Goal: Information Seeking & Learning: Learn about a topic

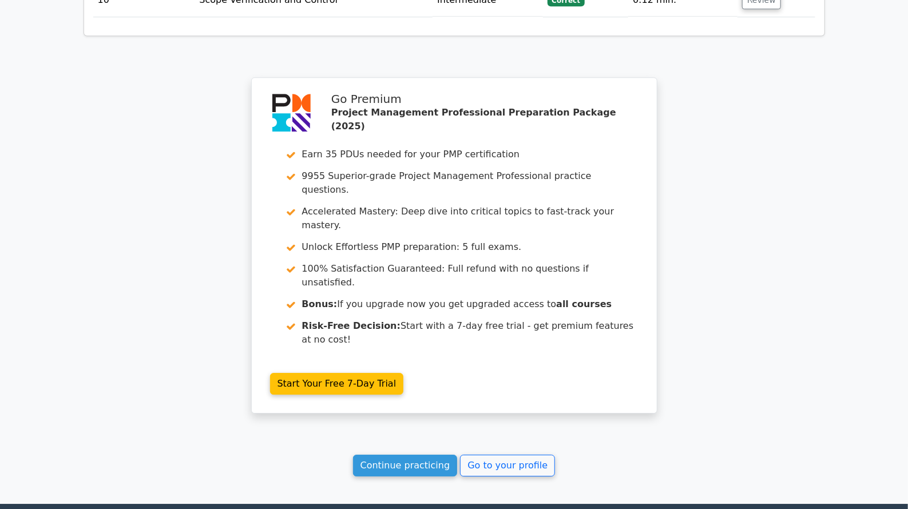
scroll to position [1737, 0]
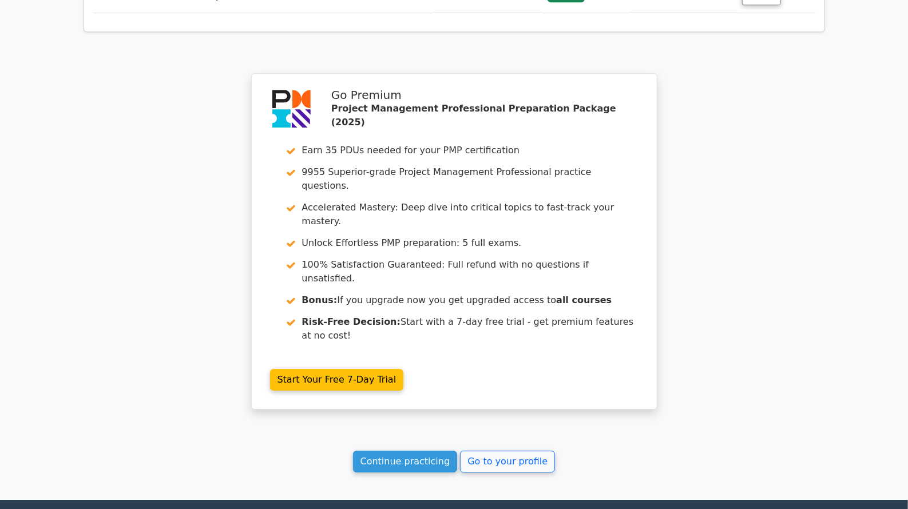
click at [443, 451] on link "Continue practicing" at bounding box center [405, 462] width 105 height 22
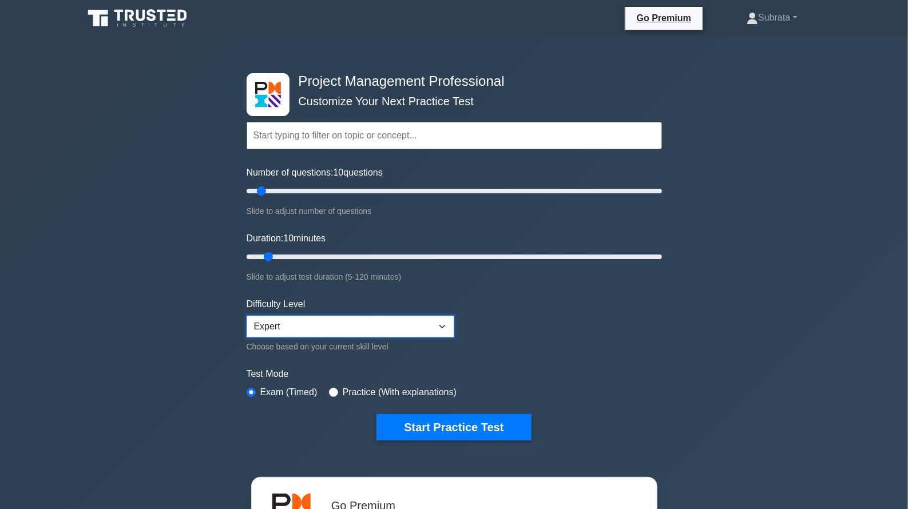
click at [314, 317] on select "Beginner Intermediate Expert" at bounding box center [351, 327] width 208 height 22
select select "intermediate"
click at [247, 316] on select "Beginner Intermediate Expert" at bounding box center [351, 327] width 208 height 22
click at [279, 193] on input "Number of questions: 10 questions" at bounding box center [454, 191] width 415 height 14
type input "15"
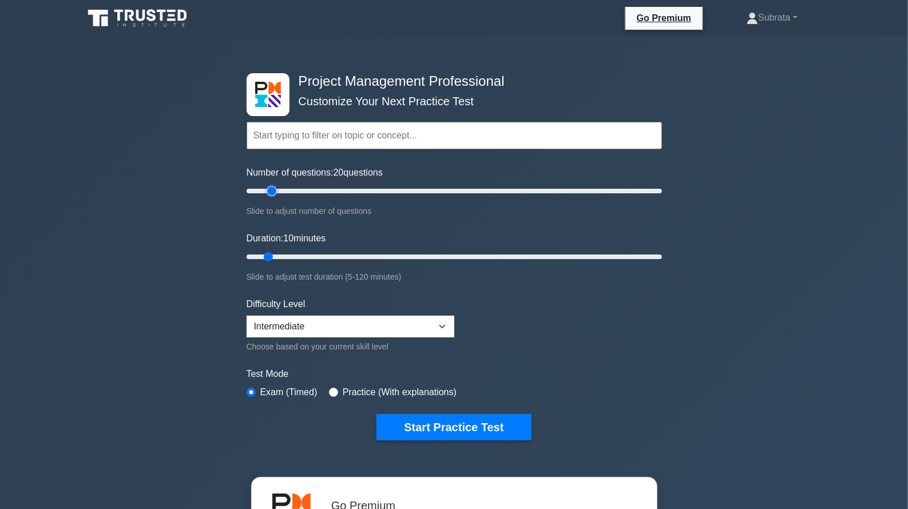
click at [269, 192] on input "Number of questions: 20 questions" at bounding box center [454, 191] width 415 height 14
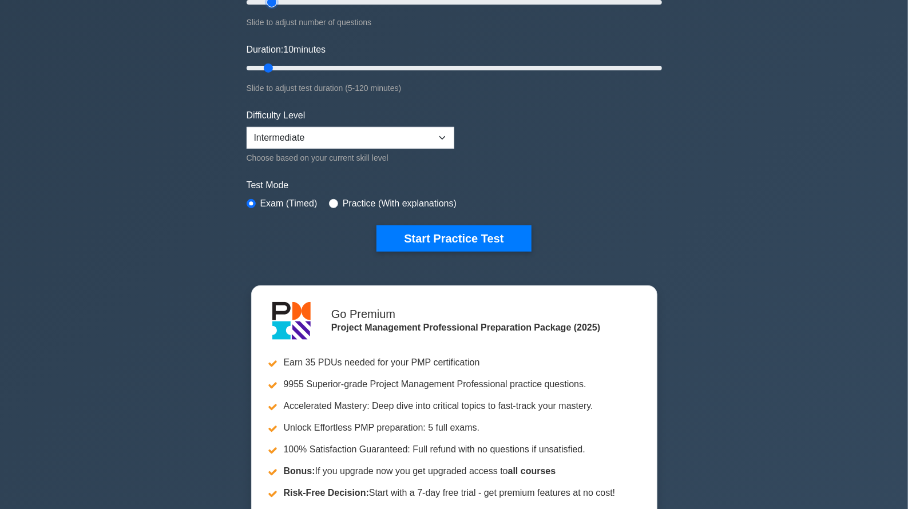
scroll to position [191, 0]
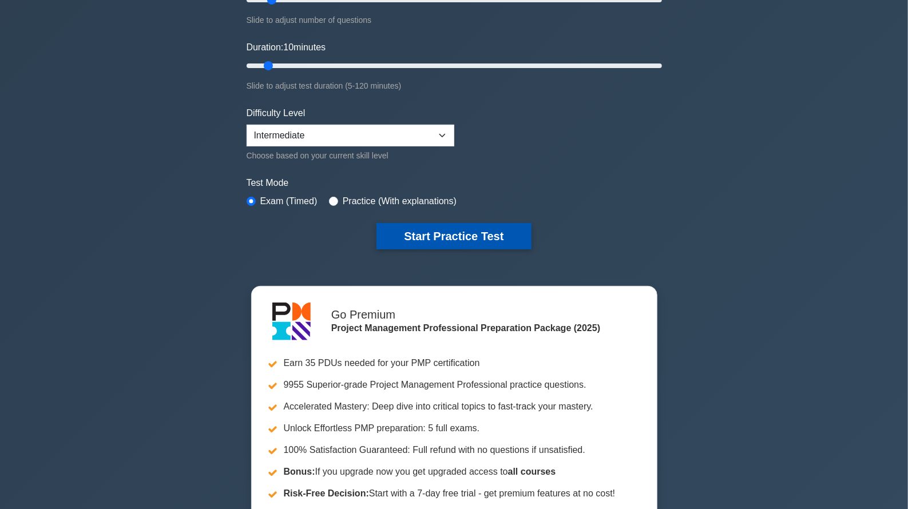
click at [480, 239] on button "Start Practice Test" at bounding box center [453, 236] width 154 height 26
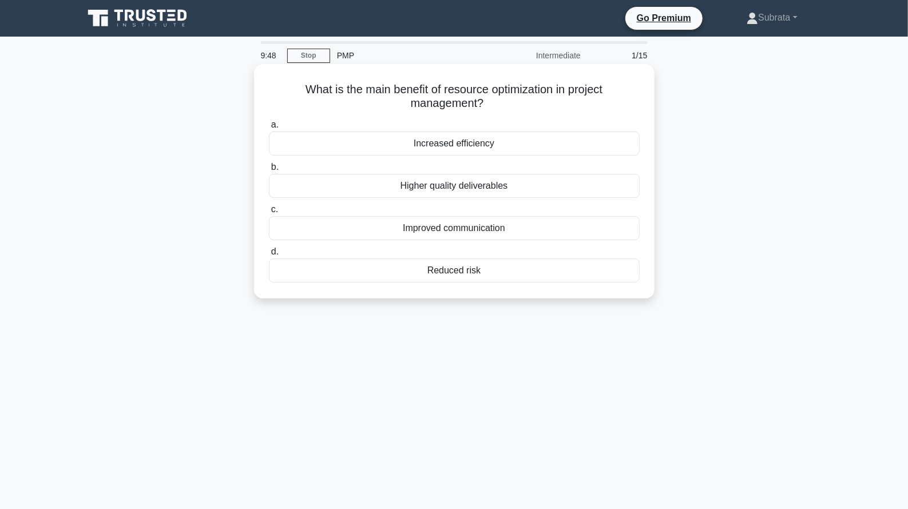
click at [506, 144] on div "Increased efficiency" at bounding box center [454, 144] width 371 height 24
click at [269, 129] on input "a. Increased efficiency" at bounding box center [269, 124] width 0 height 7
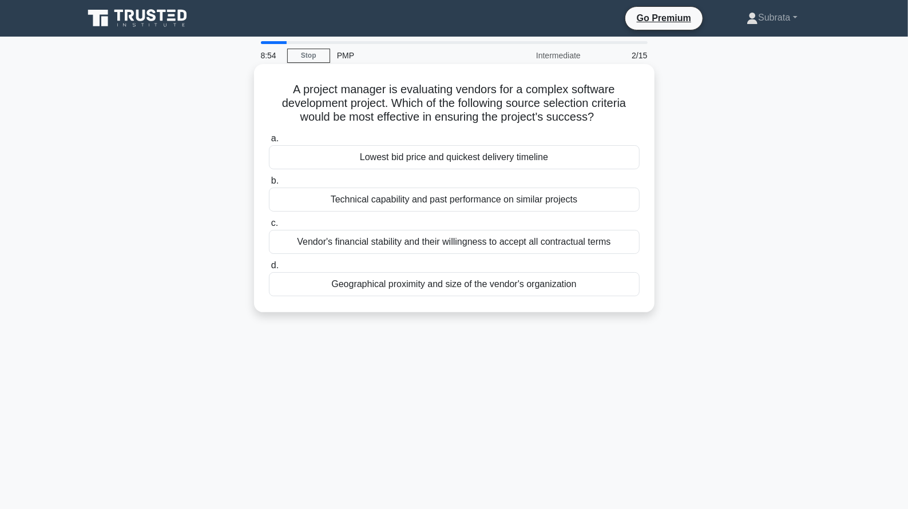
click at [499, 200] on div "Technical capability and past performance on similar projects" at bounding box center [454, 200] width 371 height 24
click at [269, 185] on input "b. Technical capability and past performance on similar projects" at bounding box center [269, 180] width 0 height 7
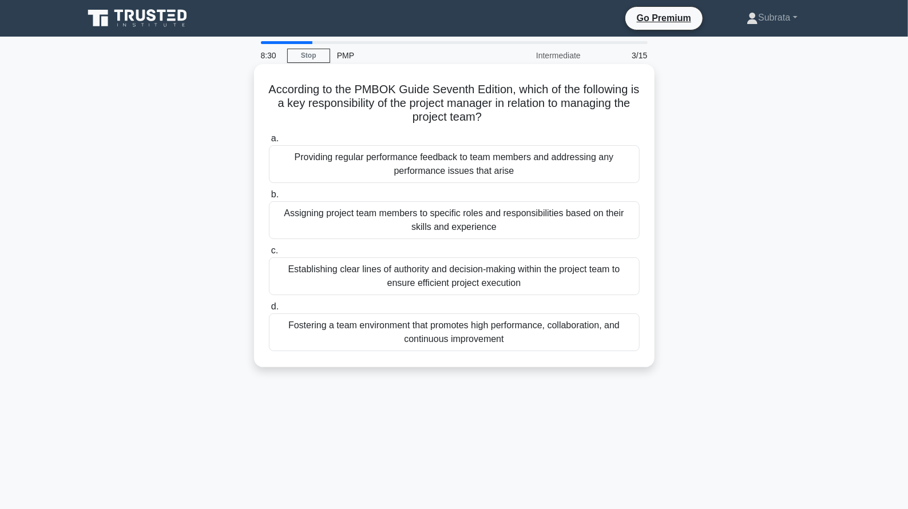
click at [466, 328] on div "Fostering a team environment that promotes high performance, collaboration, and…" at bounding box center [454, 332] width 371 height 38
click at [269, 311] on input "d. Fostering a team environment that promotes high performance, collaboration, …" at bounding box center [269, 306] width 0 height 7
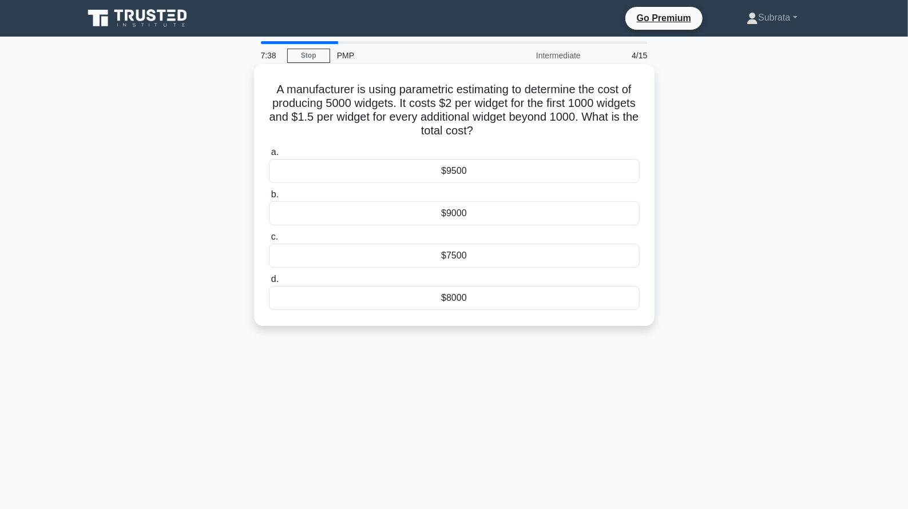
click at [454, 303] on div "$8000" at bounding box center [454, 298] width 371 height 24
click at [269, 283] on input "d. $8000" at bounding box center [269, 279] width 0 height 7
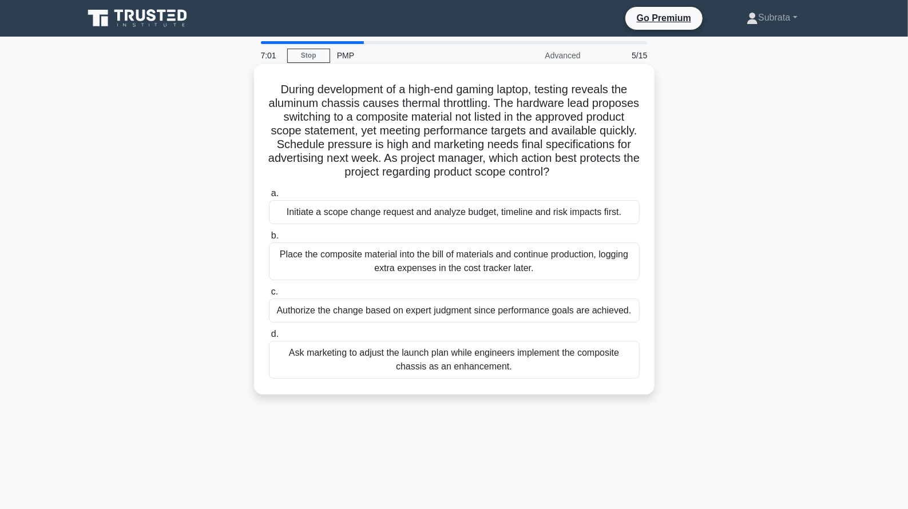
click at [430, 360] on div "Ask marketing to adjust the launch plan while engineers implement the composite…" at bounding box center [454, 360] width 371 height 38
click at [269, 338] on input "d. Ask marketing to adjust the launch plan while engineers implement the compos…" at bounding box center [269, 334] width 0 height 7
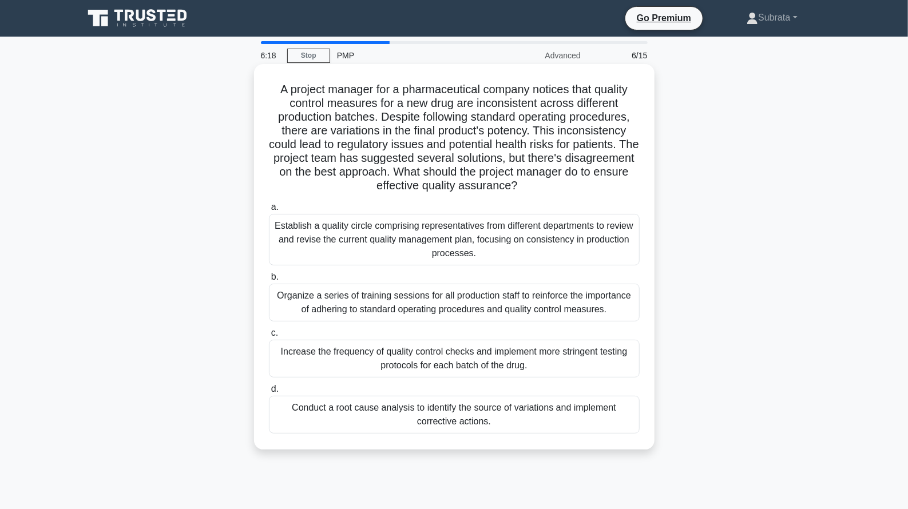
click at [446, 309] on div "Organize a series of training sessions for all production staff to reinforce th…" at bounding box center [454, 303] width 371 height 38
click at [269, 281] on input "b. Organize a series of training sessions for all production staff to reinforce…" at bounding box center [269, 276] width 0 height 7
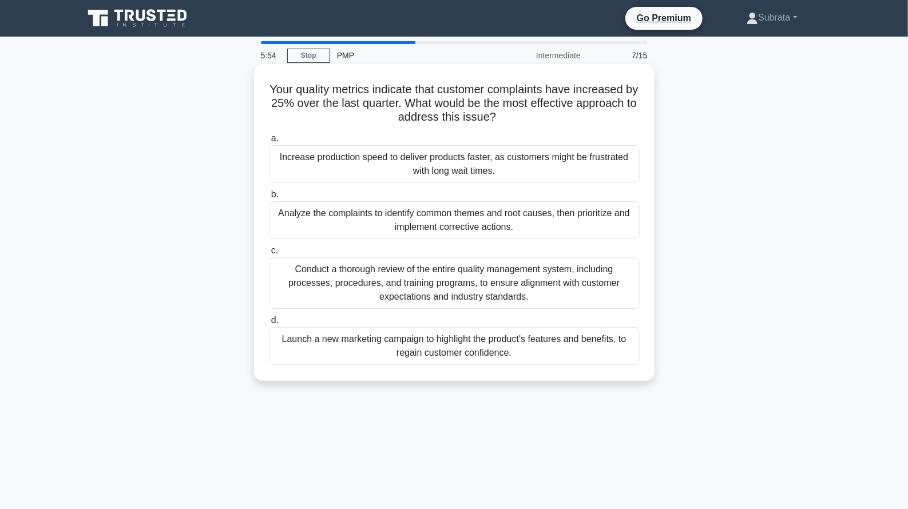
click at [492, 227] on div "Analyze the complaints to identify common themes and root causes, then prioriti…" at bounding box center [454, 220] width 371 height 38
click at [269, 198] on input "b. Analyze the complaints to identify common themes and root causes, then prior…" at bounding box center [269, 194] width 0 height 7
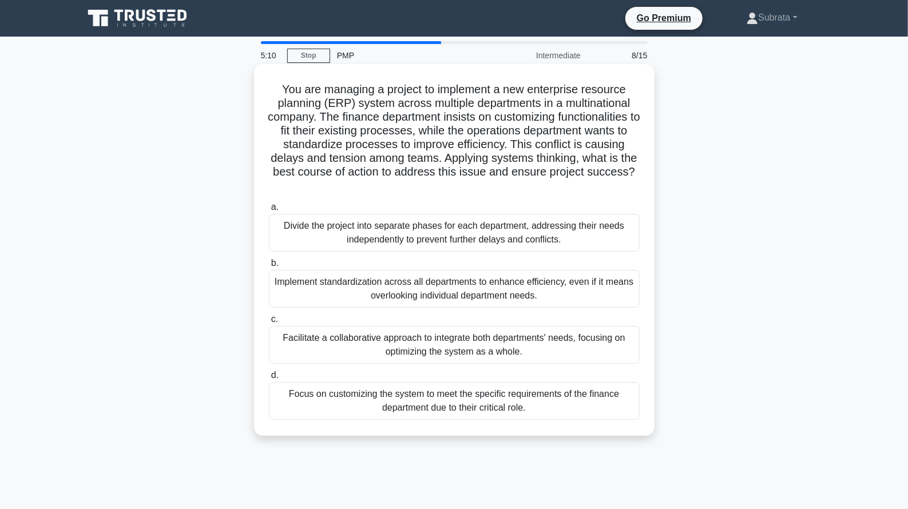
click at [448, 349] on div "Facilitate a collaborative approach to integrate both departments' needs, focus…" at bounding box center [454, 345] width 371 height 38
click at [269, 323] on input "c. Facilitate a collaborative approach to integrate both departments' needs, fo…" at bounding box center [269, 319] width 0 height 7
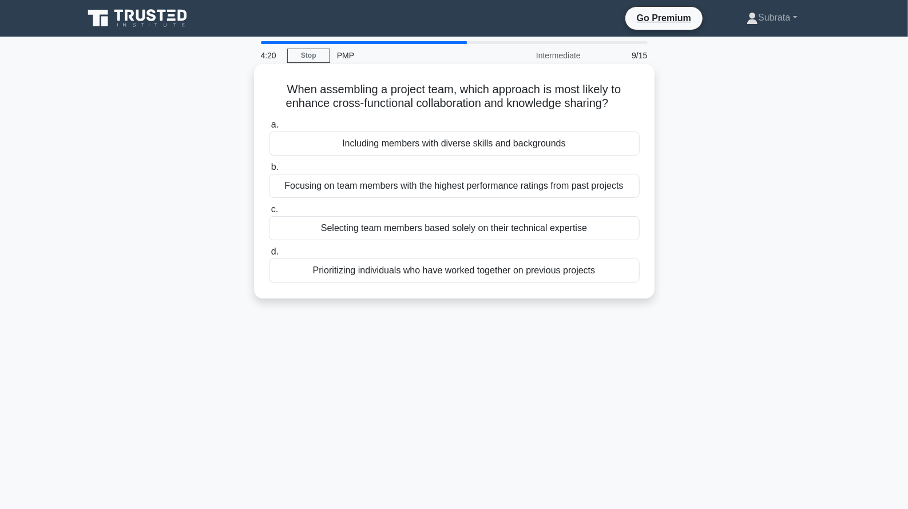
click at [452, 149] on div "Including members with diverse skills and backgrounds" at bounding box center [454, 144] width 371 height 24
click at [269, 129] on input "a. Including members with diverse skills and backgrounds" at bounding box center [269, 124] width 0 height 7
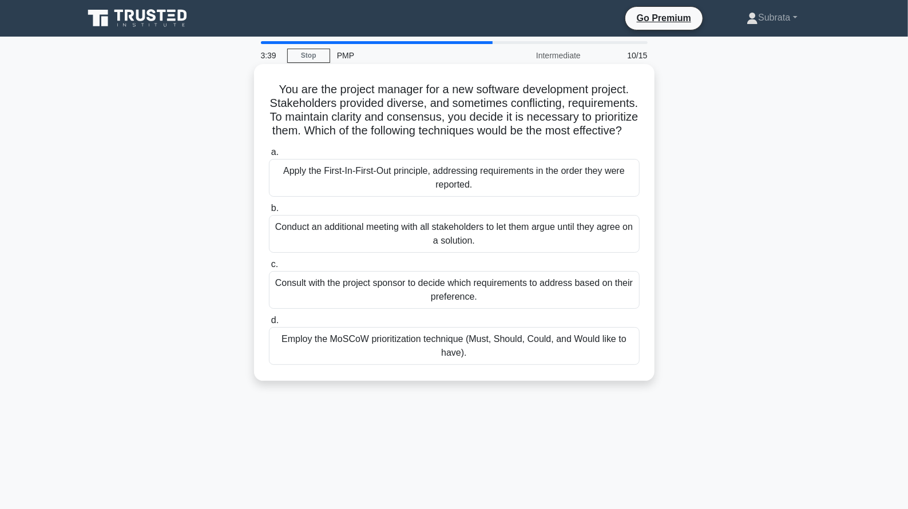
click at [410, 348] on div "Employ the MoSCoW prioritization technique (Must, Should, Could, and Would like…" at bounding box center [454, 346] width 371 height 38
click at [269, 324] on input "d. Employ the MoSCoW prioritization technique (Must, Should, Could, and Would l…" at bounding box center [269, 320] width 0 height 7
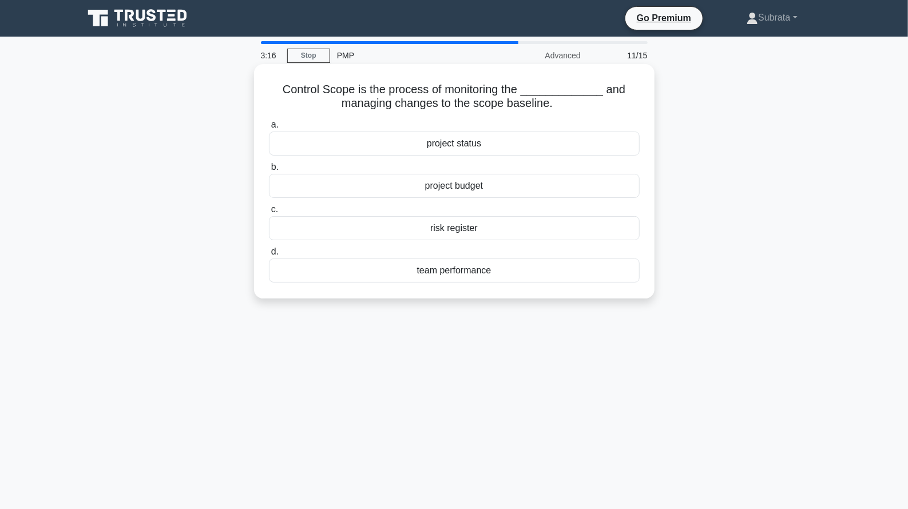
click at [461, 230] on div "risk register" at bounding box center [454, 228] width 371 height 24
click at [269, 213] on input "c. risk register" at bounding box center [269, 209] width 0 height 7
click at [450, 198] on div "a. competitive salaries b. identical skill sets c." at bounding box center [454, 200] width 384 height 169
click at [453, 188] on div "identical skill sets" at bounding box center [454, 186] width 371 height 24
click at [269, 171] on input "b. identical skill sets" at bounding box center [269, 167] width 0 height 7
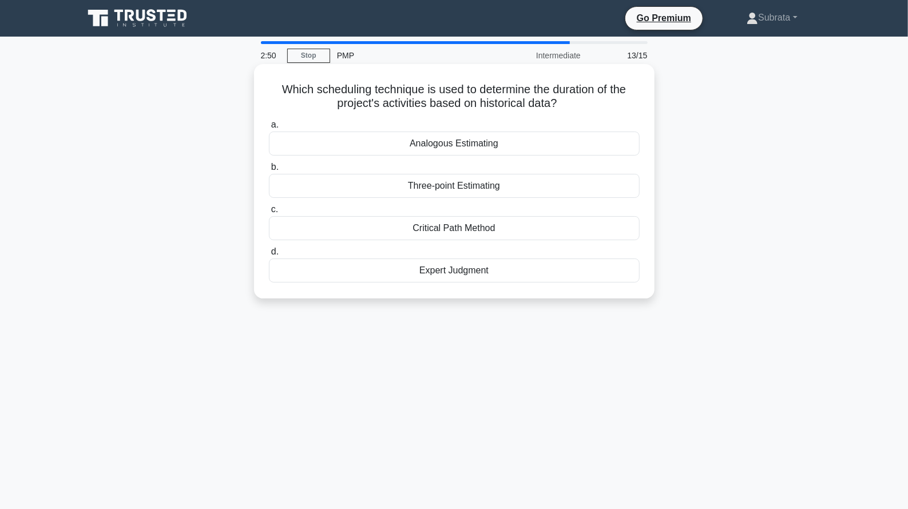
click at [458, 141] on div "Analogous Estimating" at bounding box center [454, 144] width 371 height 24
click at [269, 129] on input "a. Analogous Estimating" at bounding box center [269, 124] width 0 height 7
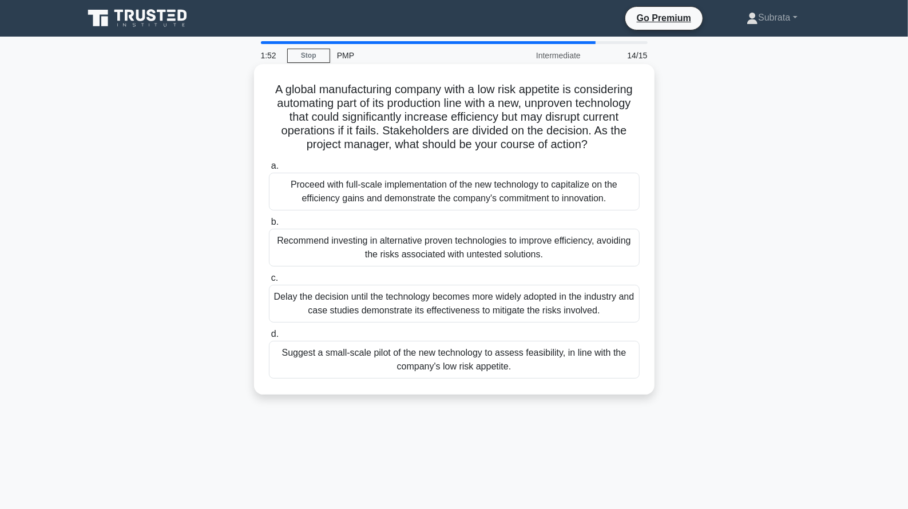
click at [406, 362] on div "Suggest a small-scale pilot of the new technology to assess feasibility, in lin…" at bounding box center [454, 360] width 371 height 38
click at [269, 338] on input "d. Suggest a small-scale pilot of the new technology to assess feasibility, in …" at bounding box center [269, 334] width 0 height 7
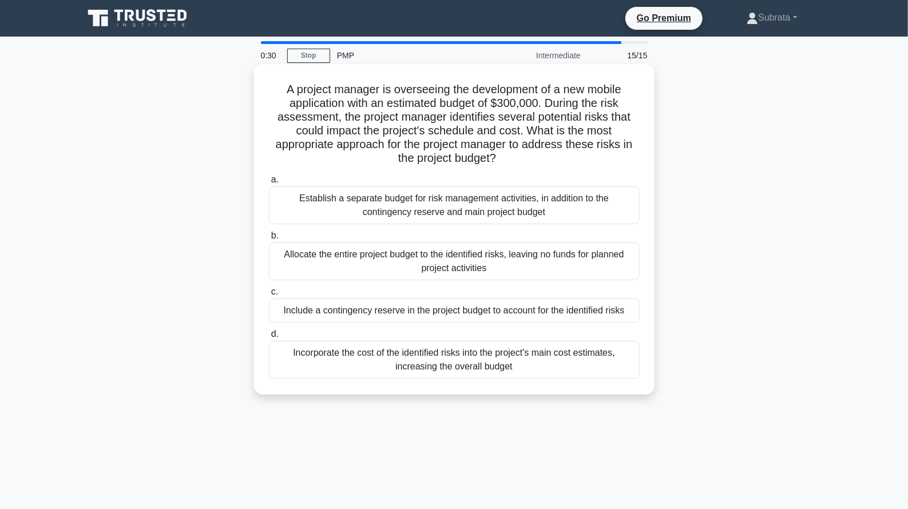
click at [509, 202] on div "Establish a separate budget for risk management activities, in addition to the …" at bounding box center [454, 205] width 371 height 38
click at [269, 184] on input "a. Establish a separate budget for risk management activities, in addition to t…" at bounding box center [269, 179] width 0 height 7
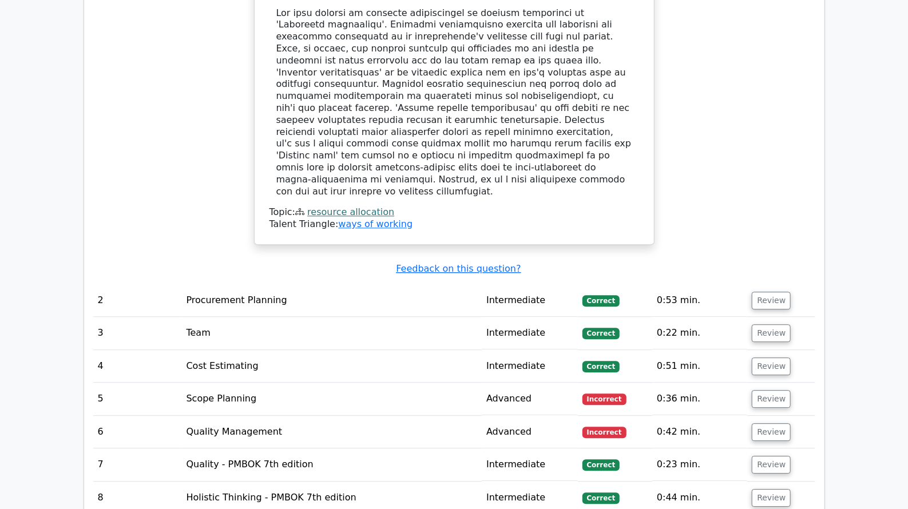
scroll to position [1516, 0]
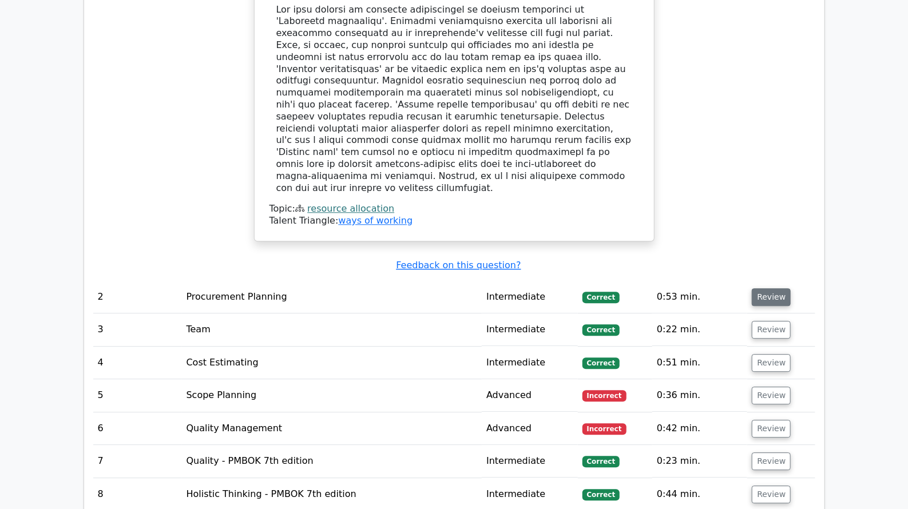
click at [759, 288] on button "Review" at bounding box center [771, 297] width 39 height 18
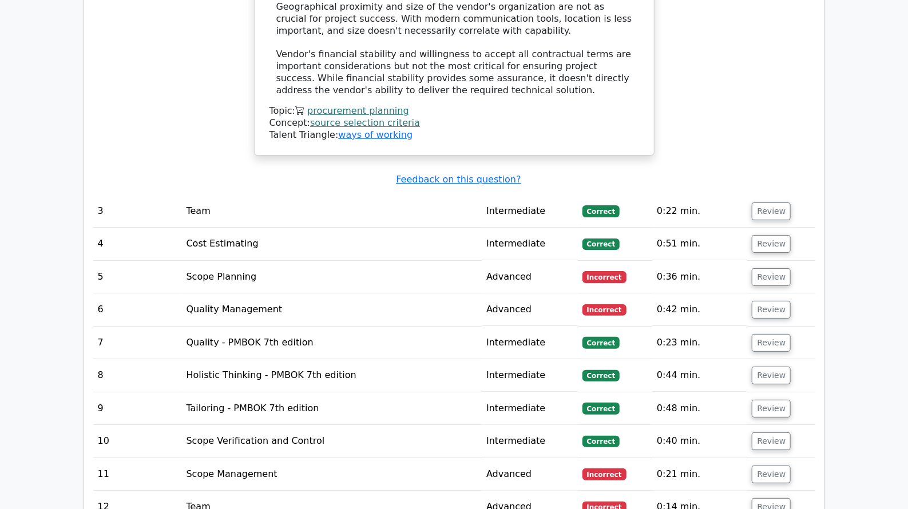
scroll to position [2347, 0]
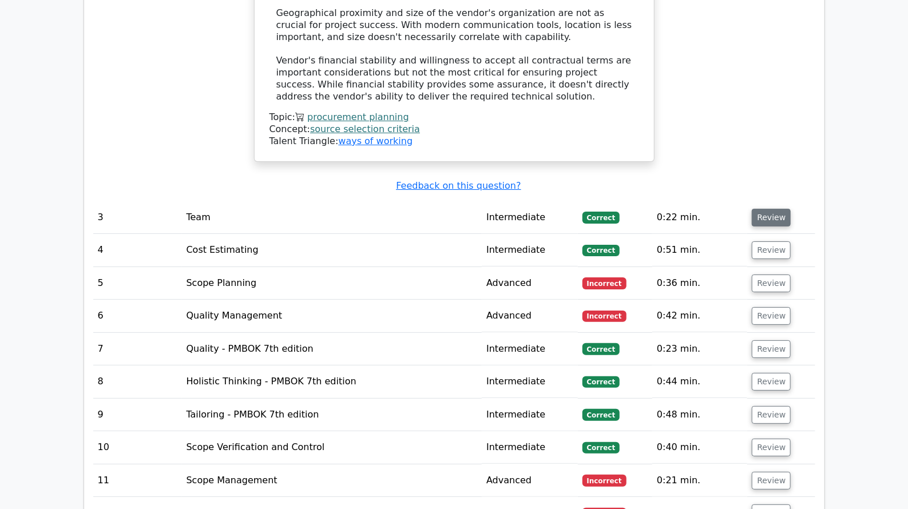
click at [764, 209] on button "Review" at bounding box center [771, 218] width 39 height 18
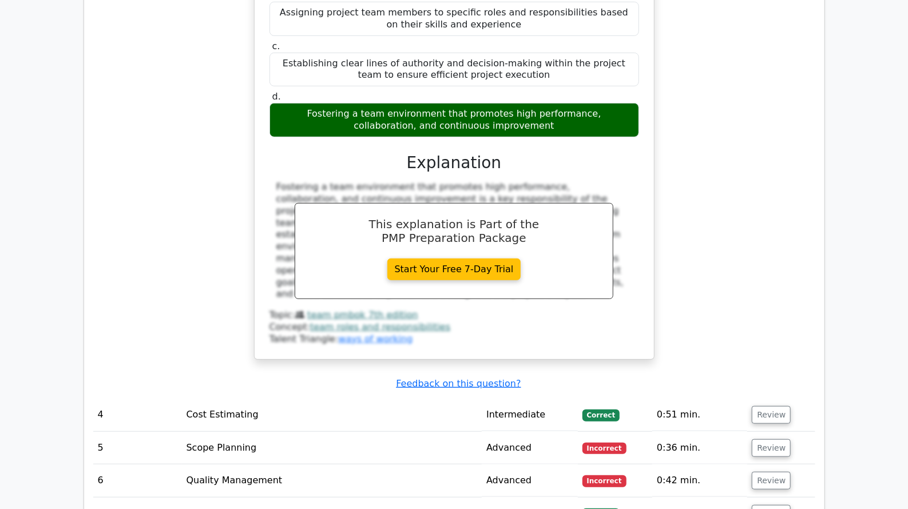
scroll to position [2724, 0]
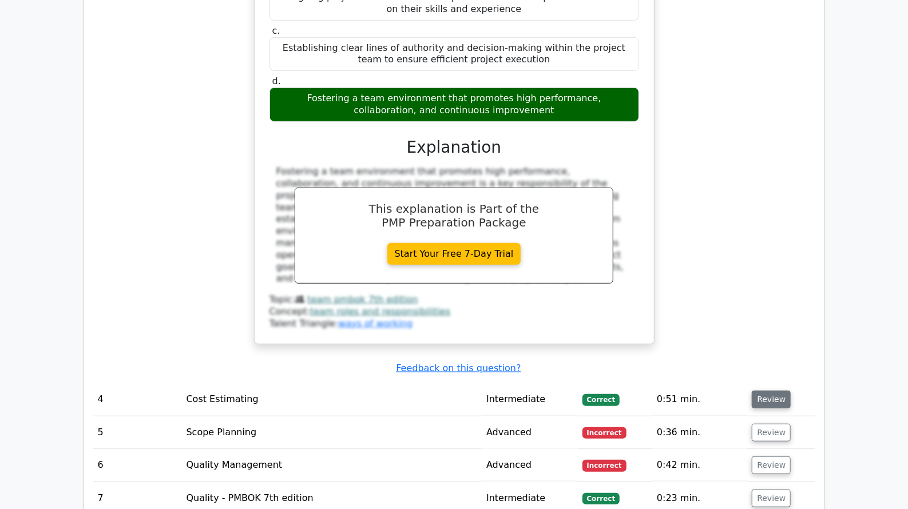
click at [763, 391] on button "Review" at bounding box center [771, 400] width 39 height 18
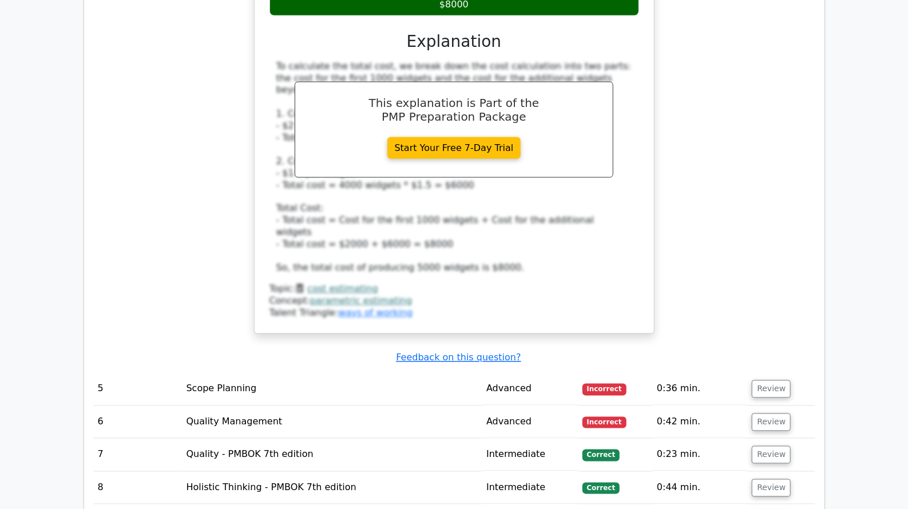
scroll to position [3356, 0]
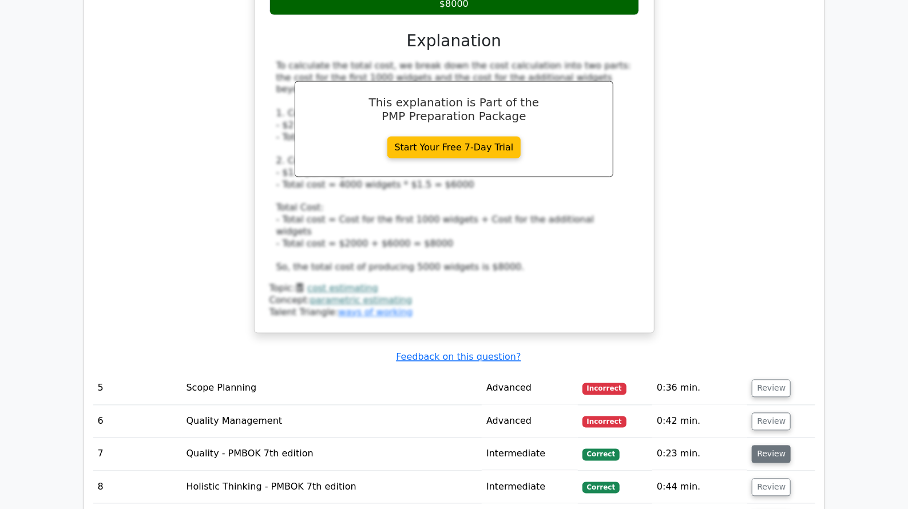
click at [775, 446] on button "Review" at bounding box center [771, 455] width 39 height 18
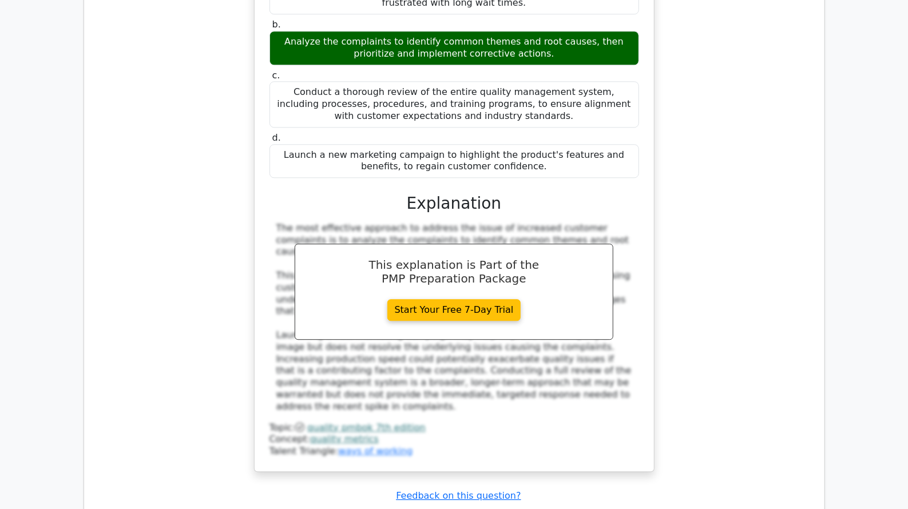
scroll to position [3929, 0]
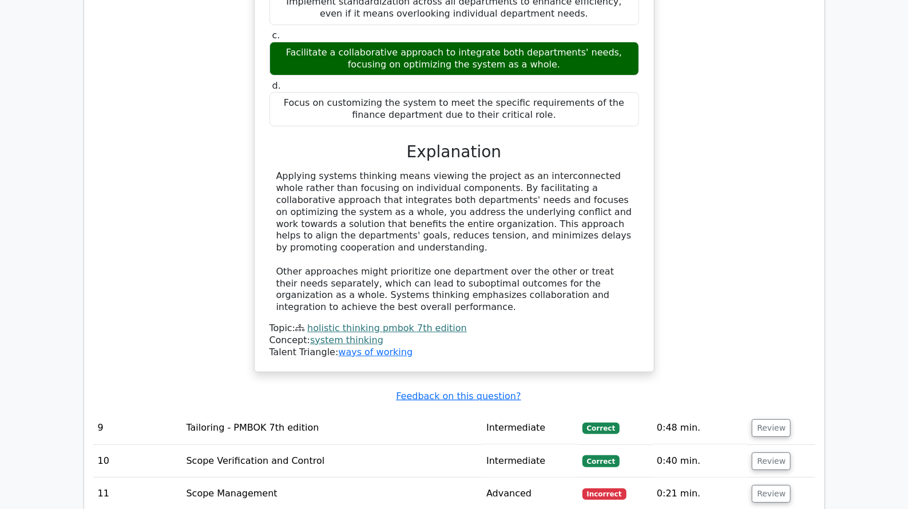
scroll to position [4695, 0]
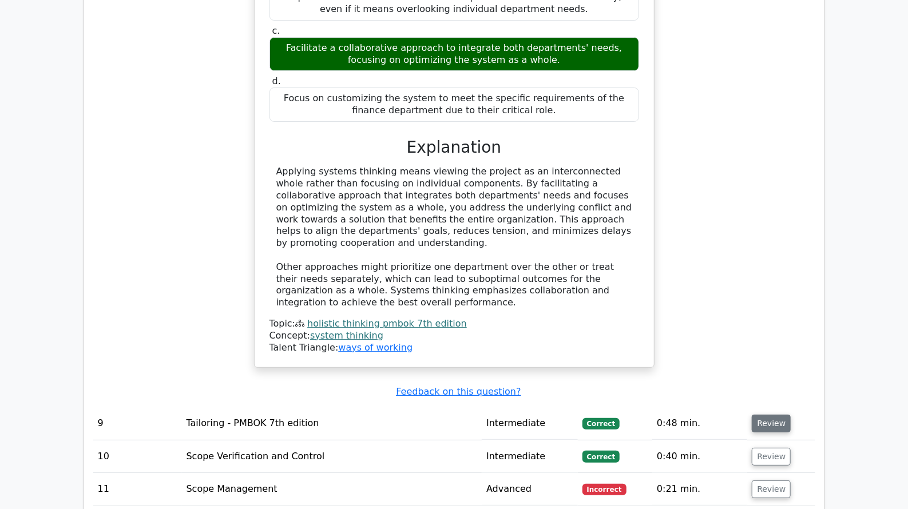
click at [778, 415] on button "Review" at bounding box center [771, 424] width 39 height 18
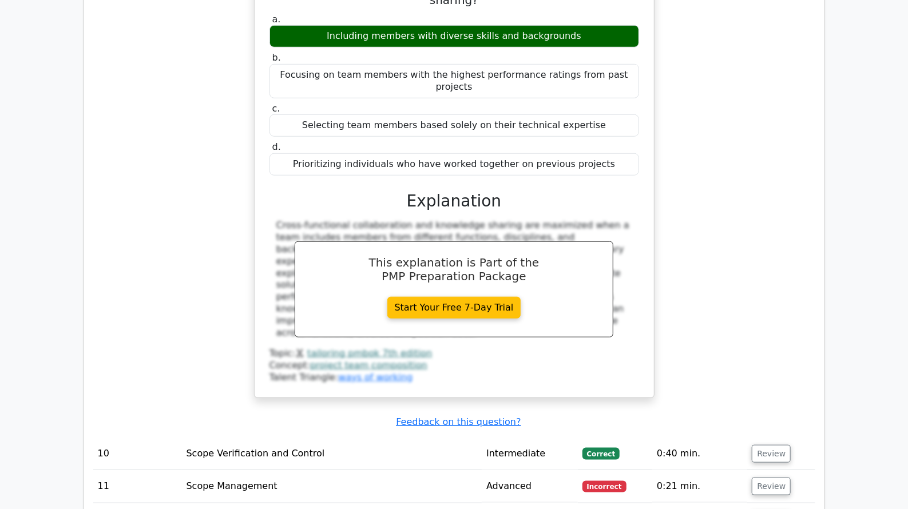
scroll to position [5184, 0]
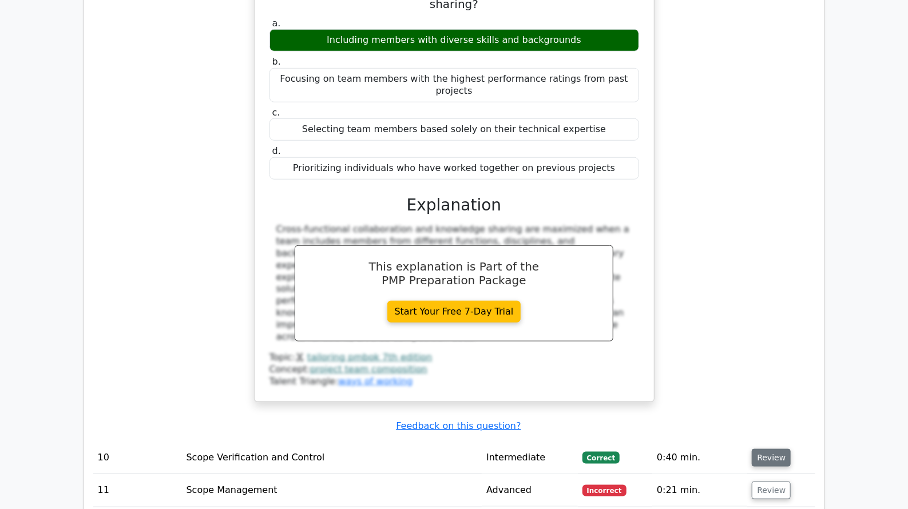
click at [771, 449] on button "Review" at bounding box center [771, 458] width 39 height 18
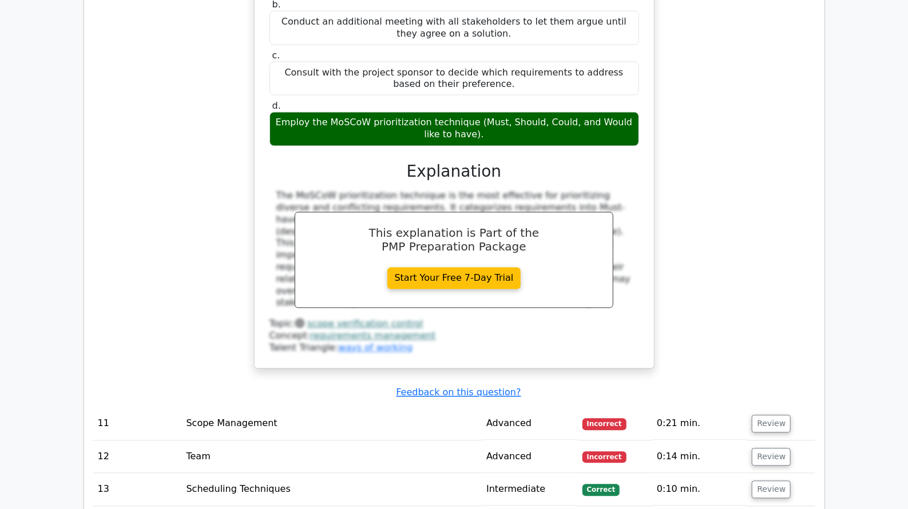
scroll to position [5805, 0]
click at [773, 481] on button "Review" at bounding box center [771, 490] width 39 height 18
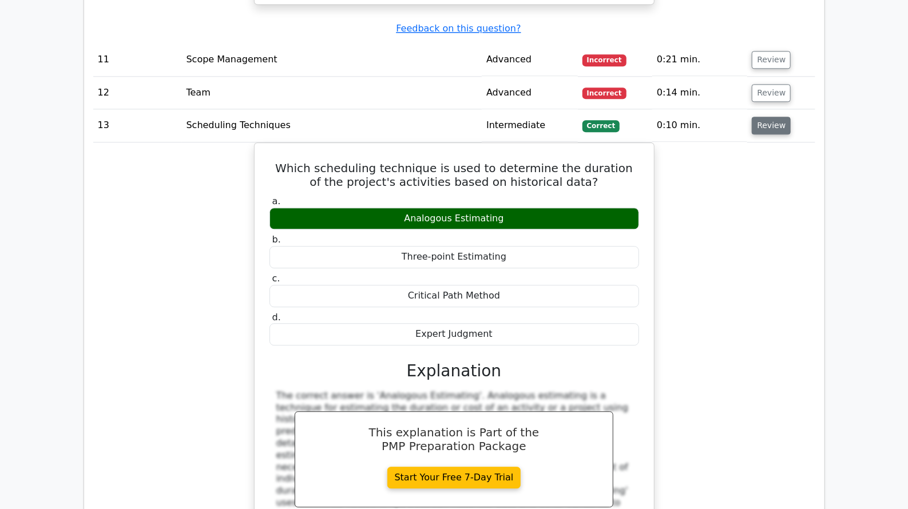
scroll to position [6190, 0]
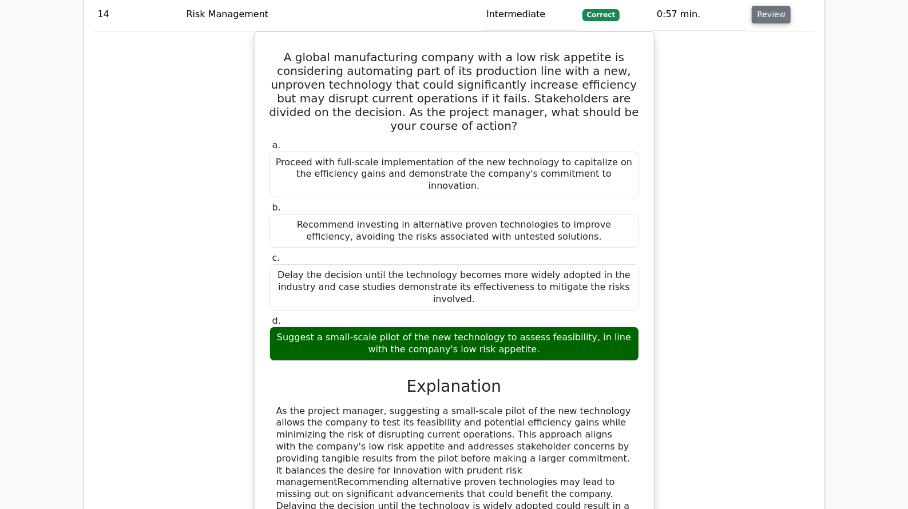
scroll to position [6823, 0]
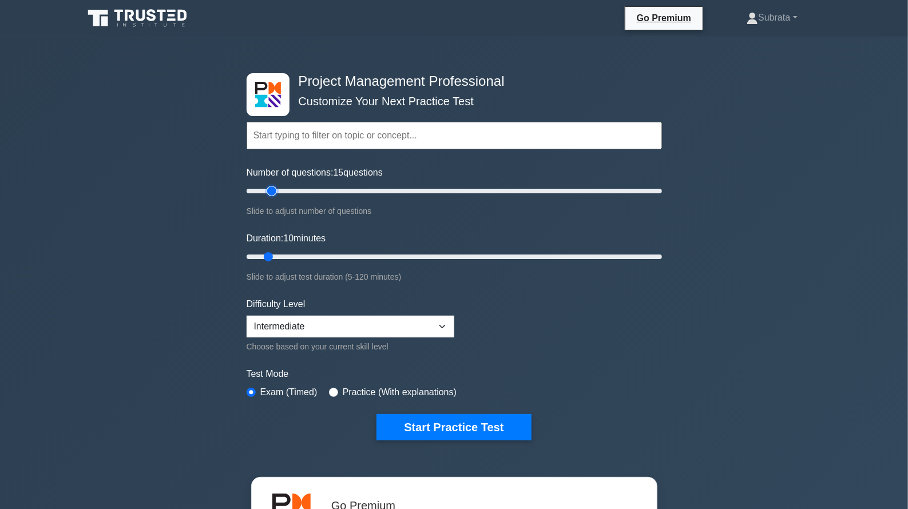
type input "15"
click at [275, 192] on input "Number of questions: 15 questions" at bounding box center [454, 191] width 415 height 14
click at [355, 395] on label "Practice (With explanations)" at bounding box center [400, 393] width 114 height 14
click at [335, 392] on input "radio" at bounding box center [333, 392] width 9 height 9
radio input "true"
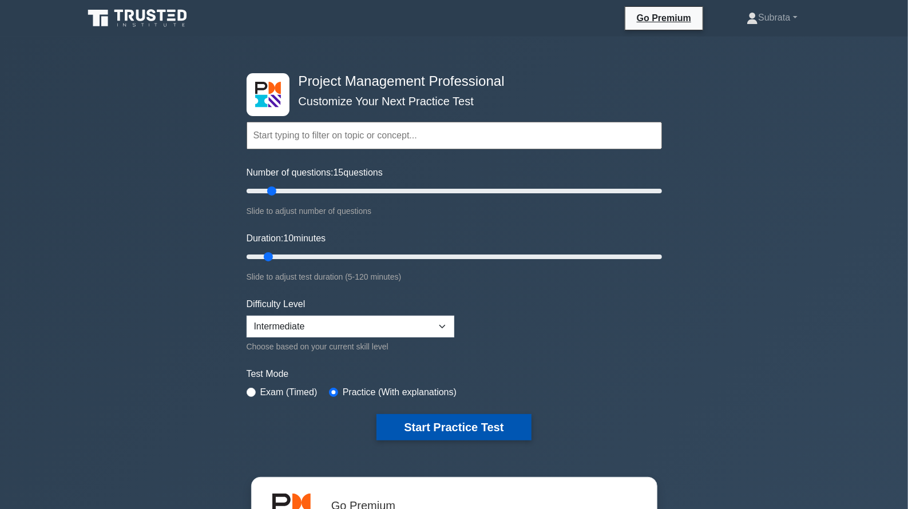
click at [458, 432] on button "Start Practice Test" at bounding box center [453, 427] width 154 height 26
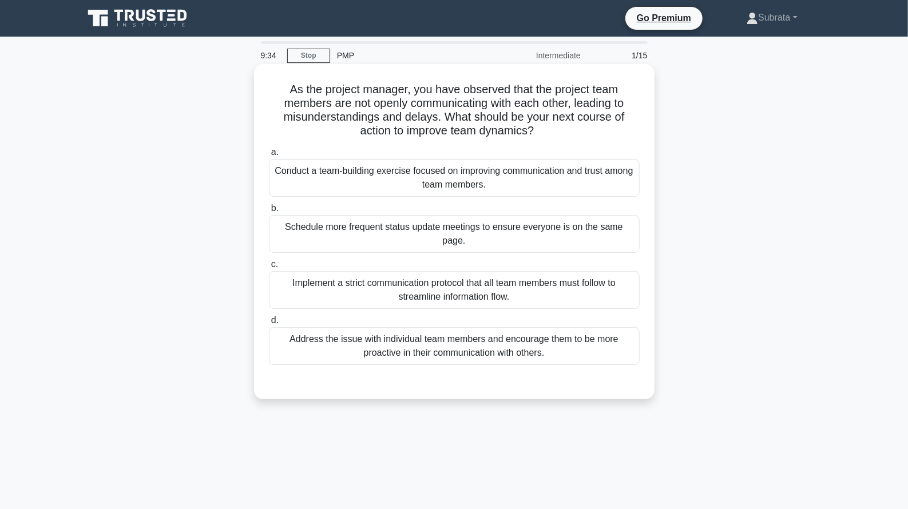
click at [415, 179] on div "Conduct a team-building exercise focused on improving communication and trust a…" at bounding box center [454, 178] width 371 height 38
click at [269, 156] on input "a. Conduct a team-building exercise focused on improving communication and trus…" at bounding box center [269, 152] width 0 height 7
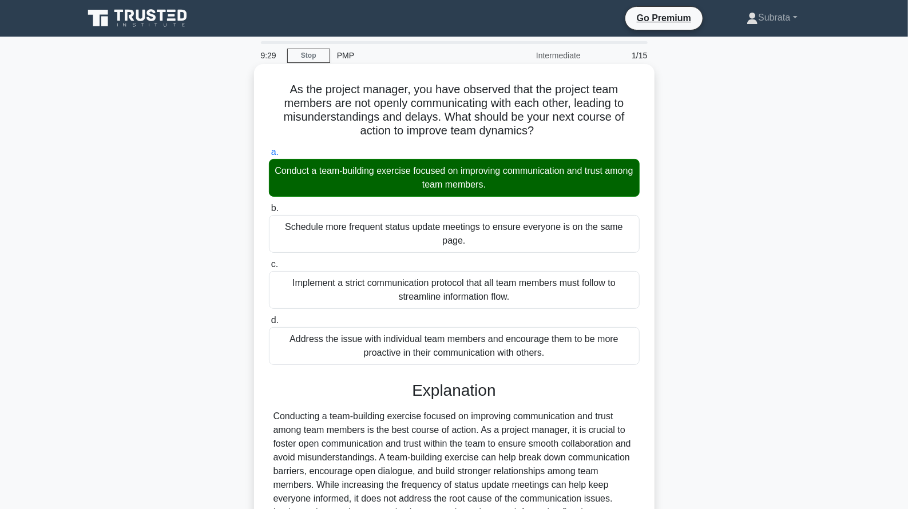
click at [269, 205] on input "b. Schedule more frequent status update meetings to ensure everyone is on the s…" at bounding box center [269, 208] width 0 height 7
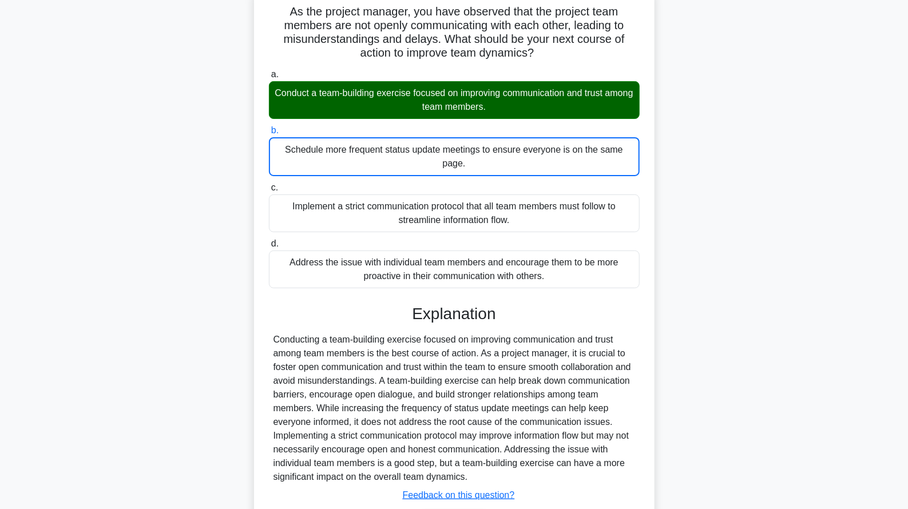
scroll to position [155, 0]
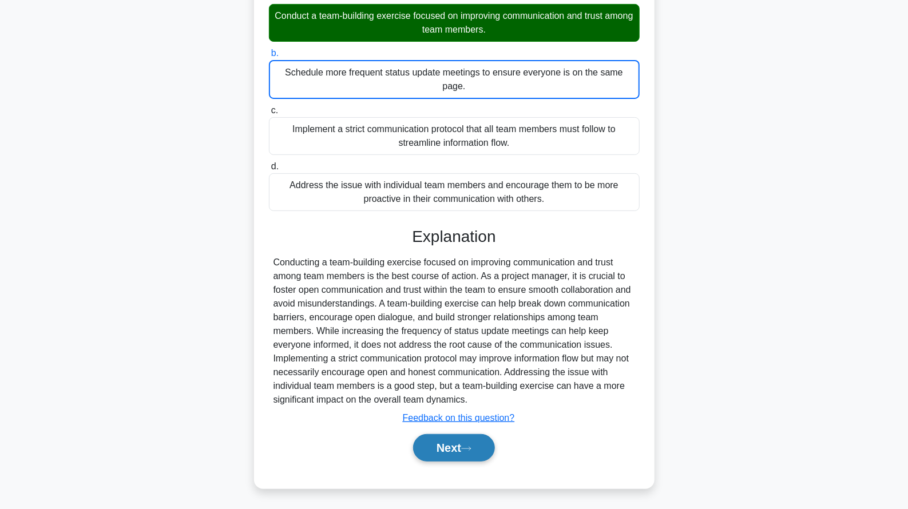
click at [447, 451] on button "Next" at bounding box center [454, 447] width 82 height 27
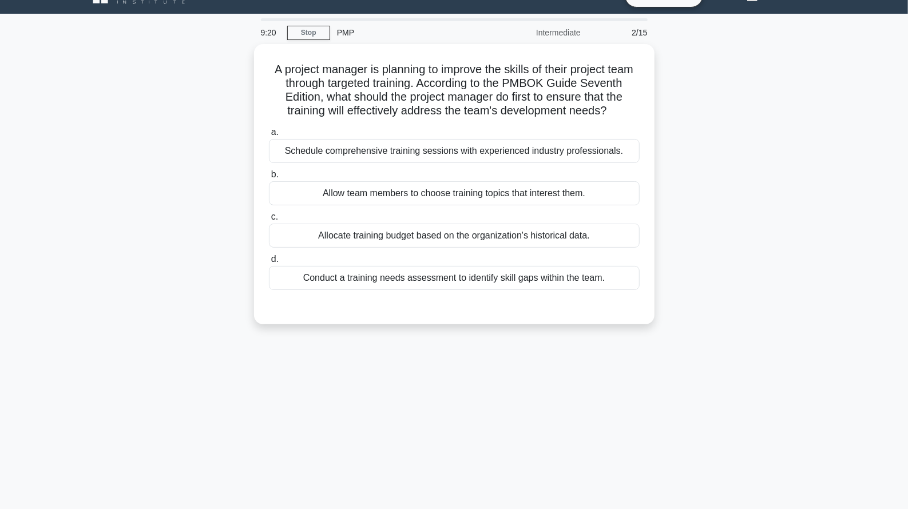
scroll to position [0, 0]
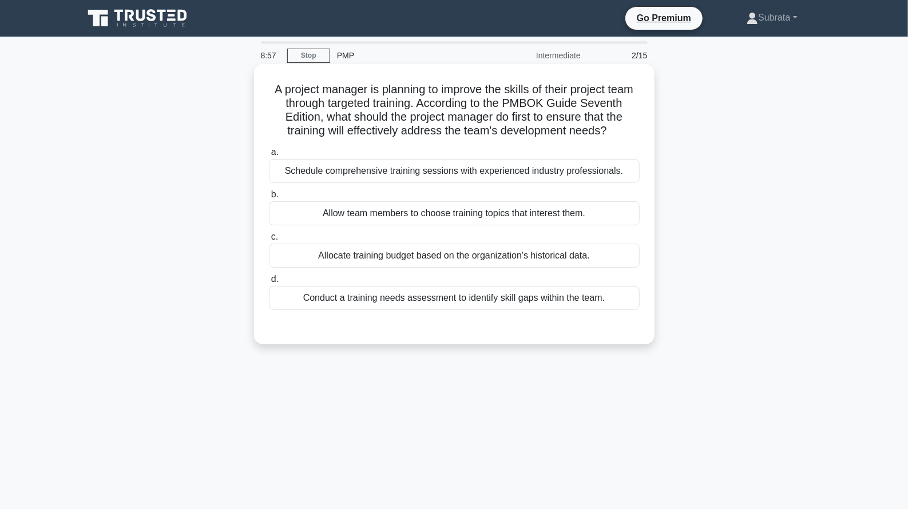
click at [451, 299] on div "Conduct a training needs assessment to identify skill gaps within the team." at bounding box center [454, 298] width 371 height 24
click at [269, 283] on input "d. Conduct a training needs assessment to identify skill gaps within the team." at bounding box center [269, 279] width 0 height 7
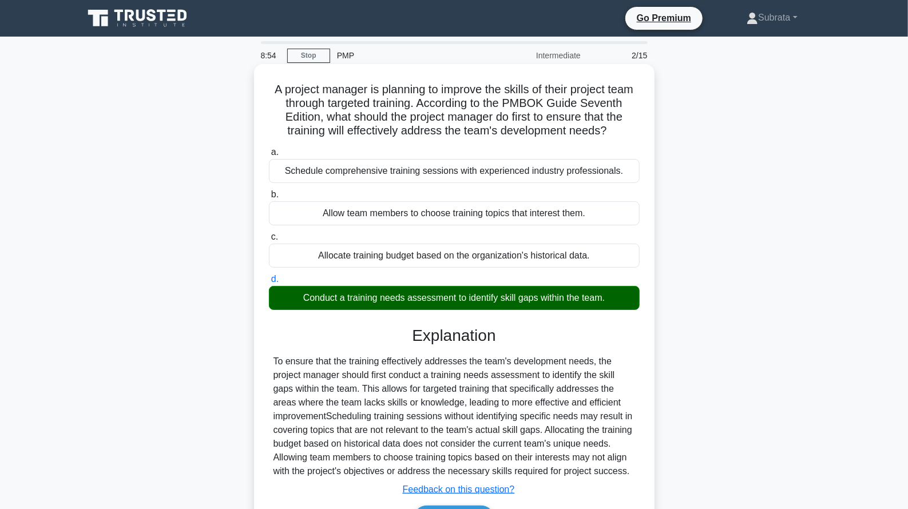
click at [269, 149] on input "a. Schedule comprehensive training sessions with experienced industry professio…" at bounding box center [269, 152] width 0 height 7
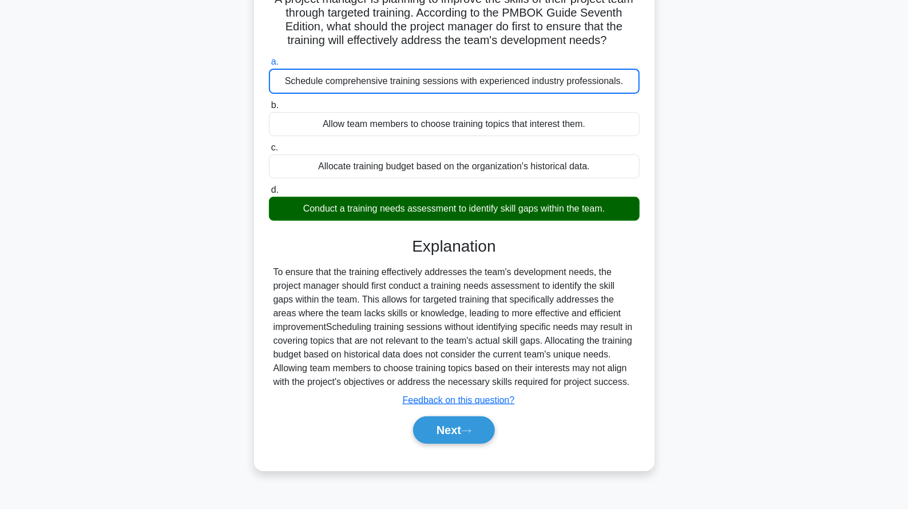
scroll to position [109, 0]
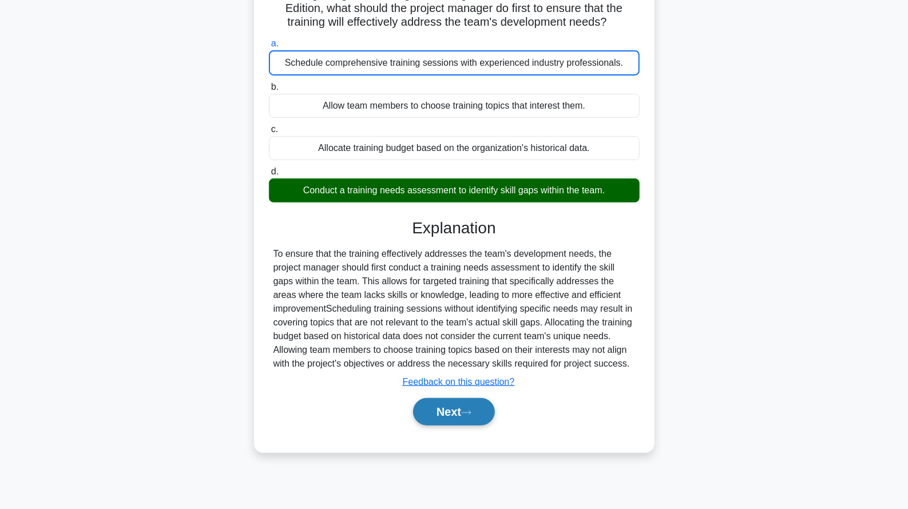
click at [459, 426] on button "Next" at bounding box center [454, 411] width 82 height 27
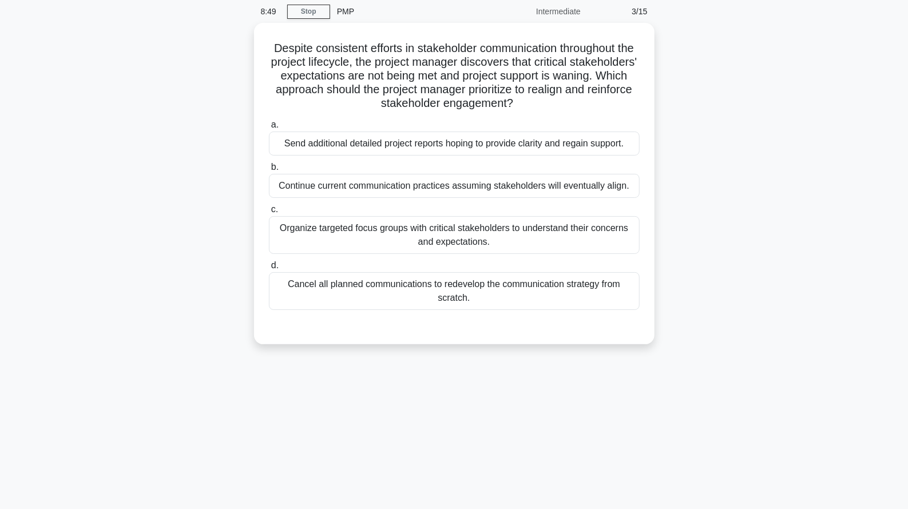
scroll to position [38, 0]
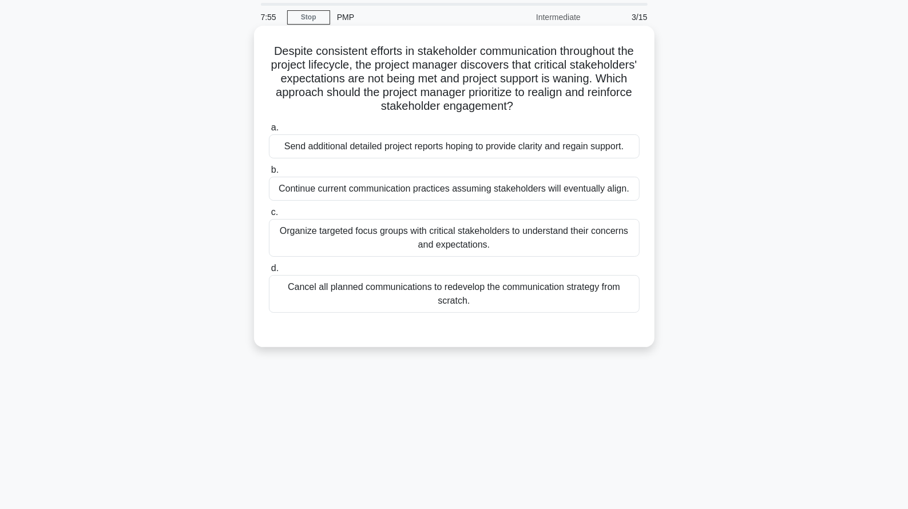
click at [407, 233] on div "Organize targeted focus groups with critical stakeholders to understand their c…" at bounding box center [454, 238] width 371 height 38
click at [269, 216] on input "c. Organize targeted focus groups with critical stakeholders to understand thei…" at bounding box center [269, 212] width 0 height 7
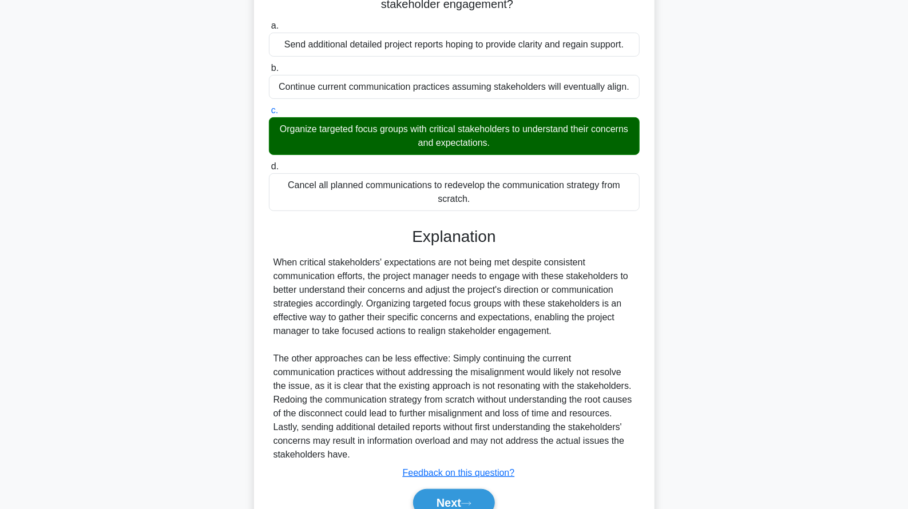
scroll to position [195, 0]
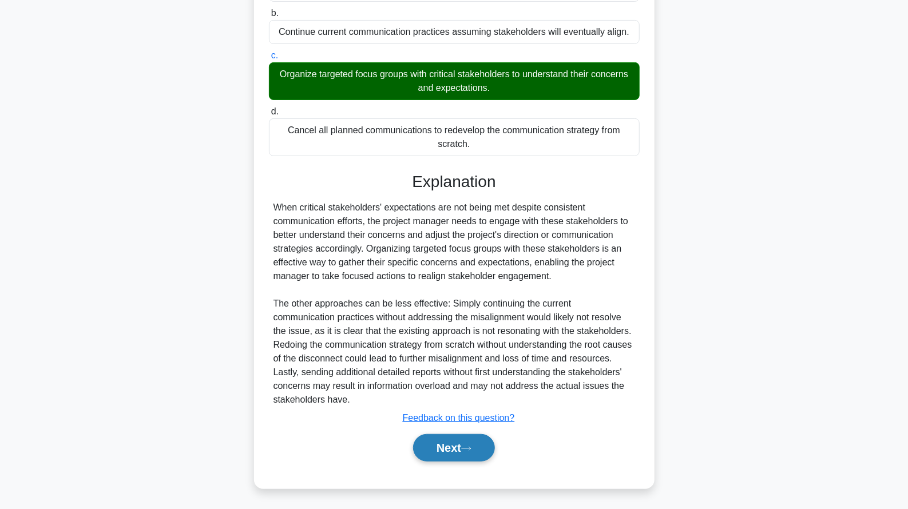
click at [426, 437] on button "Next" at bounding box center [454, 447] width 82 height 27
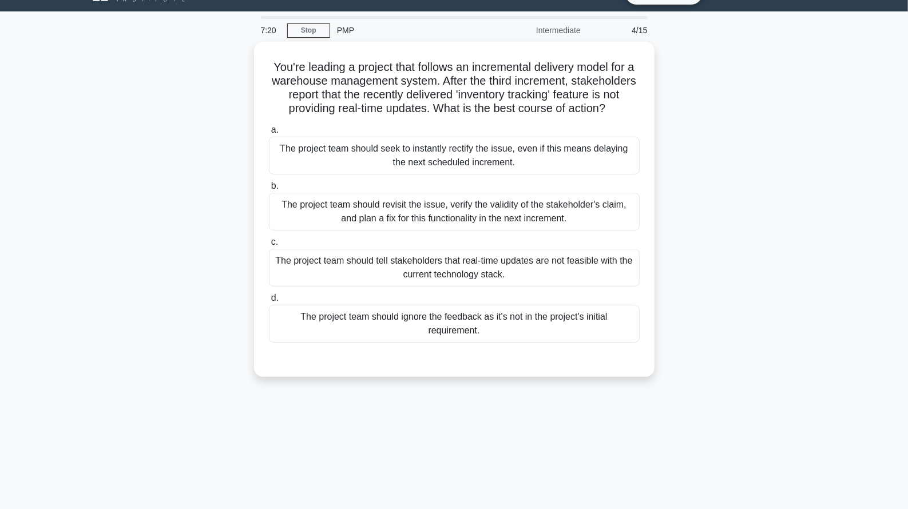
scroll to position [0, 0]
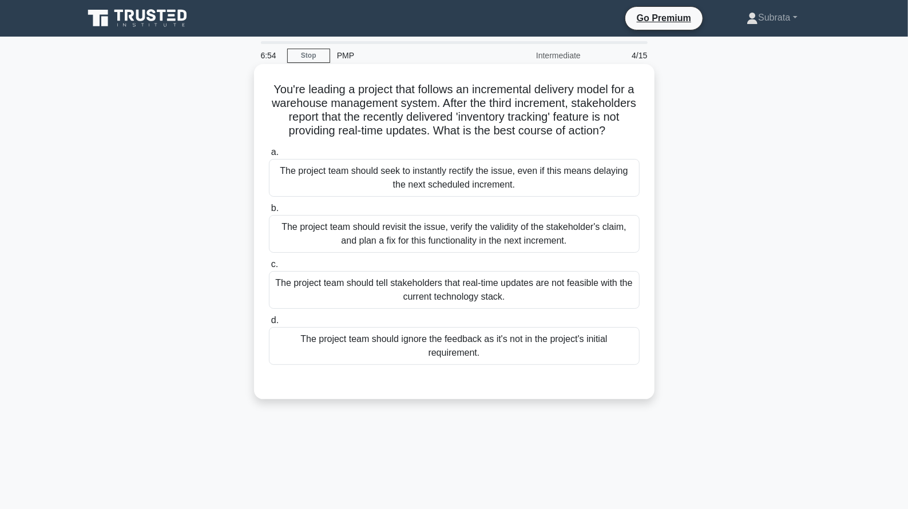
click at [454, 239] on div "The project team should revisit the issue, verify the validity of the stakehold…" at bounding box center [454, 234] width 371 height 38
click at [269, 212] on input "b. The project team should revisit the issue, verify the validity of the stakeh…" at bounding box center [269, 208] width 0 height 7
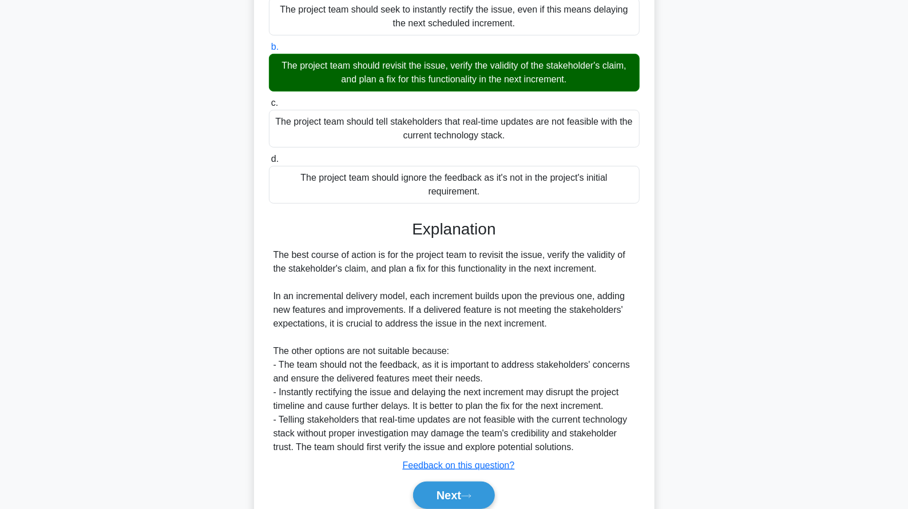
scroll to position [209, 0]
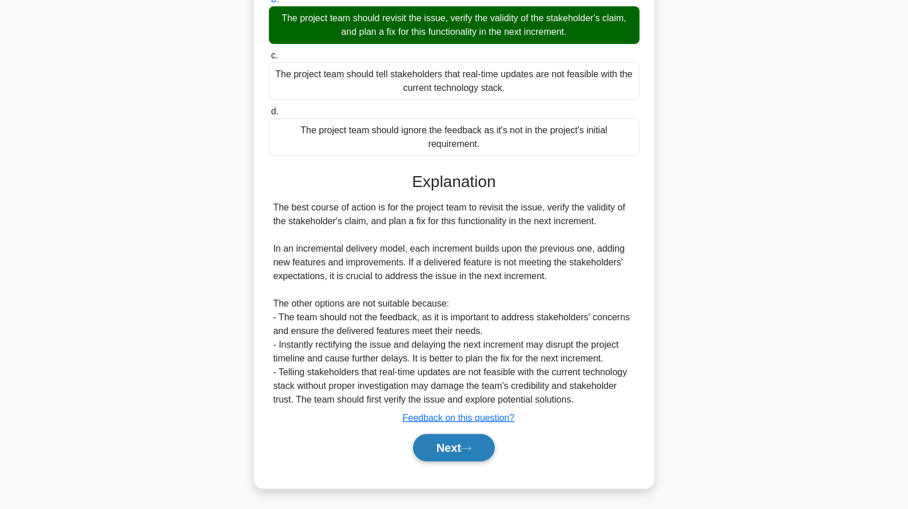
click at [451, 445] on button "Next" at bounding box center [454, 447] width 82 height 27
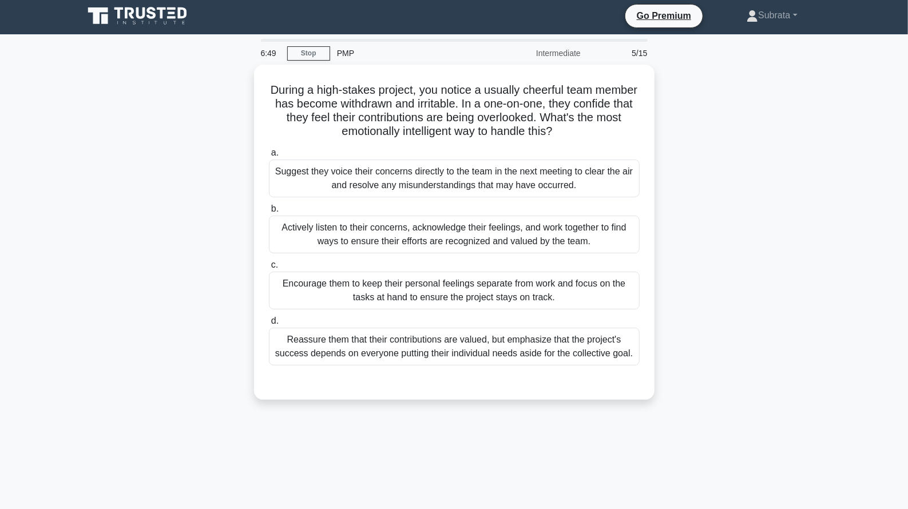
scroll to position [1, 0]
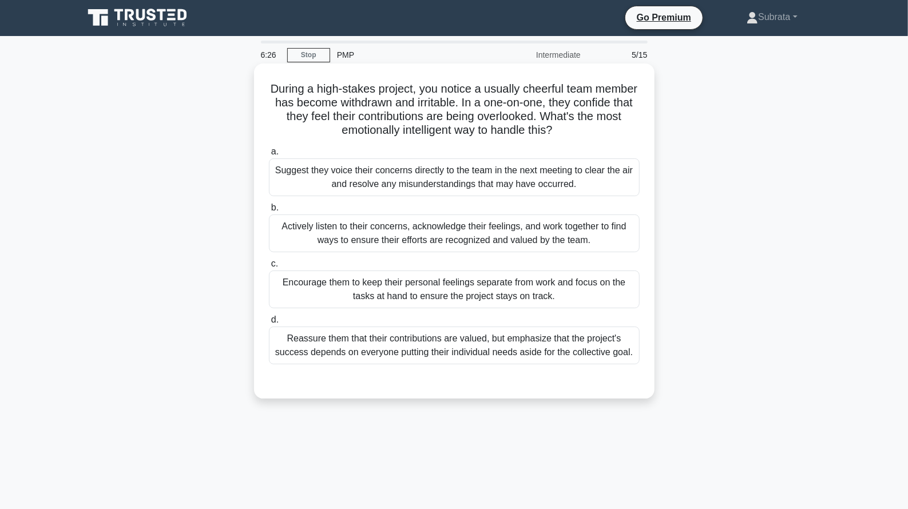
click at [395, 246] on div "Actively listen to their concerns, acknowledge their feelings, and work togethe…" at bounding box center [454, 234] width 371 height 38
click at [269, 212] on input "b. Actively listen to their concerns, acknowledge their feelings, and work toge…" at bounding box center [269, 207] width 0 height 7
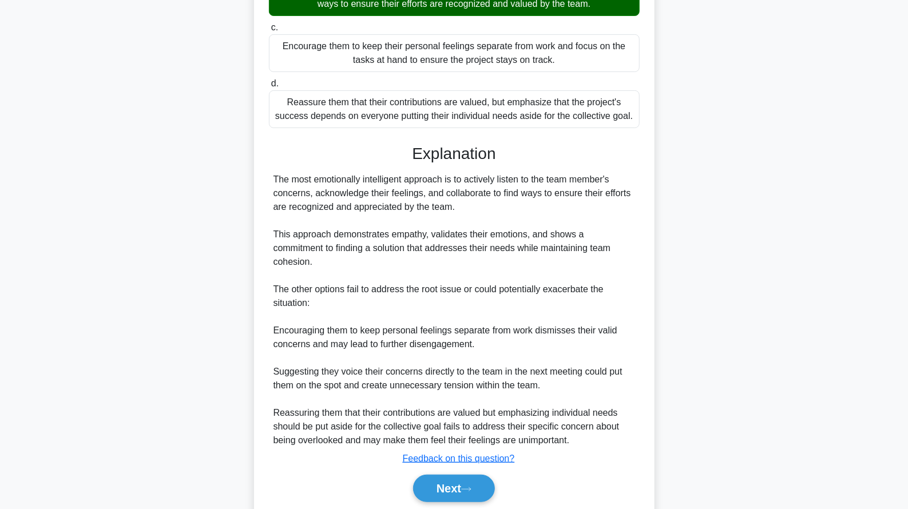
scroll to position [277, 0]
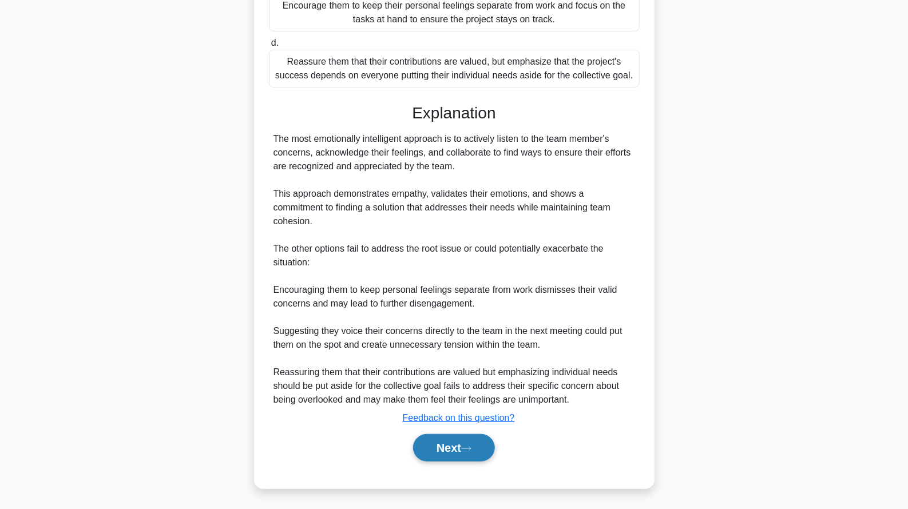
click at [446, 459] on button "Next" at bounding box center [454, 447] width 82 height 27
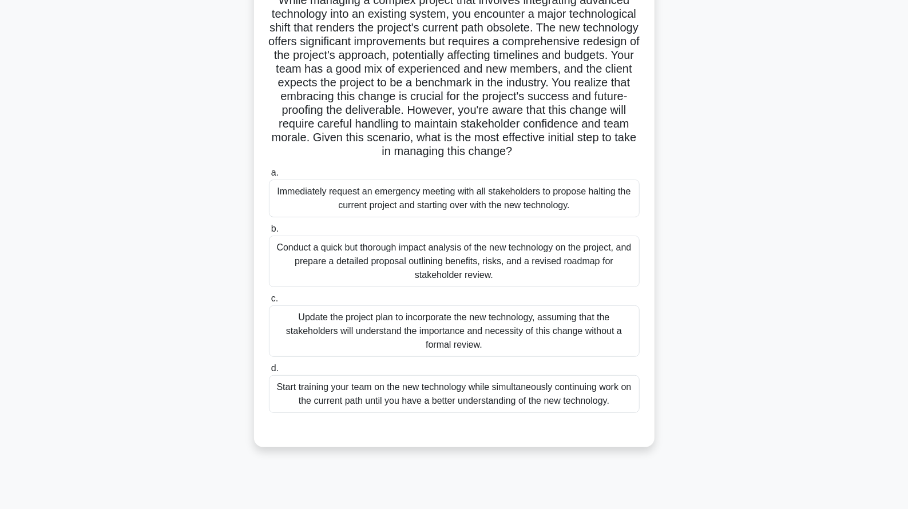
scroll to position [92, 0]
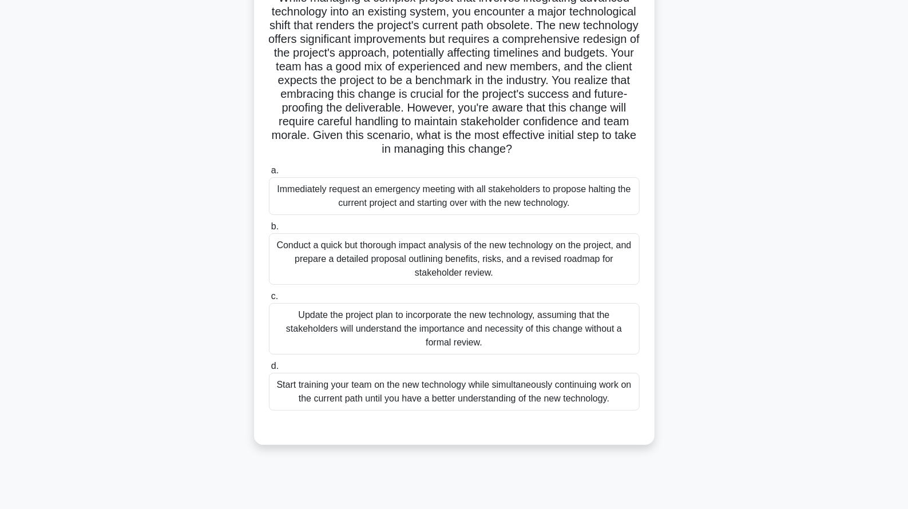
click at [436, 254] on div "Conduct a quick but thorough impact analysis of the new technology on the proje…" at bounding box center [454, 258] width 371 height 51
click at [269, 231] on input "b. Conduct a quick but thorough impact analysis of the new technology on the pr…" at bounding box center [269, 226] width 0 height 7
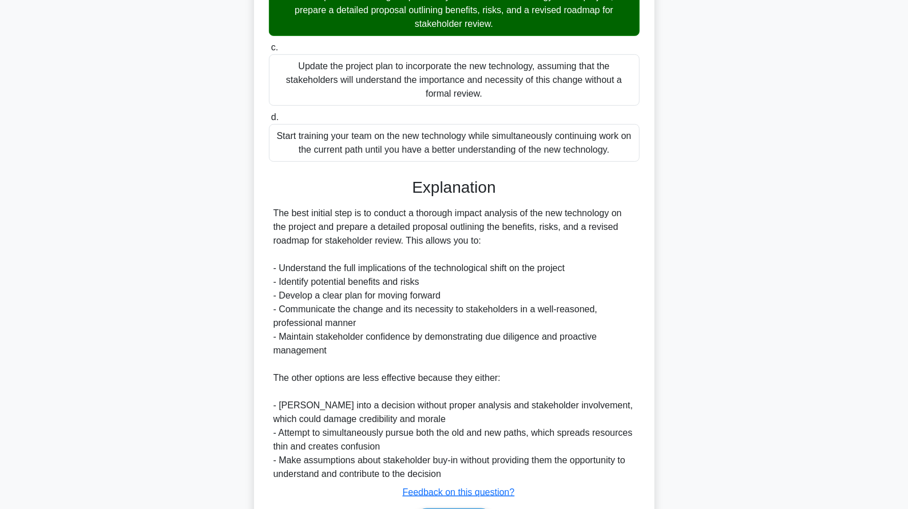
scroll to position [415, 0]
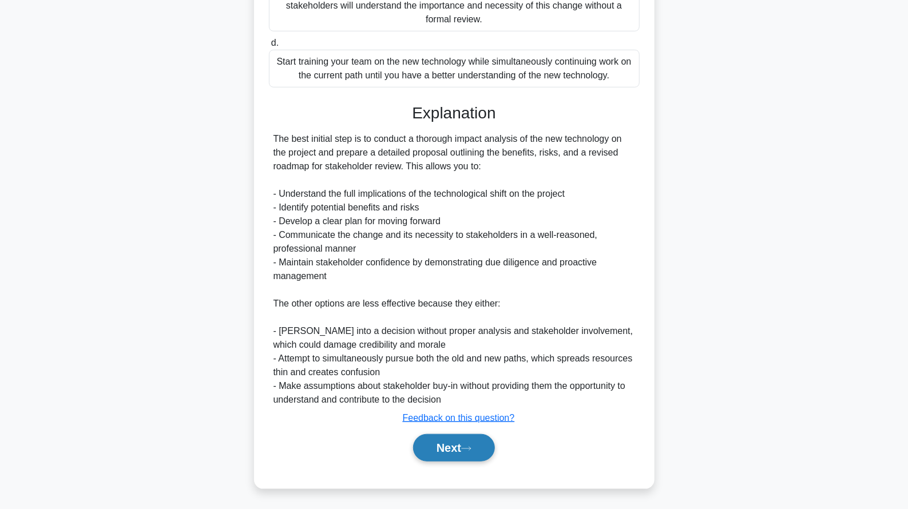
click at [458, 438] on button "Next" at bounding box center [454, 447] width 82 height 27
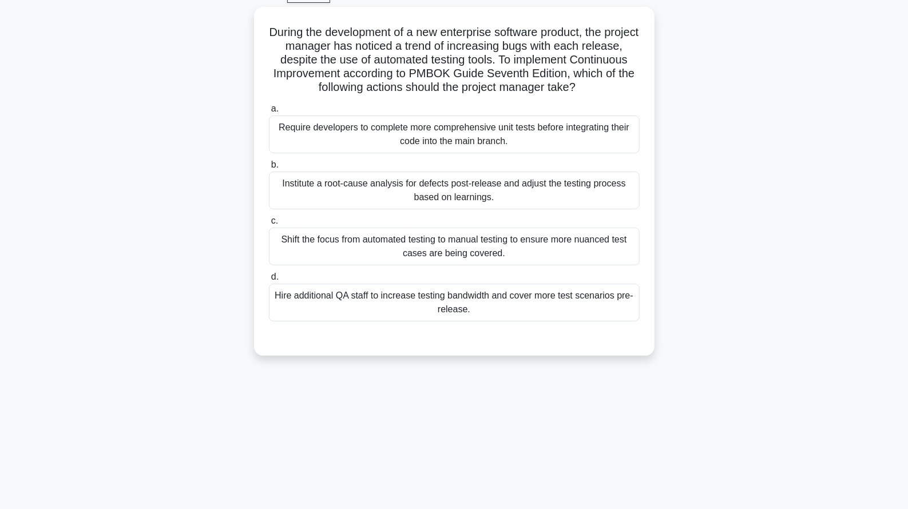
scroll to position [0, 0]
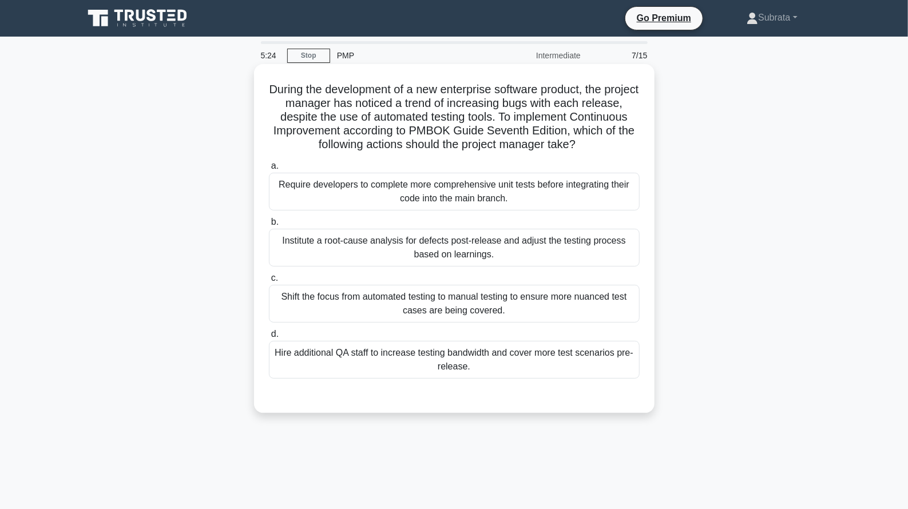
click at [435, 240] on div "Institute a root-cause analysis for defects post-release and adjust the testing…" at bounding box center [454, 248] width 371 height 38
click at [269, 226] on input "b. Institute a root-cause analysis for defects post-release and adjust the test…" at bounding box center [269, 222] width 0 height 7
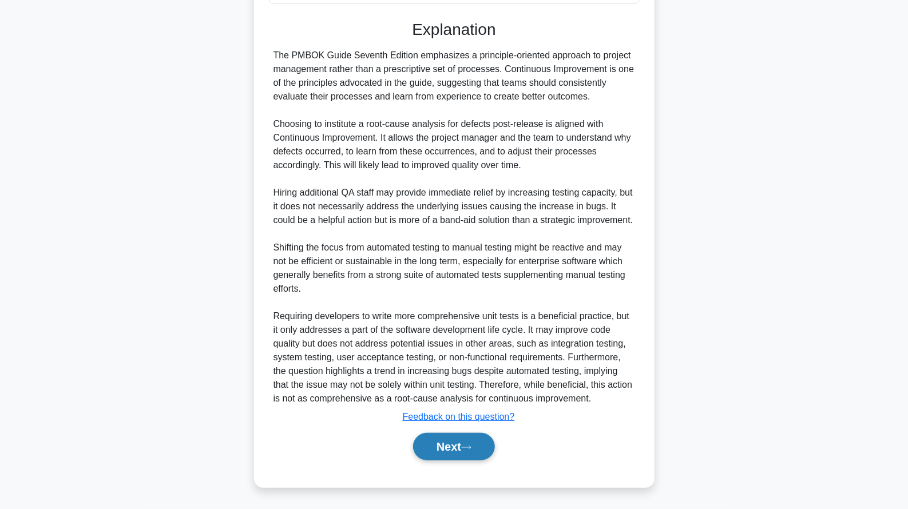
click at [466, 437] on button "Next" at bounding box center [454, 446] width 82 height 27
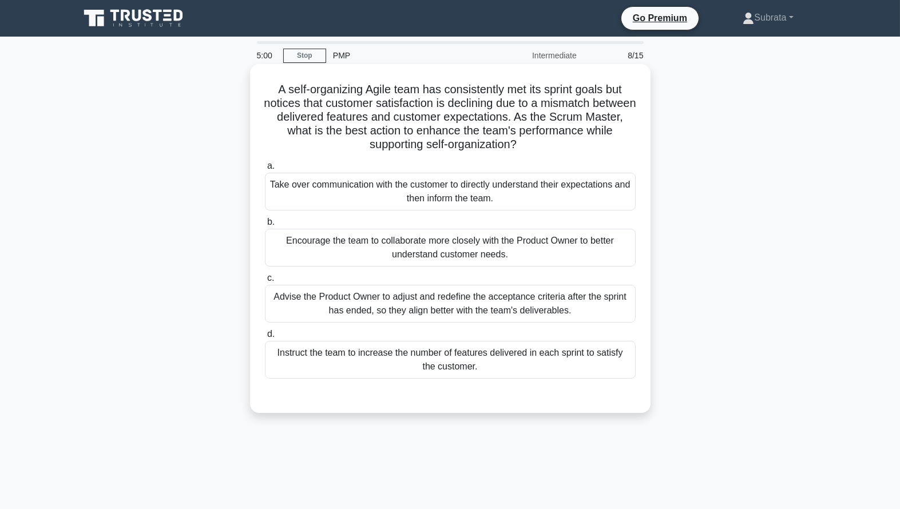
click at [437, 249] on div "Encourage the team to collaborate more closely with the Product Owner to better…" at bounding box center [450, 248] width 371 height 38
click at [265, 226] on input "b. Encourage the team to collaborate more closely with the Product Owner to bet…" at bounding box center [265, 222] width 0 height 7
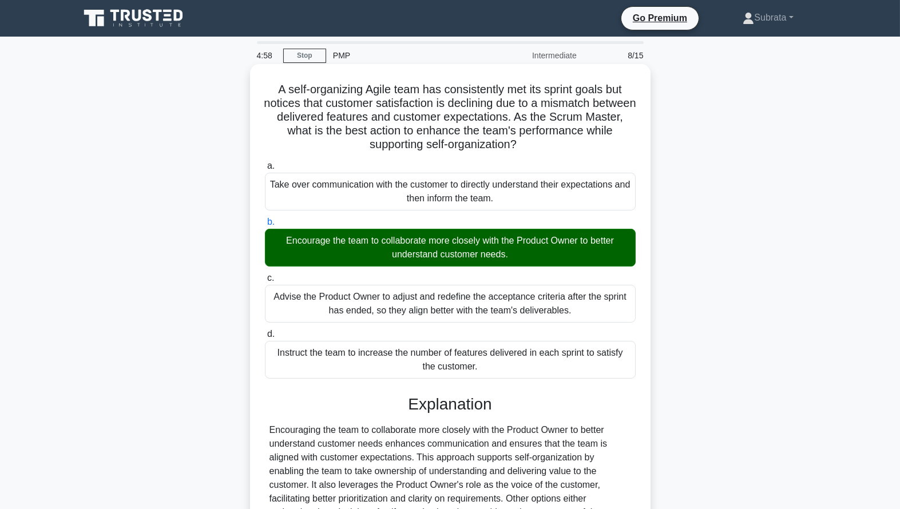
scroll to position [126, 0]
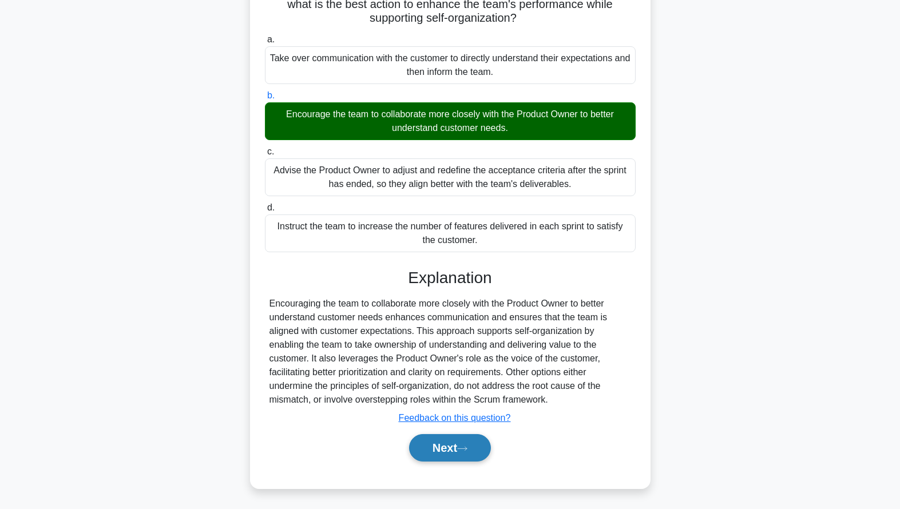
click at [458, 444] on button "Next" at bounding box center [450, 447] width 82 height 27
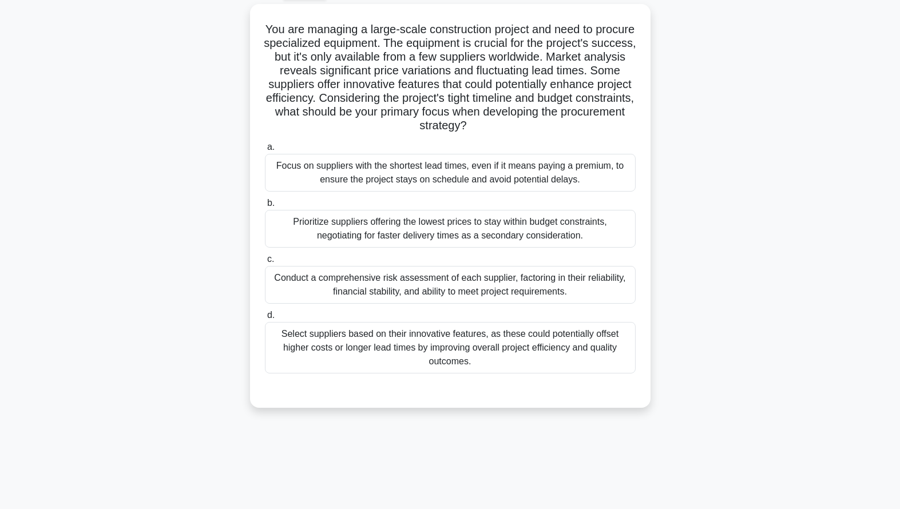
scroll to position [0, 0]
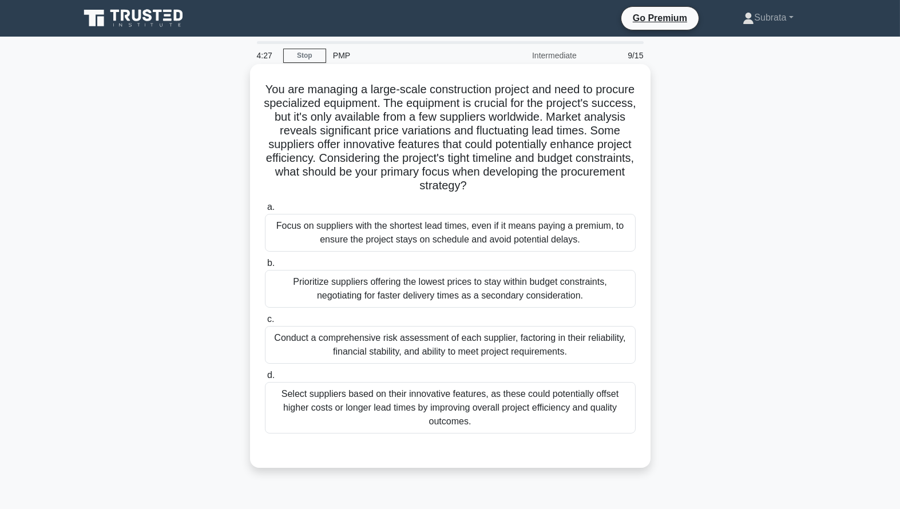
click at [425, 350] on div "Conduct a comprehensive risk assessment of each supplier, factoring in their re…" at bounding box center [450, 345] width 371 height 38
click at [265, 323] on input "c. Conduct a comprehensive risk assessment of each supplier, factoring in their…" at bounding box center [265, 319] width 0 height 7
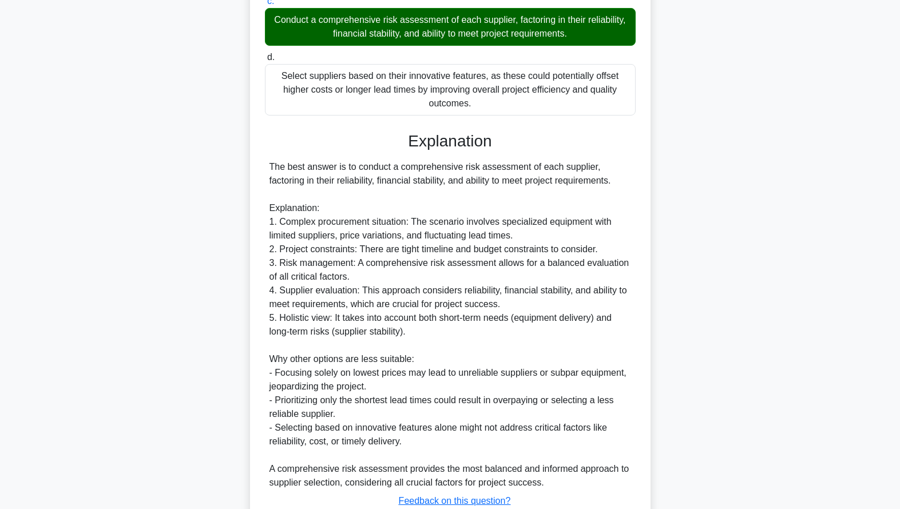
scroll to position [401, 0]
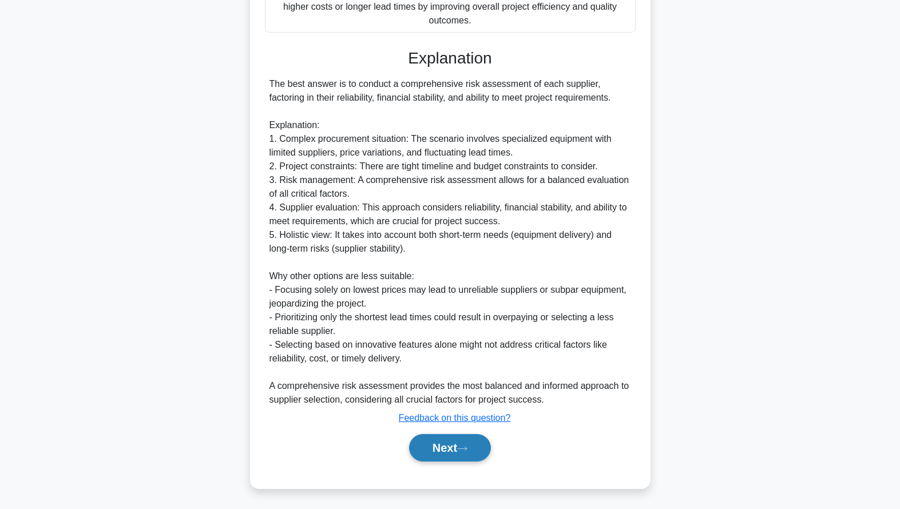
click at [452, 456] on button "Next" at bounding box center [450, 447] width 82 height 27
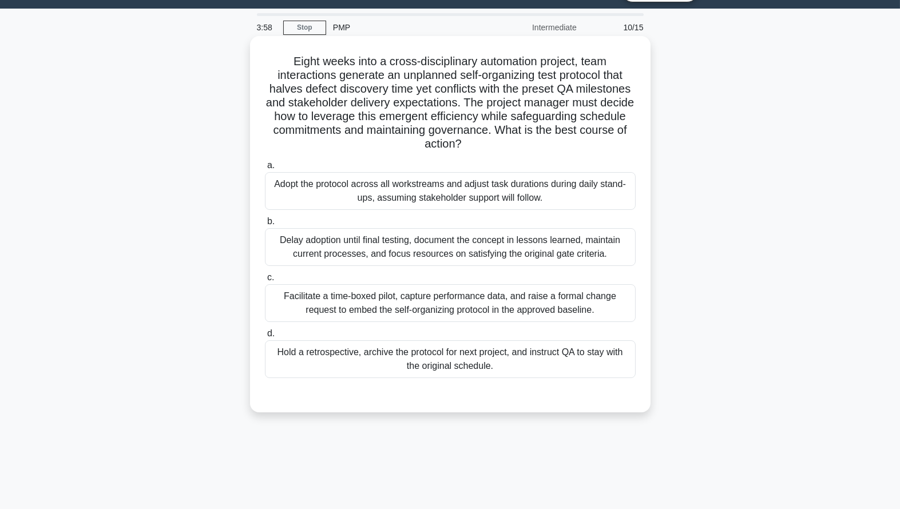
scroll to position [30, 0]
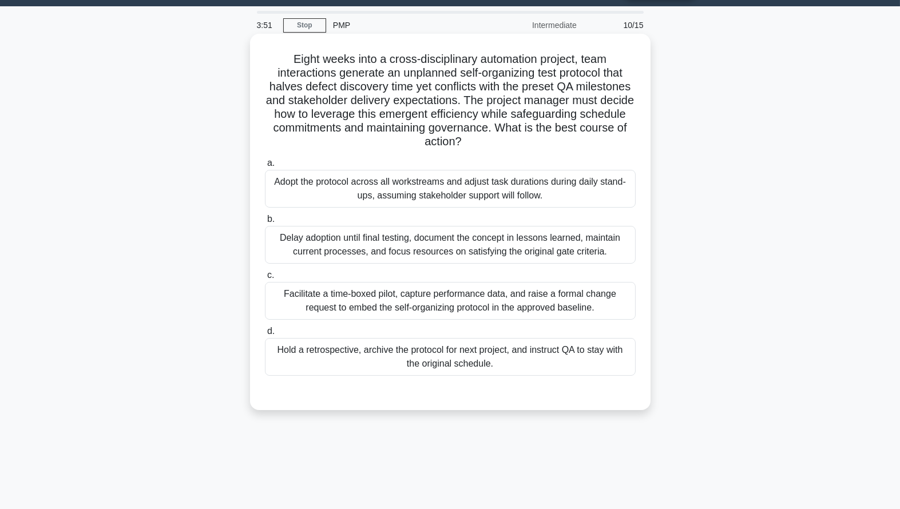
click at [416, 299] on div "Facilitate a time-boxed pilot, capture performance data, and raise a formal cha…" at bounding box center [450, 301] width 371 height 38
click at [265, 279] on input "c. Facilitate a time-boxed pilot, capture performance data, and raise a formal …" at bounding box center [265, 275] width 0 height 7
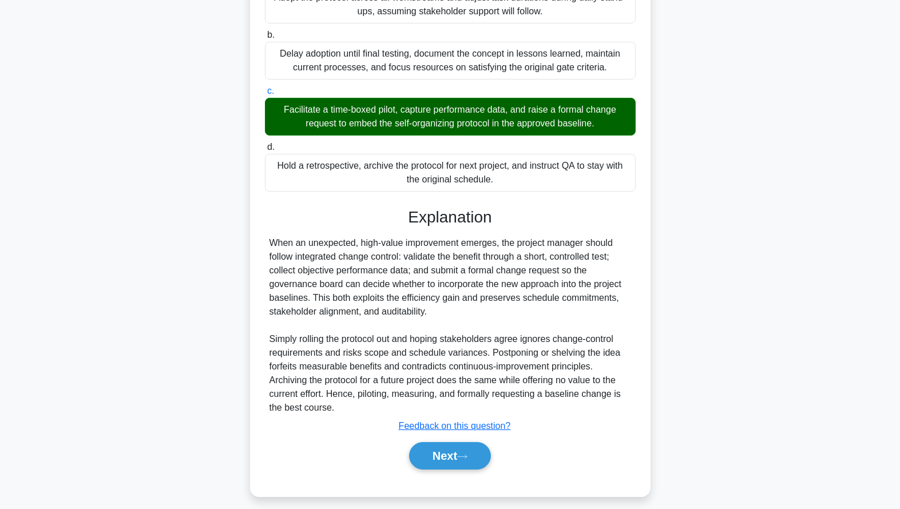
scroll to position [223, 0]
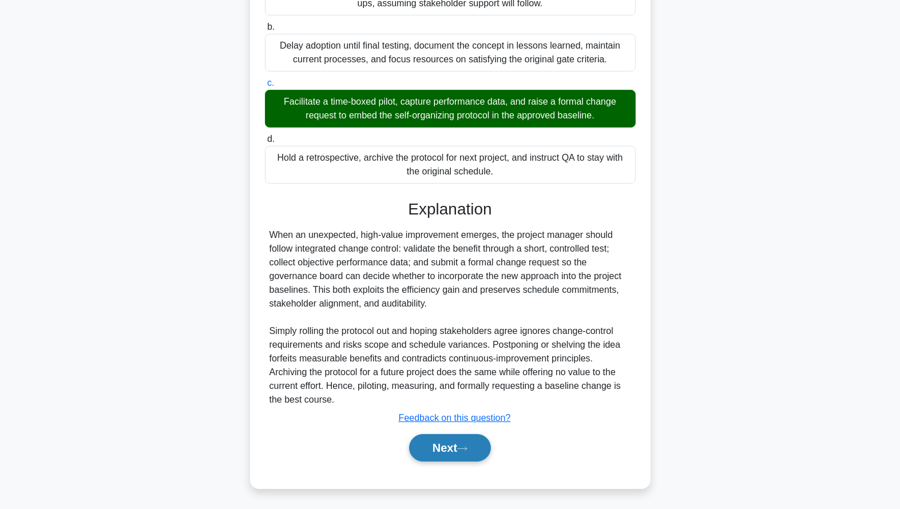
click at [465, 442] on button "Next" at bounding box center [450, 447] width 82 height 27
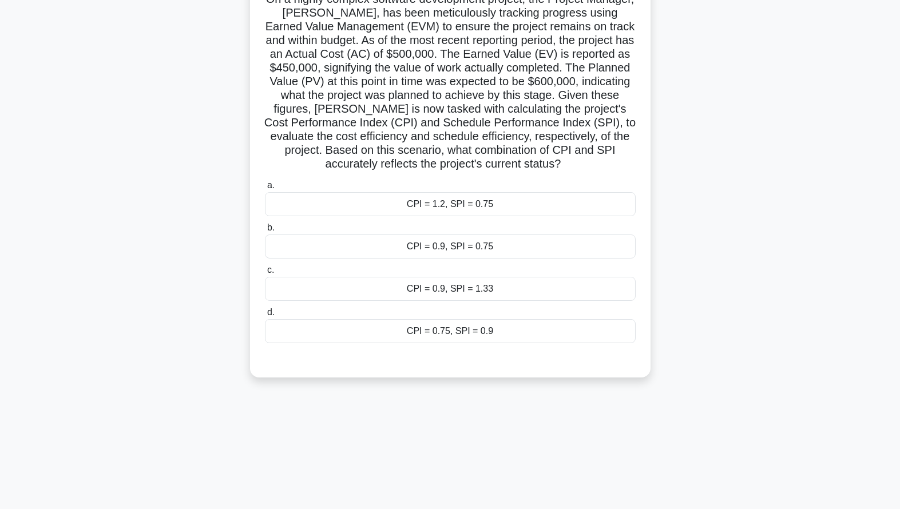
scroll to position [109, 0]
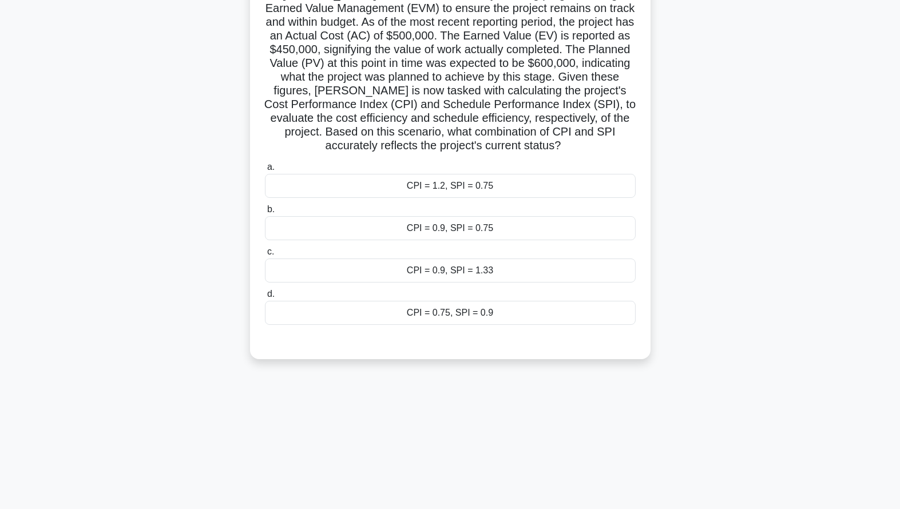
click at [492, 273] on div "CPI = 0.9, SPI = 1.33" at bounding box center [450, 271] width 371 height 24
click at [265, 256] on input "c. CPI = 0.9, SPI = 1.33" at bounding box center [265, 251] width 0 height 7
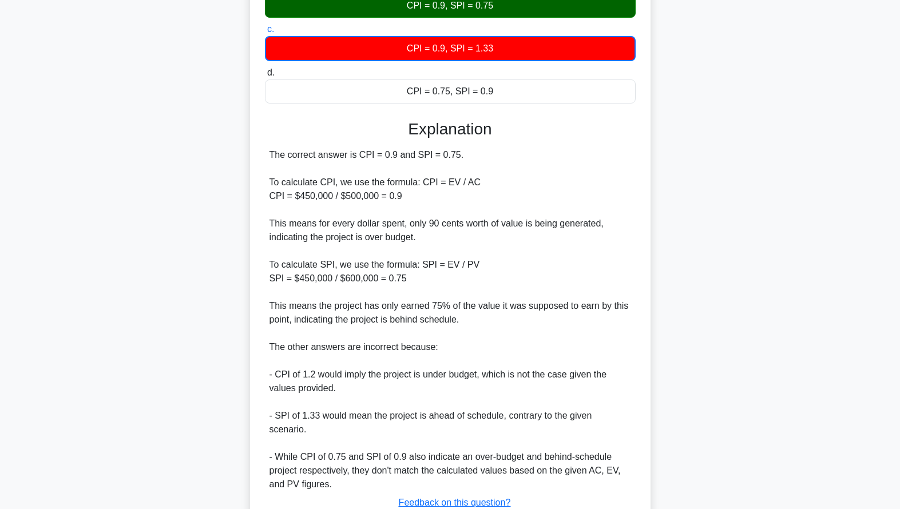
scroll to position [416, 0]
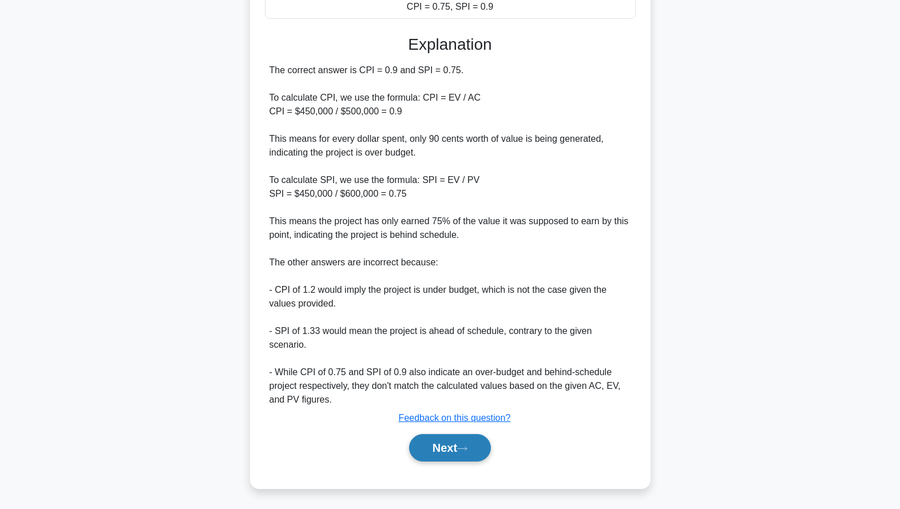
click at [453, 455] on button "Next" at bounding box center [450, 447] width 82 height 27
click at [459, 451] on button "Next" at bounding box center [450, 447] width 82 height 27
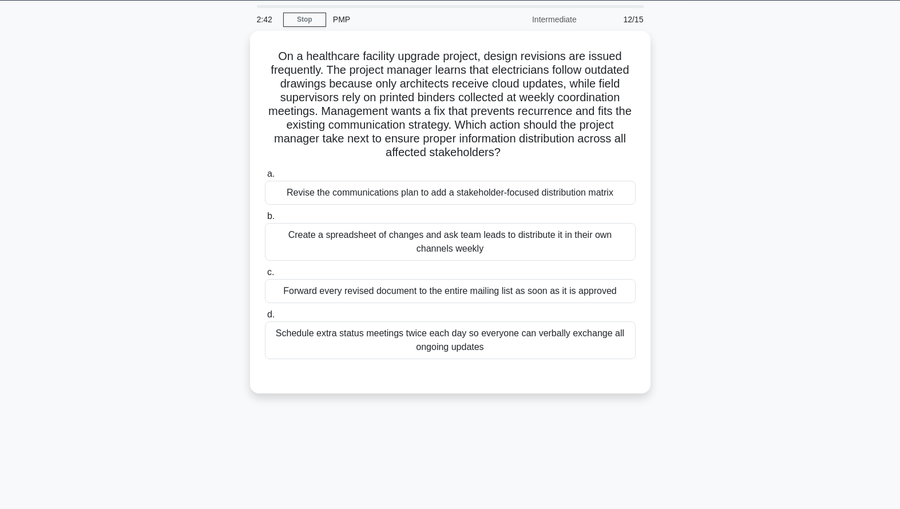
scroll to position [50, 0]
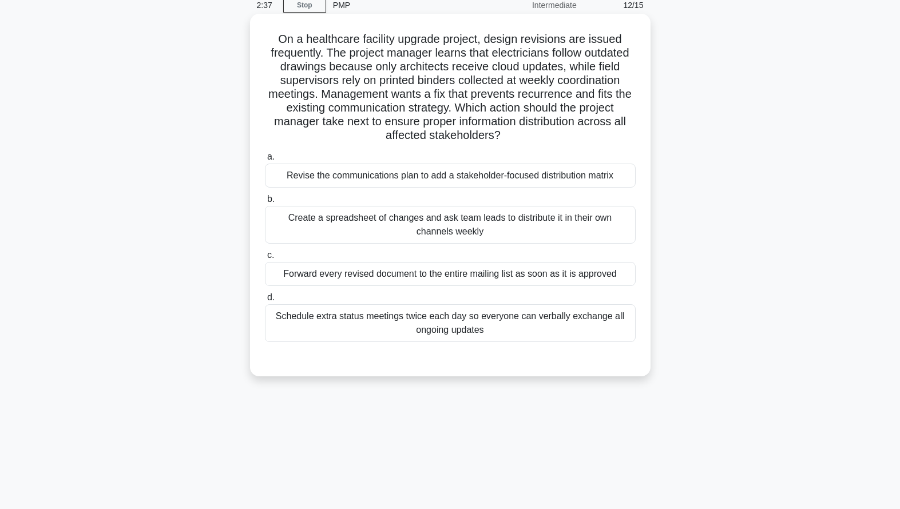
click at [548, 228] on div "Create a spreadsheet of changes and ask team leads to distribute it in their ow…" at bounding box center [450, 225] width 371 height 38
click at [265, 203] on input "b. Create a spreadsheet of changes and ask team leads to distribute it in their…" at bounding box center [265, 199] width 0 height 7
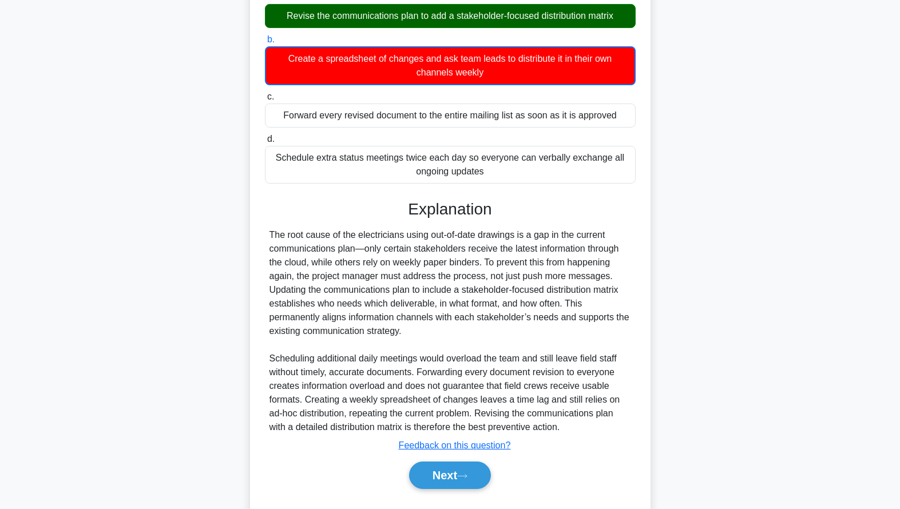
scroll to position [237, 0]
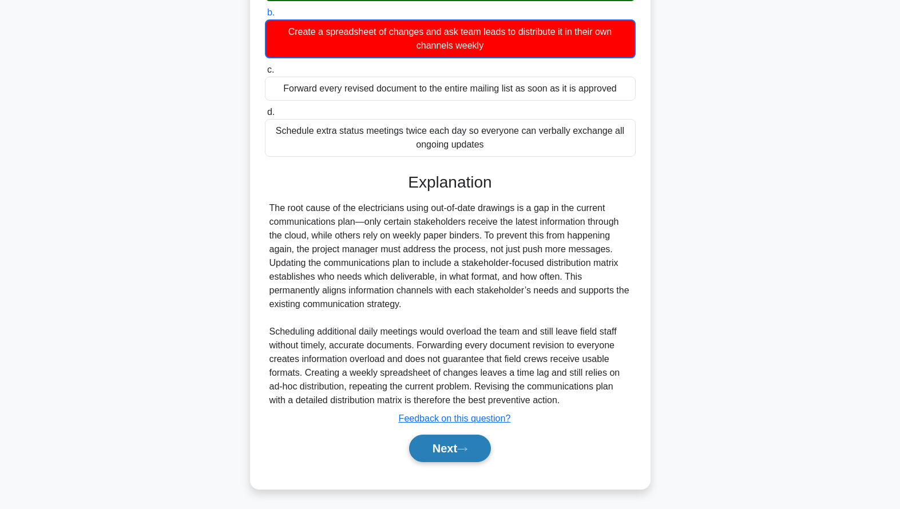
click at [459, 442] on button "Next" at bounding box center [450, 448] width 82 height 27
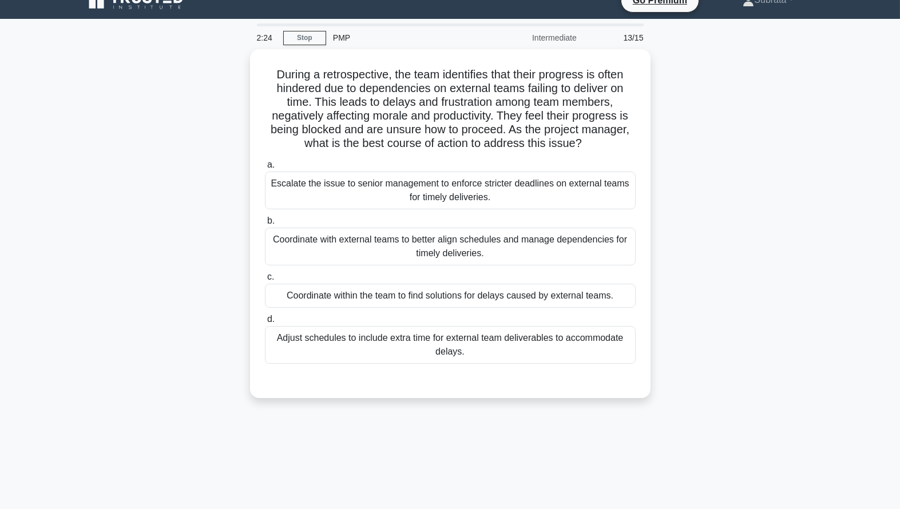
scroll to position [21, 0]
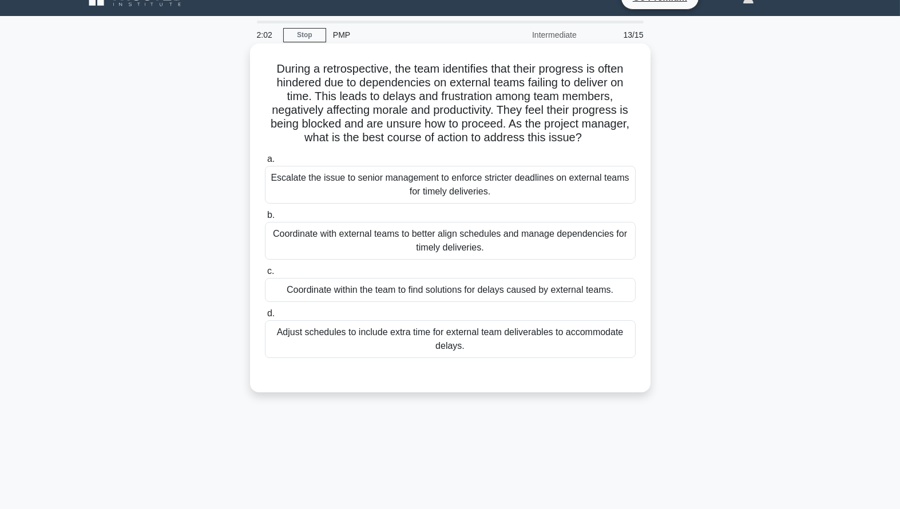
click at [380, 295] on div "Coordinate within the team to find solutions for delays caused by external team…" at bounding box center [450, 290] width 371 height 24
click at [265, 275] on input "c. Coordinate within the team to find solutions for delays caused by external t…" at bounding box center [265, 271] width 0 height 7
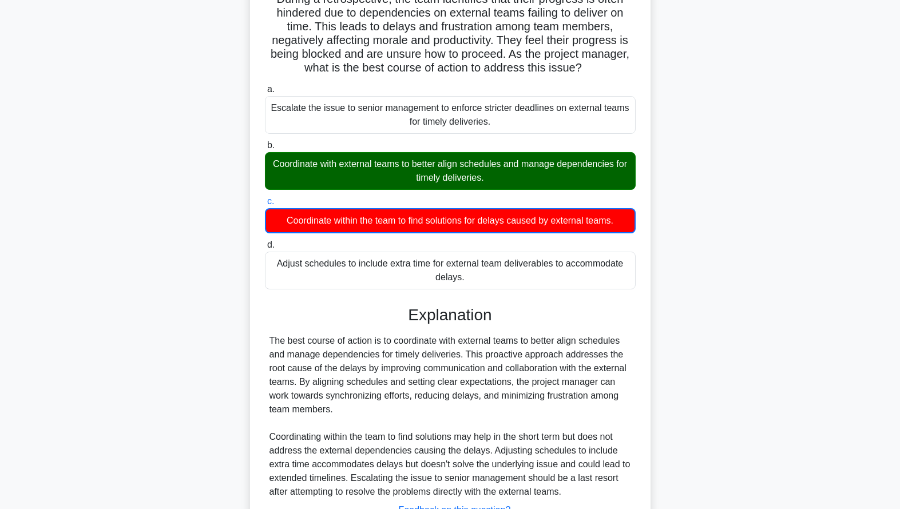
scroll to position [182, 0]
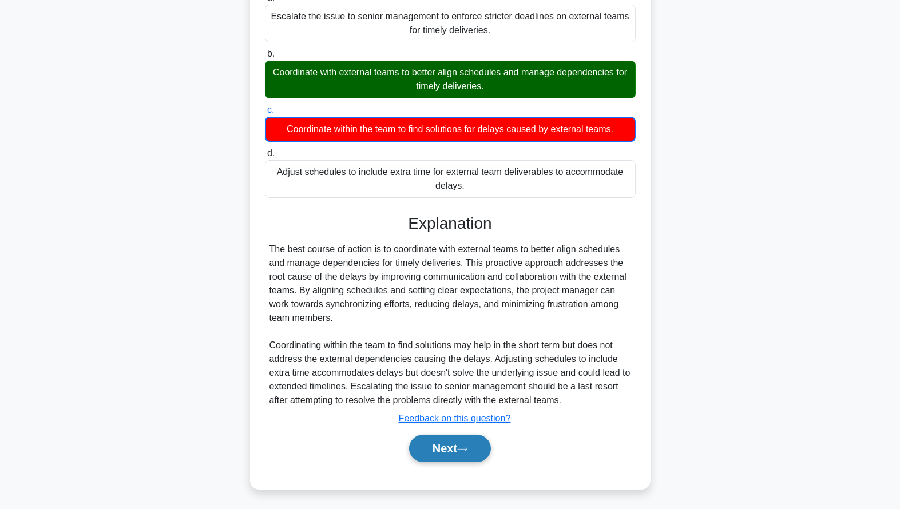
click at [465, 456] on button "Next" at bounding box center [450, 448] width 82 height 27
click at [465, 446] on icon at bounding box center [462, 449] width 10 height 6
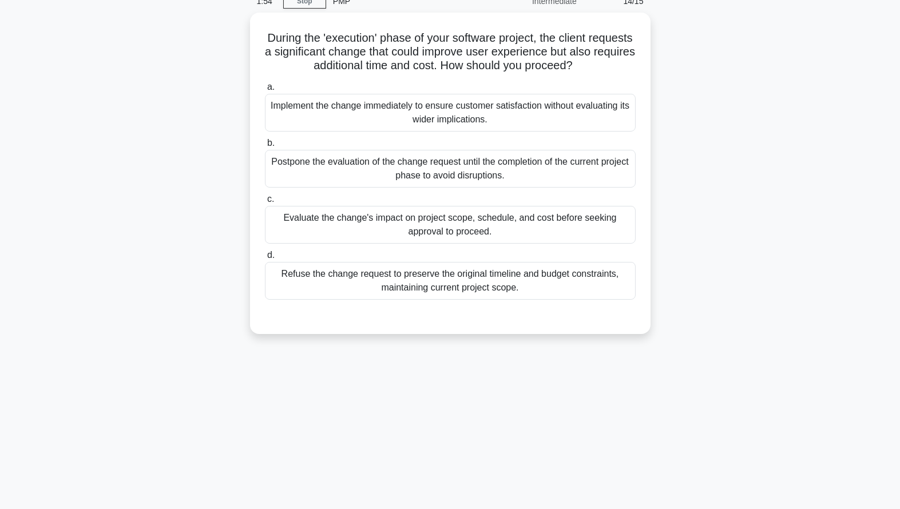
scroll to position [0, 0]
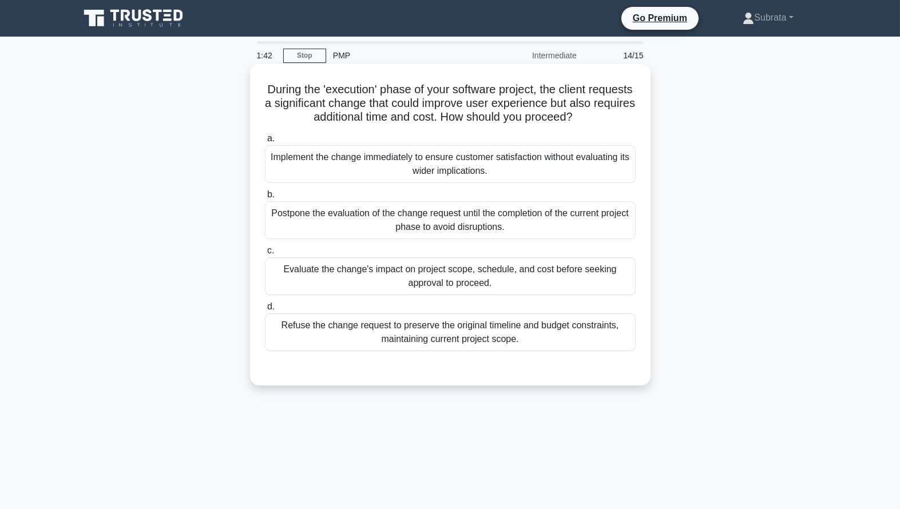
click at [423, 287] on div "Evaluate the change's impact on project scope, schedule, and cost before seekin…" at bounding box center [450, 276] width 371 height 38
click at [265, 255] on input "c. Evaluate the change's impact on project scope, schedule, and cost before see…" at bounding box center [265, 250] width 0 height 7
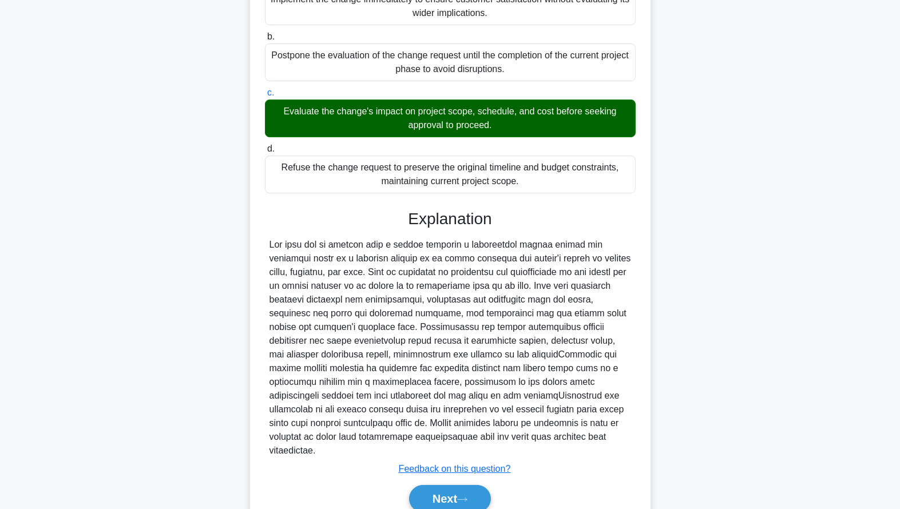
scroll to position [195, 0]
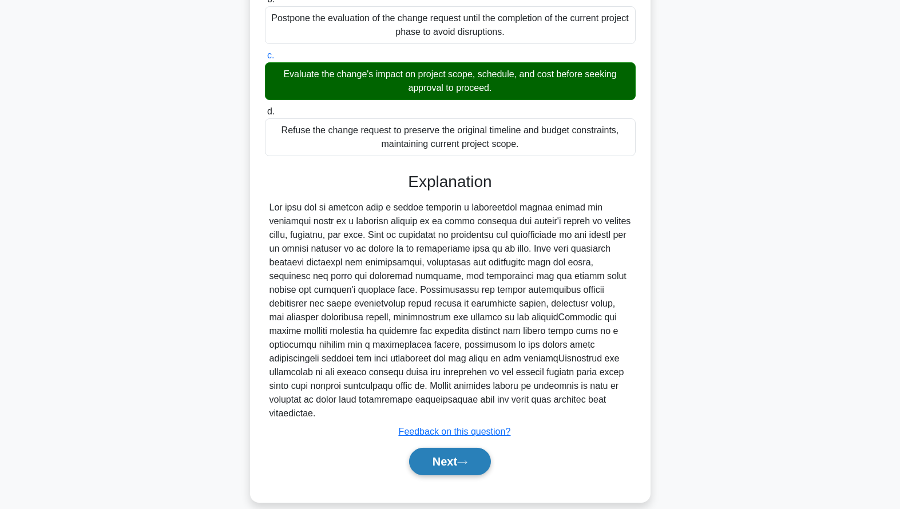
click at [446, 448] on button "Next" at bounding box center [450, 461] width 82 height 27
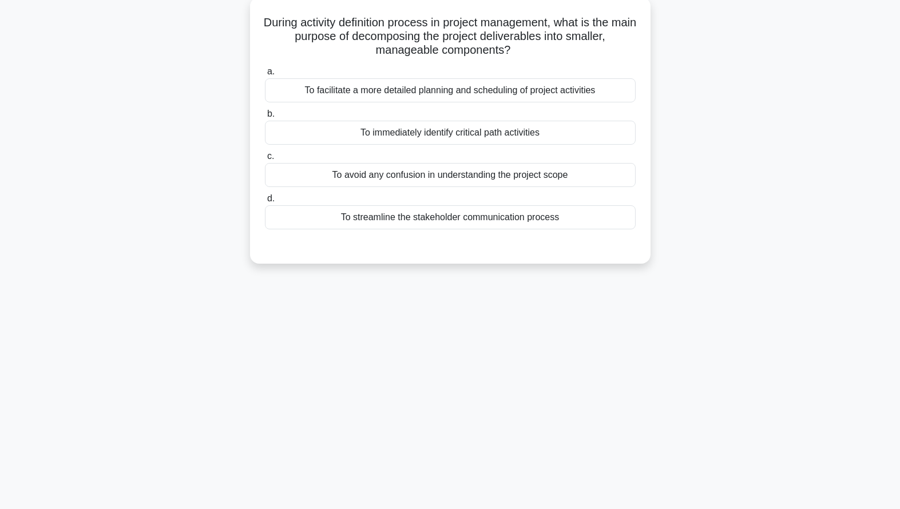
scroll to position [0, 0]
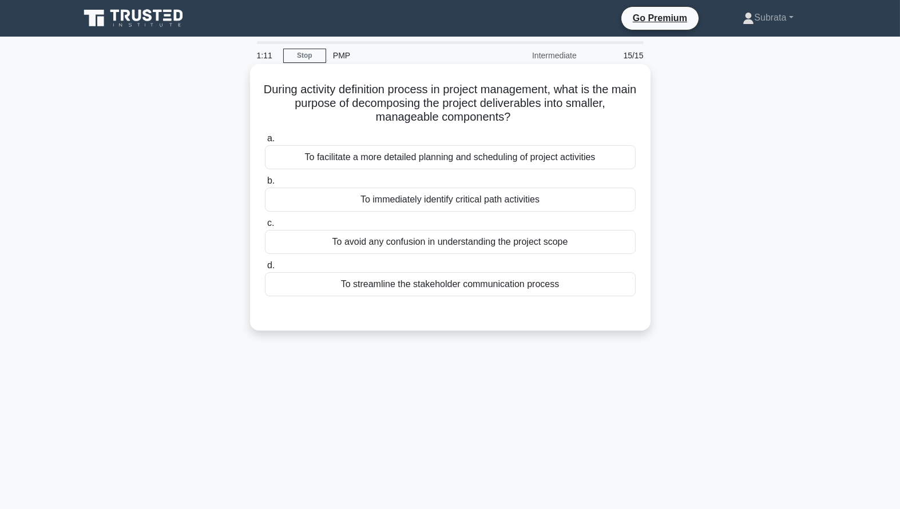
click at [429, 162] on div "To facilitate a more detailed planning and scheduling of project activities" at bounding box center [450, 157] width 371 height 24
click at [265, 142] on input "a. To facilitate a more detailed planning and scheduling of project activities" at bounding box center [265, 138] width 0 height 7
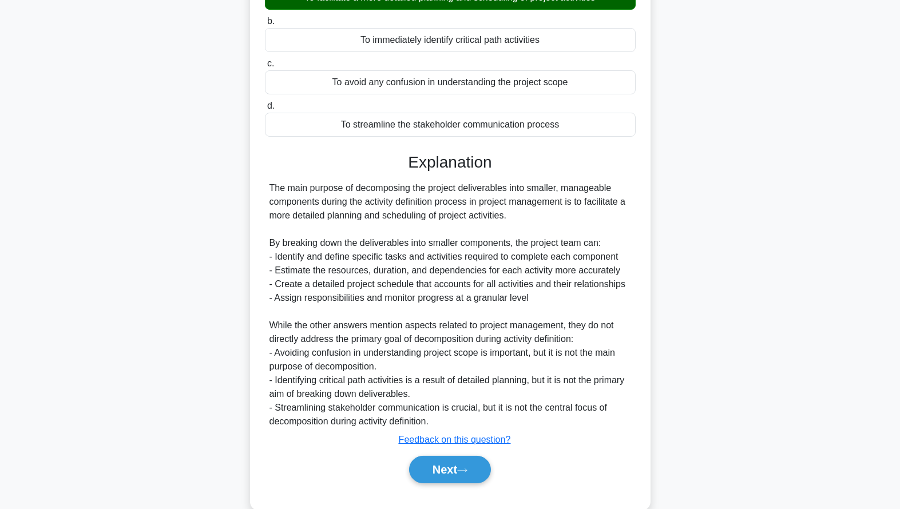
scroll to position [181, 0]
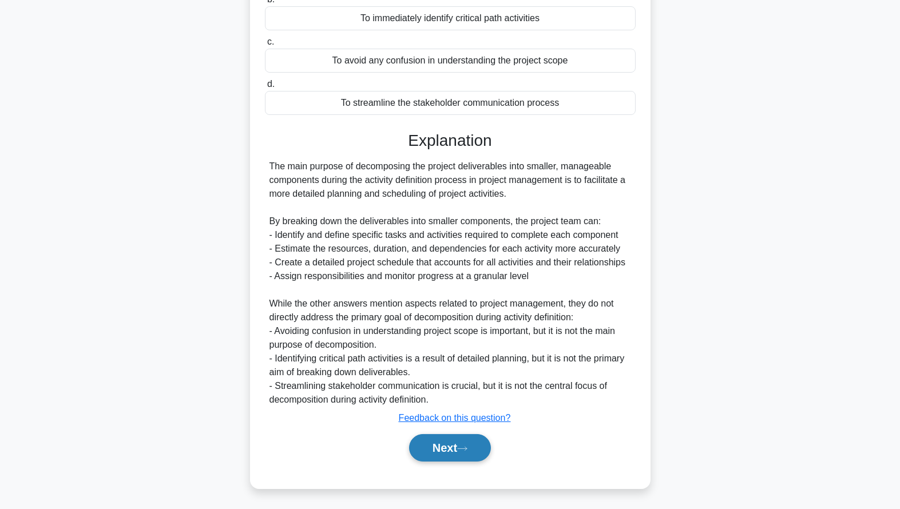
click at [436, 456] on button "Next" at bounding box center [450, 447] width 82 height 27
click at [438, 448] on button "Next" at bounding box center [450, 447] width 82 height 27
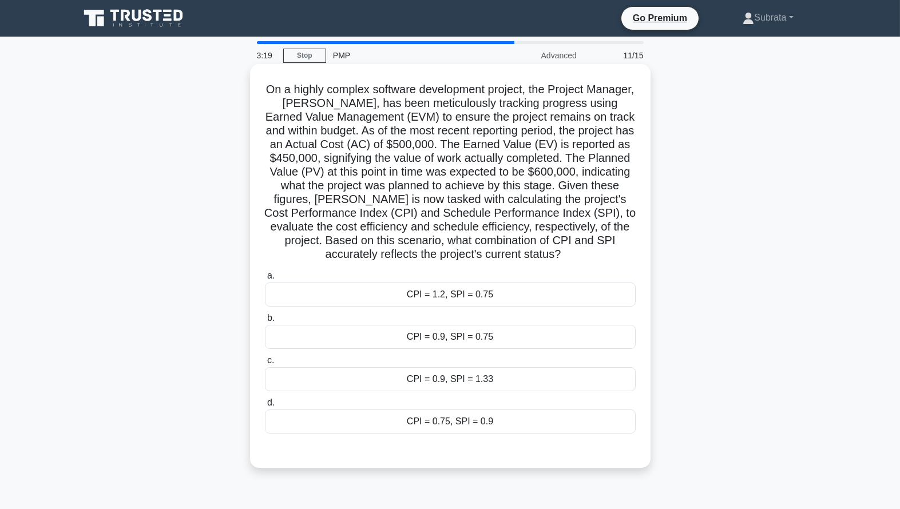
click at [470, 330] on div "CPI = 0.9, SPI = 0.75" at bounding box center [450, 337] width 371 height 24
click at [265, 322] on input "b. CPI = 0.9, SPI = 0.75" at bounding box center [265, 318] width 0 height 7
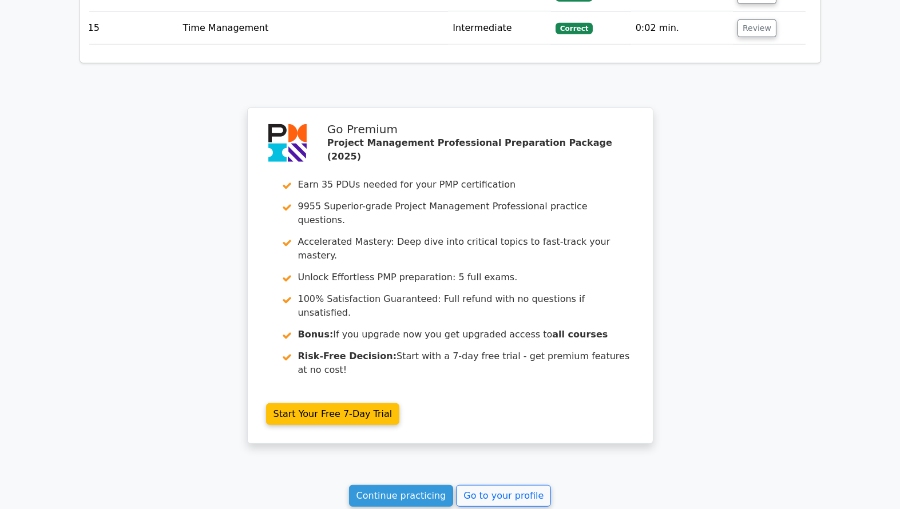
scroll to position [2193, 0]
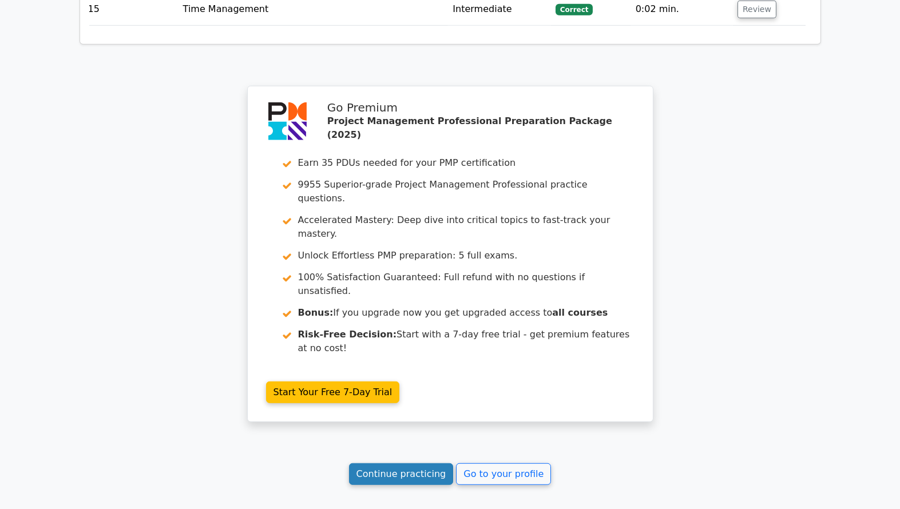
click at [419, 463] on link "Continue practicing" at bounding box center [401, 474] width 105 height 22
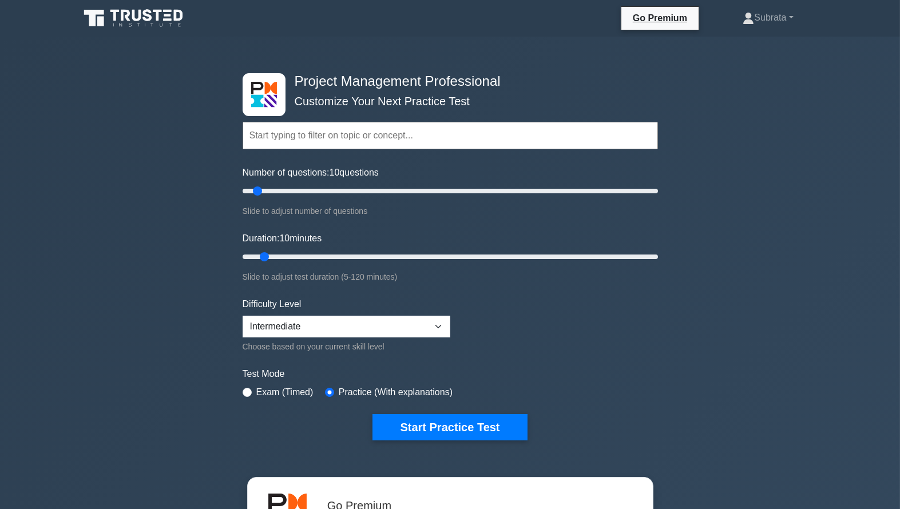
click at [257, 388] on label "Exam (Timed)" at bounding box center [284, 393] width 57 height 14
click at [237, 406] on div "Project Management Professional Customize Your Next Practice Test Topics Scope …" at bounding box center [450, 257] width 429 height 422
click at [248, 392] on input "radio" at bounding box center [247, 392] width 9 height 9
radio input "true"
type input "15"
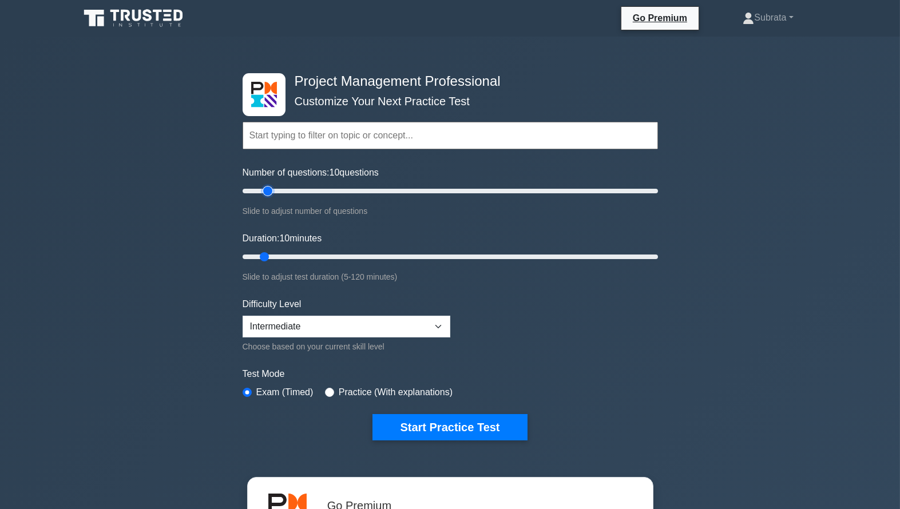
click at [272, 192] on input "Number of questions: 10 questions" at bounding box center [450, 191] width 415 height 14
click at [416, 426] on button "Start Practice Test" at bounding box center [449, 427] width 154 height 26
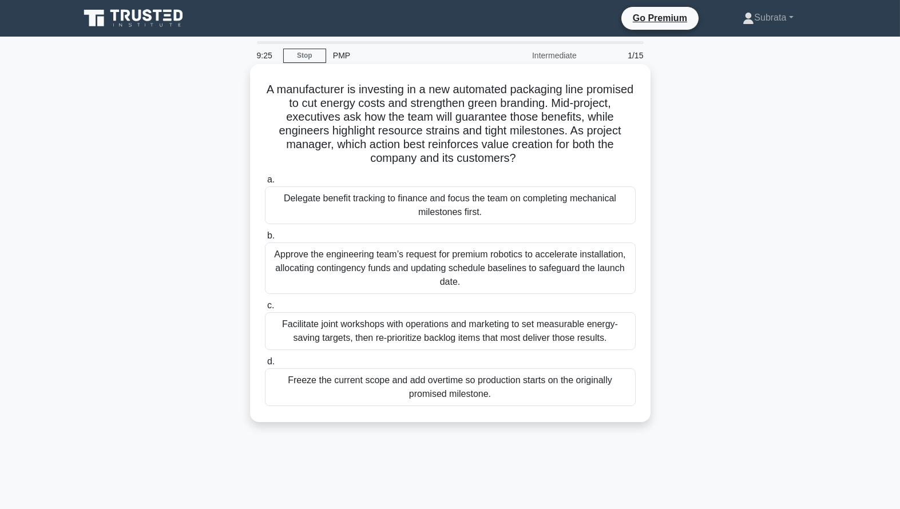
click at [415, 324] on div "Facilitate joint workshops with operations and marketing to set measurable ener…" at bounding box center [450, 331] width 371 height 38
click at [265, 309] on input "c. Facilitate joint workshops with operations and marketing to set measurable e…" at bounding box center [265, 305] width 0 height 7
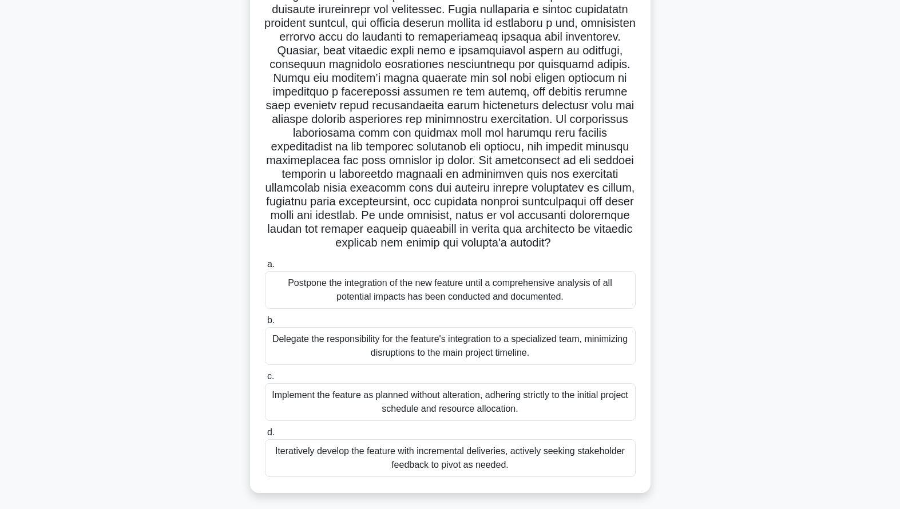
scroll to position [112, 0]
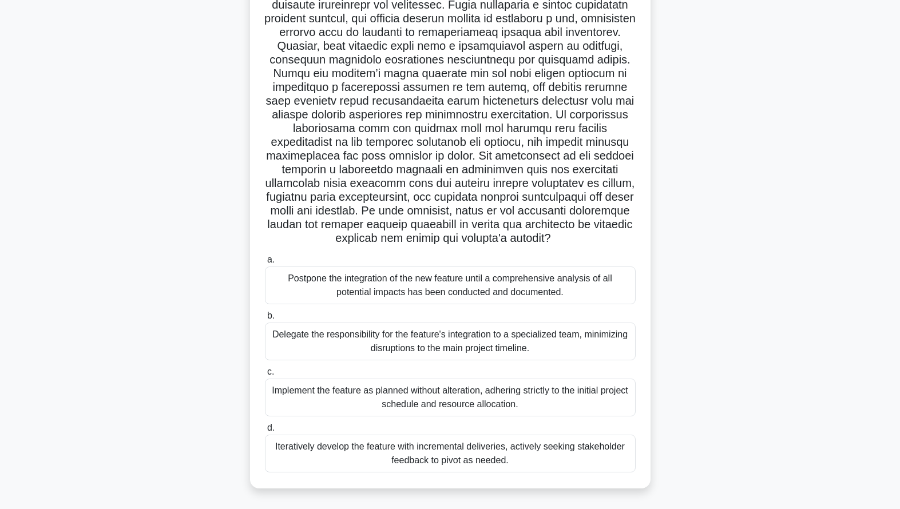
click at [505, 459] on div "Iteratively develop the feature with incremental deliveries, actively seeking s…" at bounding box center [450, 454] width 371 height 38
click at [265, 432] on input "d. Iteratively develop the feature with incremental deliveries, actively seekin…" at bounding box center [265, 427] width 0 height 7
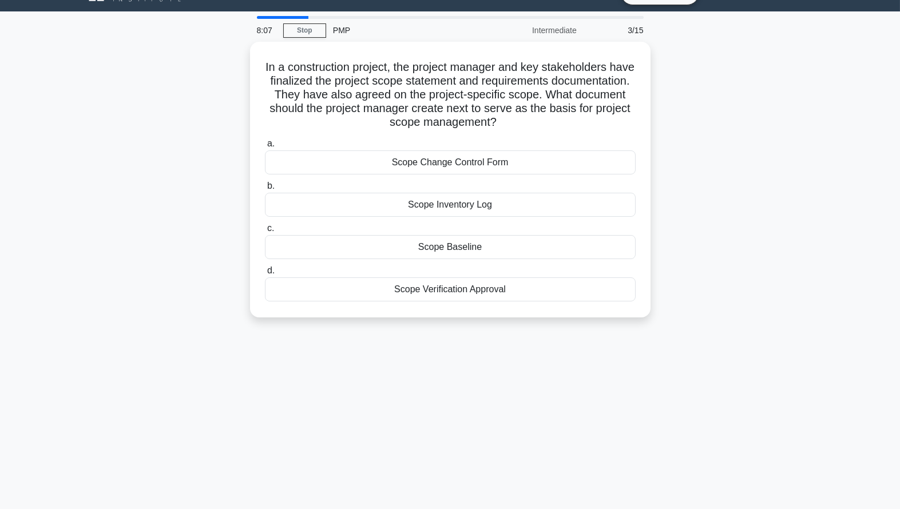
scroll to position [34, 0]
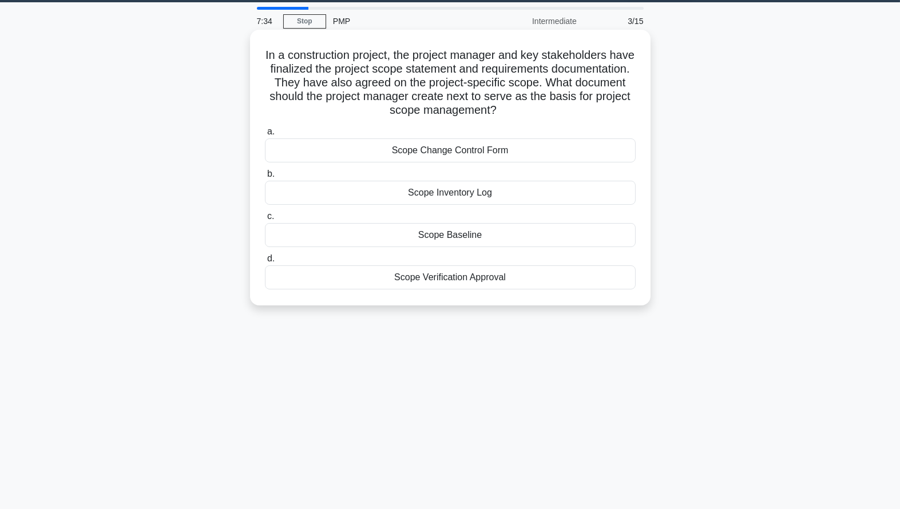
click at [438, 232] on div "Scope Baseline" at bounding box center [450, 235] width 371 height 24
click at [265, 220] on input "c. Scope Baseline" at bounding box center [265, 216] width 0 height 7
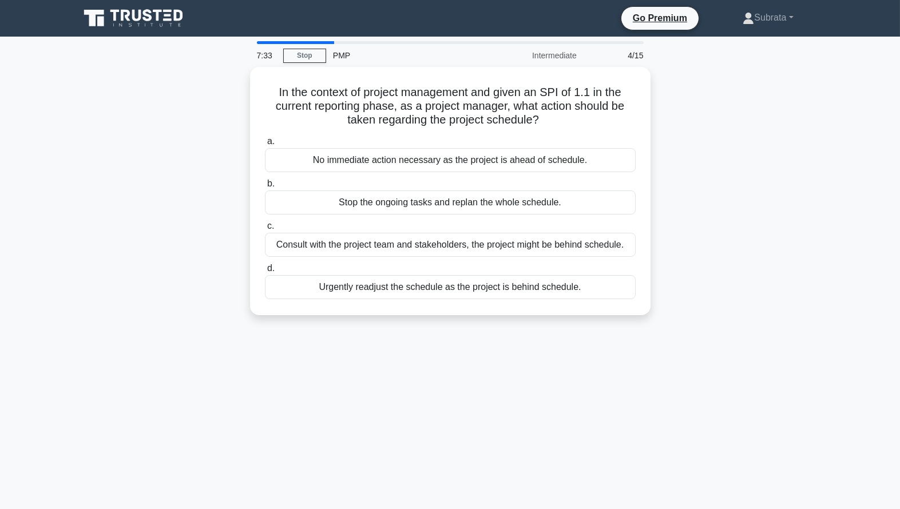
scroll to position [0, 0]
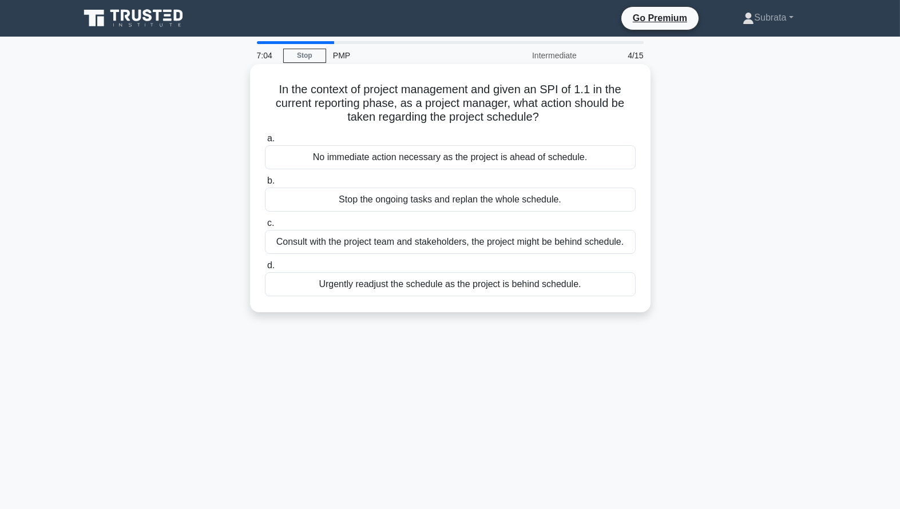
click at [408, 285] on div "Urgently readjust the schedule as the project is behind schedule." at bounding box center [450, 284] width 371 height 24
click at [265, 269] on input "d. Urgently readjust the schedule as the project is behind schedule." at bounding box center [265, 265] width 0 height 7
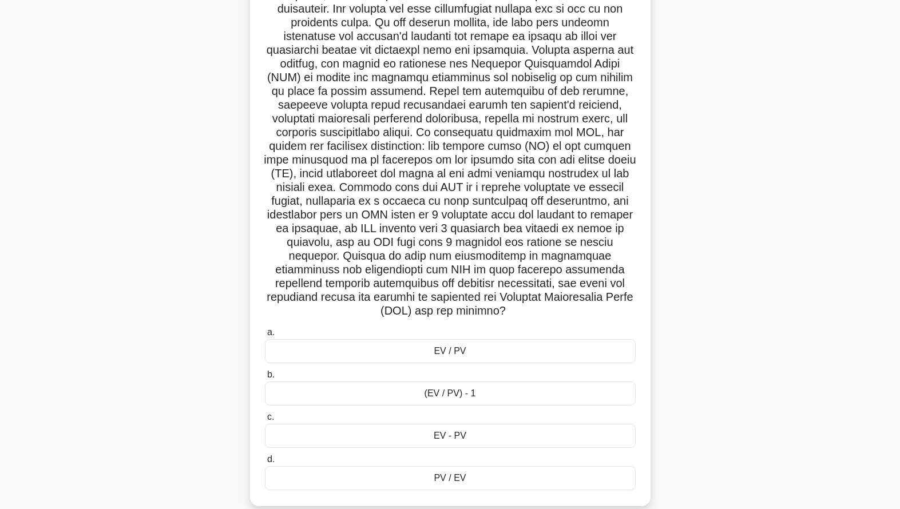
scroll to position [112, 0]
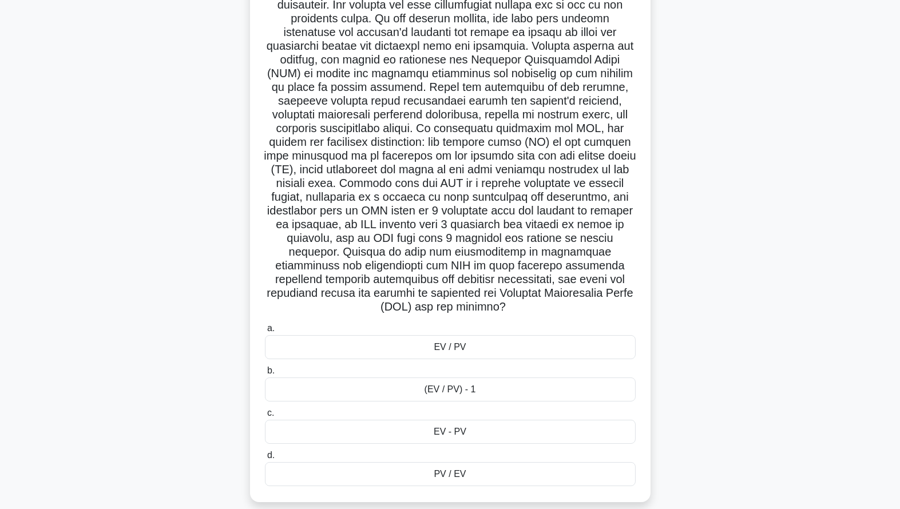
click at [429, 426] on div "EV - PV" at bounding box center [450, 432] width 371 height 24
click at [265, 417] on input "c. EV - PV" at bounding box center [265, 413] width 0 height 7
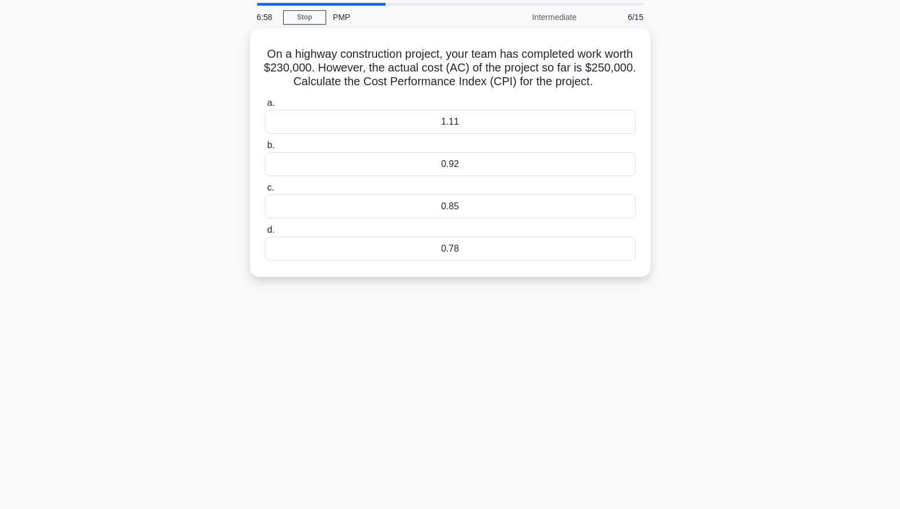
scroll to position [0, 0]
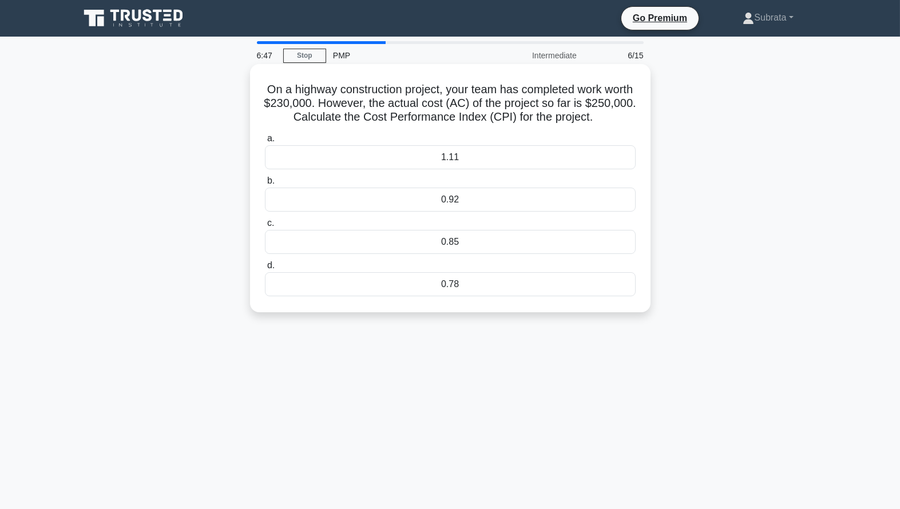
click at [447, 284] on div "0.78" at bounding box center [450, 284] width 371 height 24
click at [265, 269] on input "d. 0.78" at bounding box center [265, 265] width 0 height 7
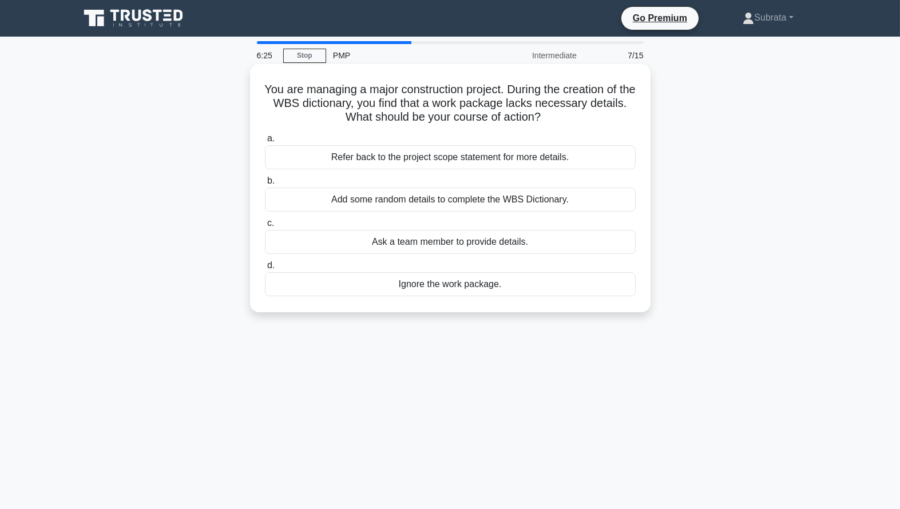
click at [517, 156] on div "Refer back to the project scope statement for more details." at bounding box center [450, 157] width 371 height 24
click at [265, 142] on input "a. Refer back to the project scope statement for more details." at bounding box center [265, 138] width 0 height 7
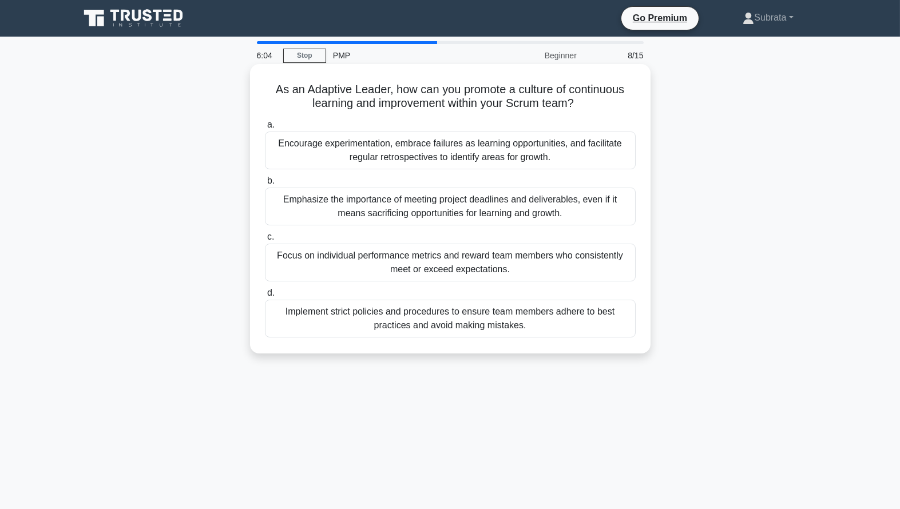
click at [420, 152] on div "Encourage experimentation, embrace failures as learning opportunities, and faci…" at bounding box center [450, 151] width 371 height 38
click at [265, 129] on input "a. Encourage experimentation, embrace failures as learning opportunities, and f…" at bounding box center [265, 124] width 0 height 7
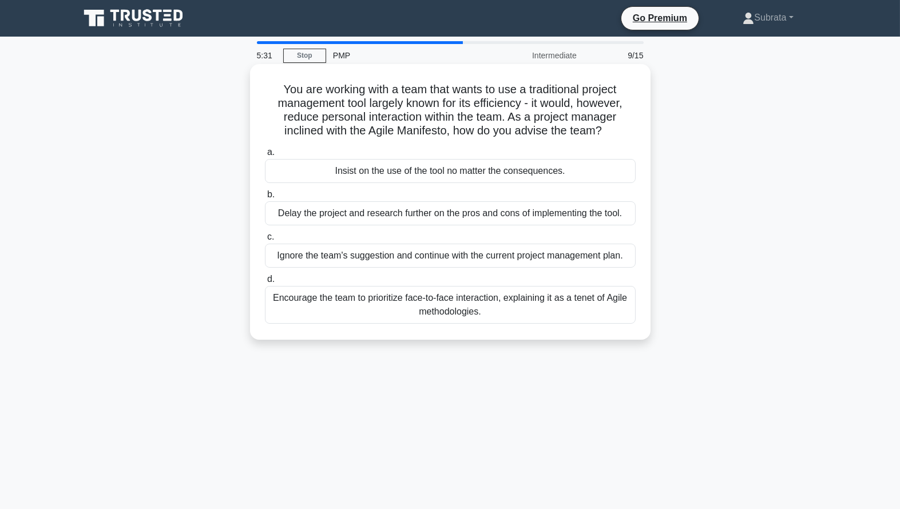
click at [361, 299] on div "Encourage the team to prioritize face-to-face interaction, explaining it as a t…" at bounding box center [450, 305] width 371 height 38
click at [265, 283] on input "d. Encourage the team to prioritize face-to-face interaction, explaining it as …" at bounding box center [265, 279] width 0 height 7
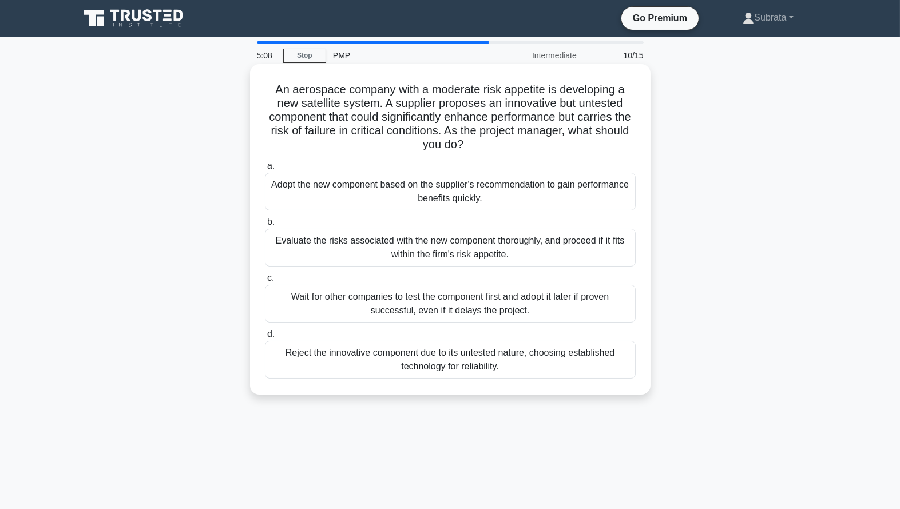
click at [455, 257] on div "Evaluate the risks associated with the new component thoroughly, and proceed if…" at bounding box center [450, 248] width 371 height 38
click at [265, 226] on input "b. Evaluate the risks associated with the new component thoroughly, and proceed…" at bounding box center [265, 222] width 0 height 7
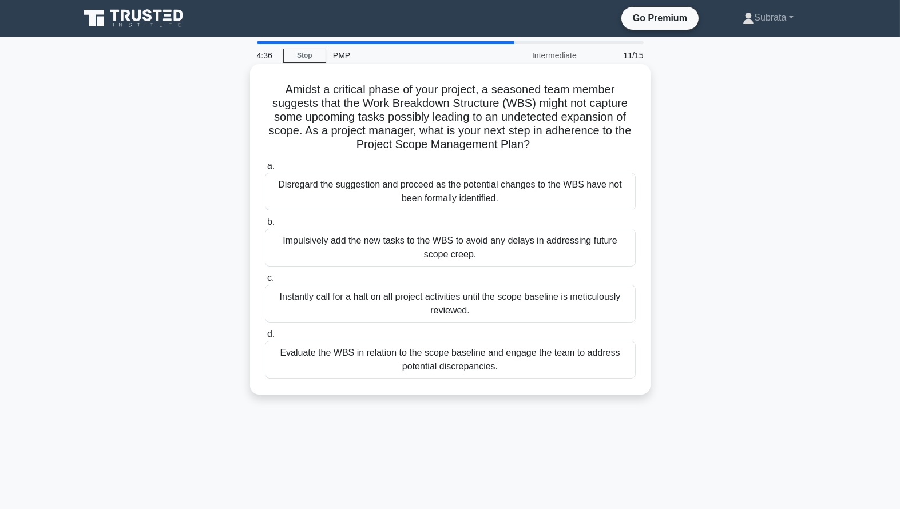
click at [352, 352] on div "Evaluate the WBS in relation to the scope baseline and engage the team to addre…" at bounding box center [450, 360] width 371 height 38
click at [265, 338] on input "d. Evaluate the WBS in relation to the scope baseline and engage the team to ad…" at bounding box center [265, 334] width 0 height 7
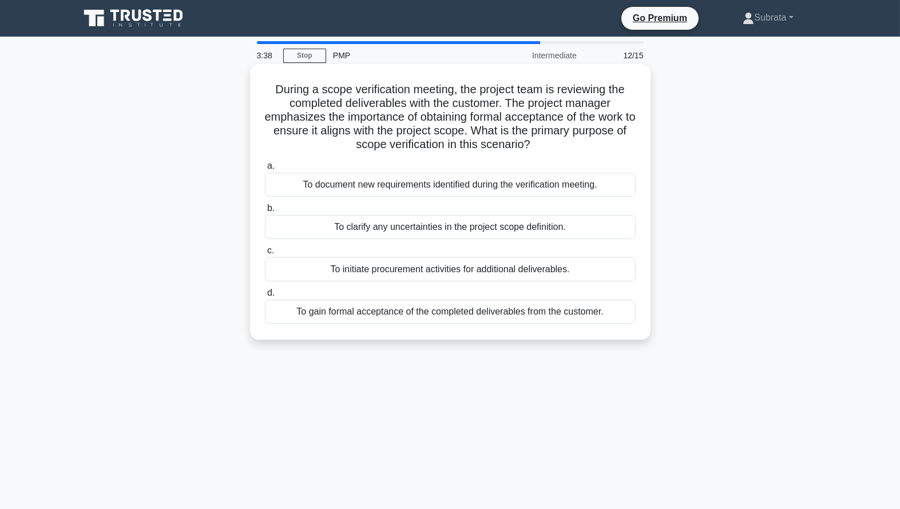
click at [441, 310] on div "To gain formal acceptance of the completed deliverables from the customer." at bounding box center [450, 312] width 371 height 24
click at [265, 297] on input "d. To gain formal acceptance of the completed deliverables from the customer." at bounding box center [265, 292] width 0 height 7
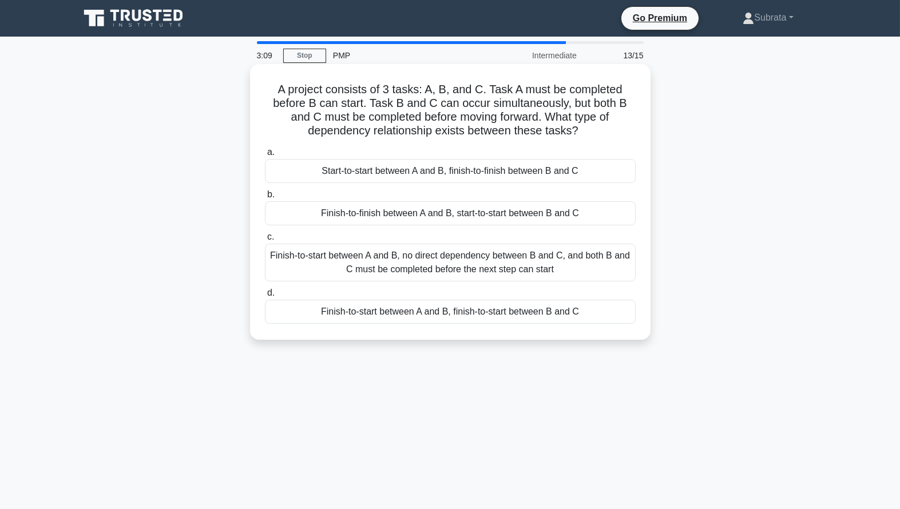
click at [415, 246] on div "Finish-to-start between A and B, no direct dependency between B and C, and both…" at bounding box center [450, 263] width 371 height 38
click at [265, 241] on input "c. Finish-to-start between A and B, no direct dependency between B and C, and b…" at bounding box center [265, 236] width 0 height 7
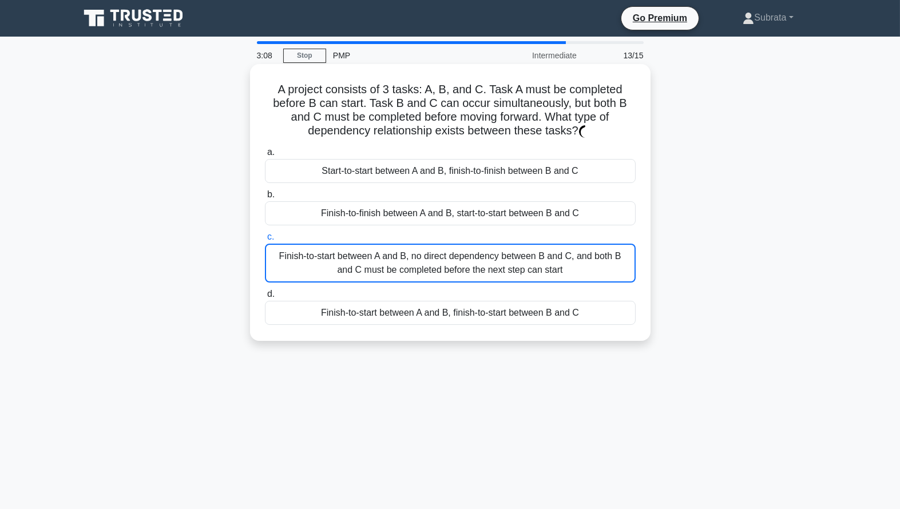
click at [415, 220] on div "Finish-to-finish between A and B, start-to-start between B and C" at bounding box center [450, 213] width 371 height 24
click at [265, 198] on input "b. Finish-to-finish between A and B, start-to-start between B and C" at bounding box center [265, 194] width 0 height 7
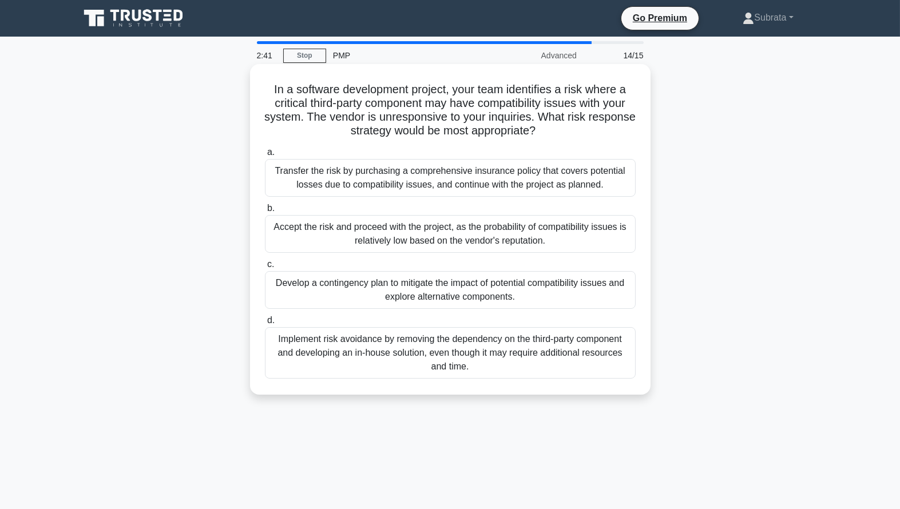
click at [495, 173] on div "Transfer the risk by purchasing a comprehensive insurance policy that covers po…" at bounding box center [450, 178] width 371 height 38
click at [265, 156] on input "a. Transfer the risk by purchasing a comprehensive insurance policy that covers…" at bounding box center [265, 152] width 0 height 7
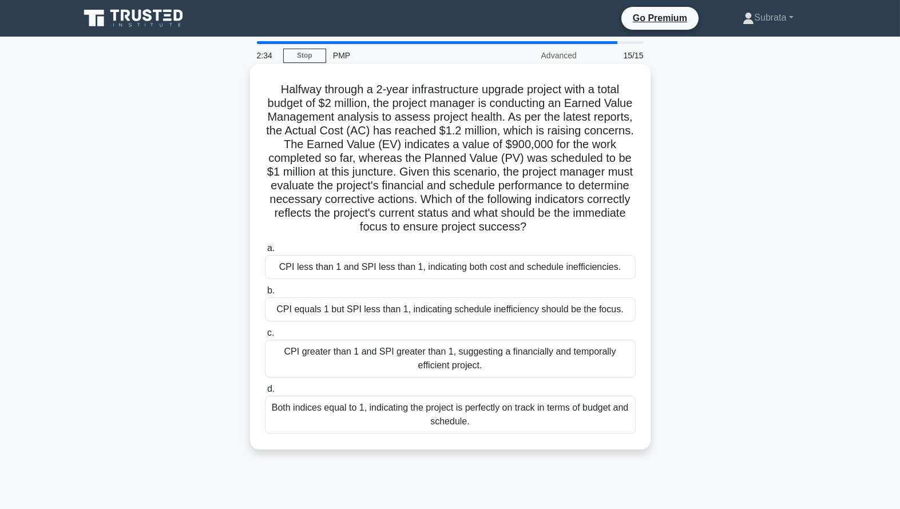
click at [402, 306] on div "CPI equals 1 but SPI less than 1, indicating schedule inefficiency should be th…" at bounding box center [450, 309] width 371 height 24
click at [265, 295] on input "b. CPI equals 1 but SPI less than 1, indicating schedule inefficiency should be…" at bounding box center [265, 290] width 0 height 7
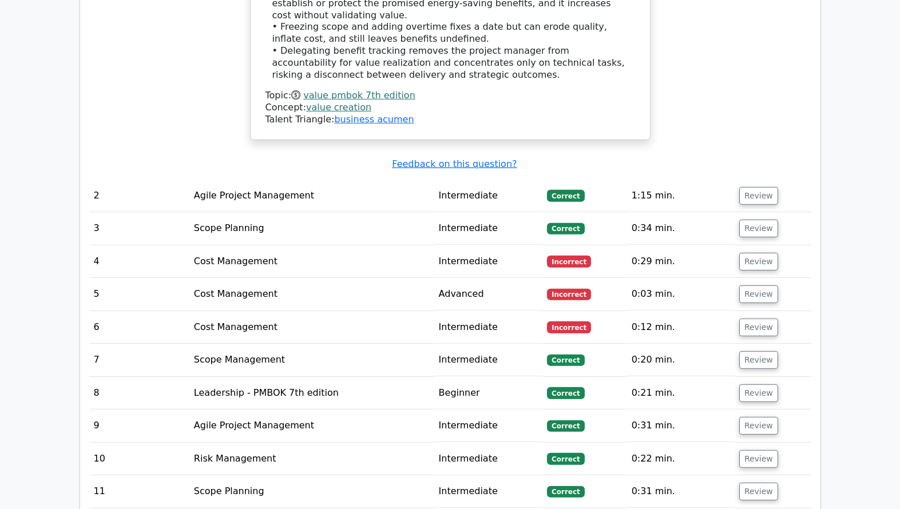
scroll to position [1627, 0]
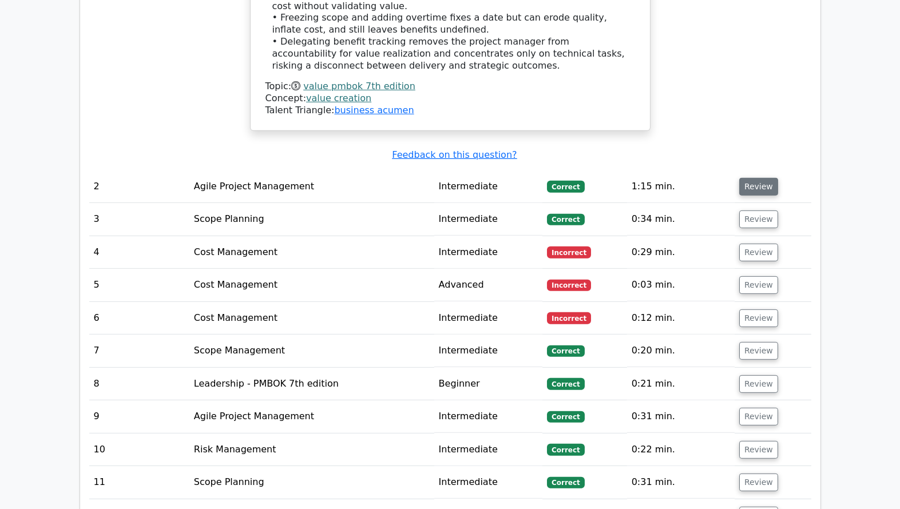
click at [745, 178] on button "Review" at bounding box center [758, 187] width 39 height 18
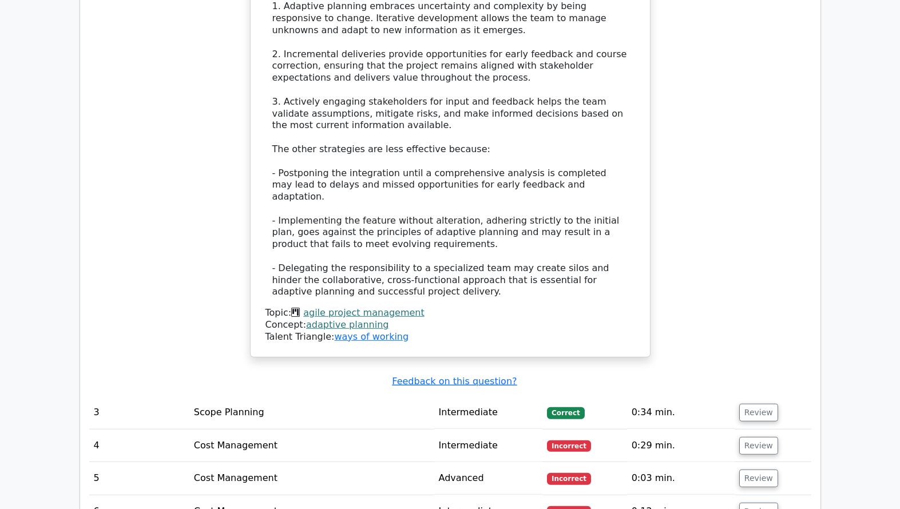
scroll to position [2465, 0]
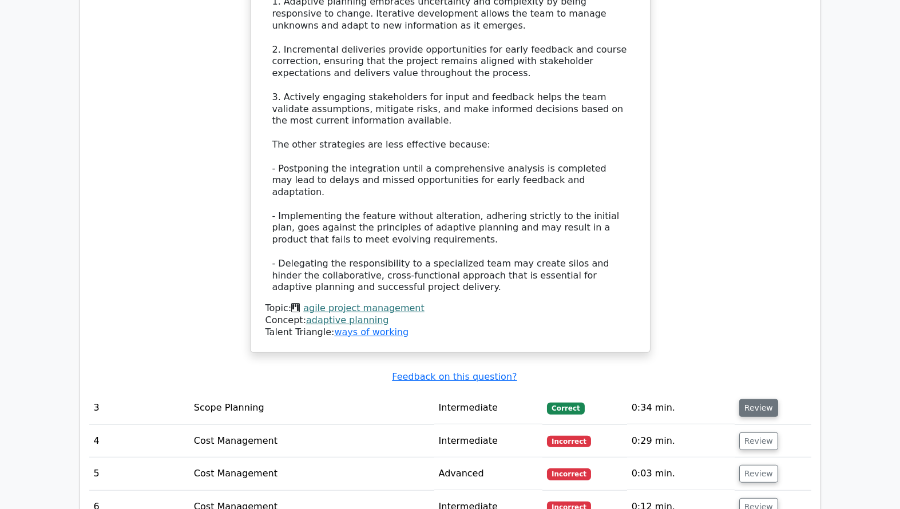
click at [759, 399] on button "Review" at bounding box center [758, 408] width 39 height 18
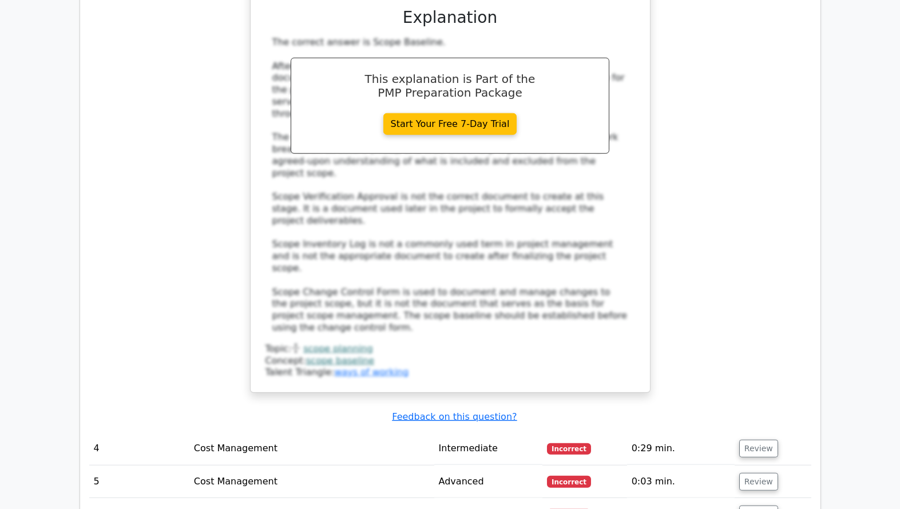
scroll to position [3158, 0]
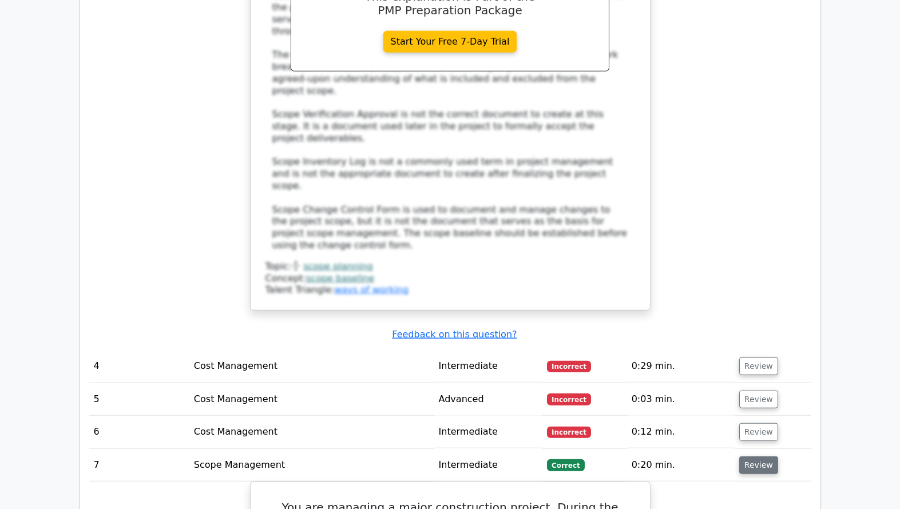
scroll to position [3250, 0]
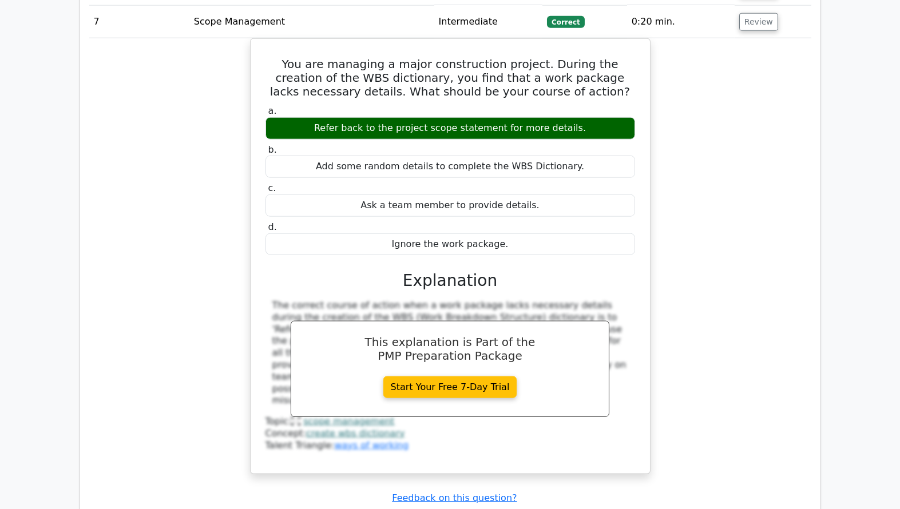
scroll to position [3685, 0]
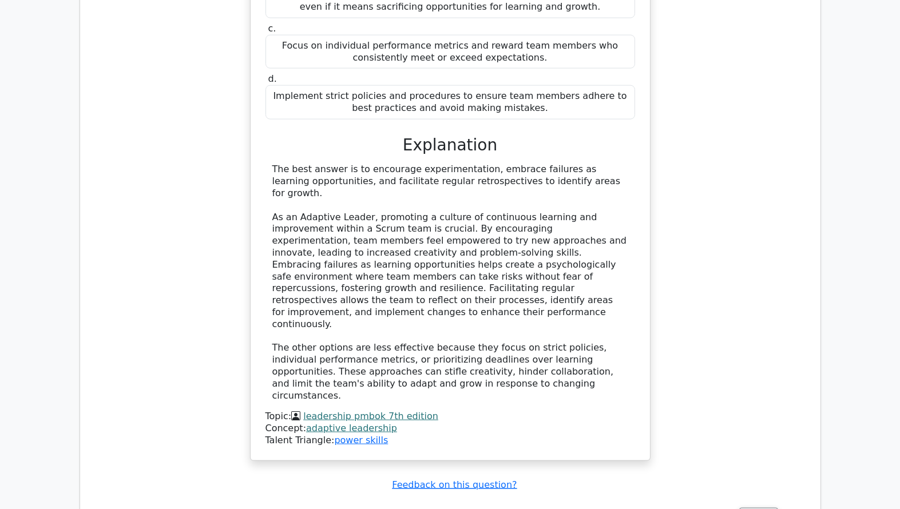
scroll to position [4360, 0]
click at [756, 507] on button "Review" at bounding box center [758, 516] width 39 height 18
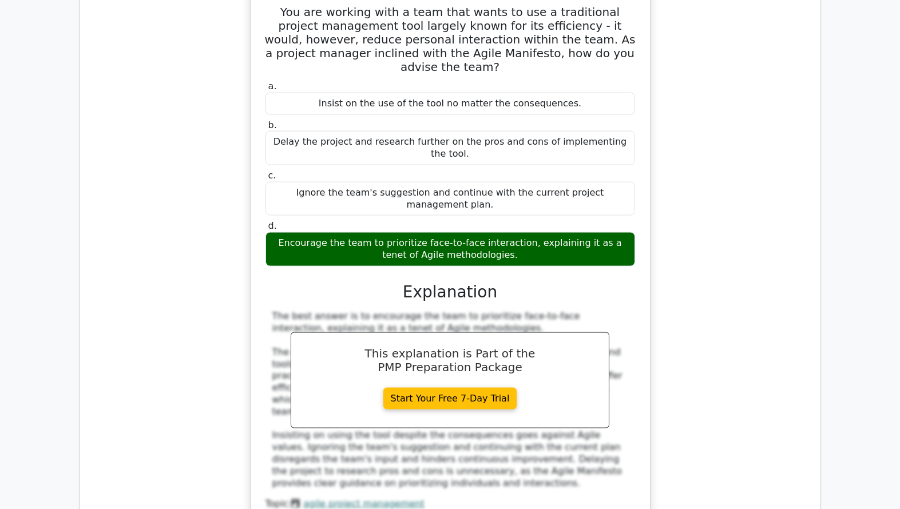
scroll to position [4910, 0]
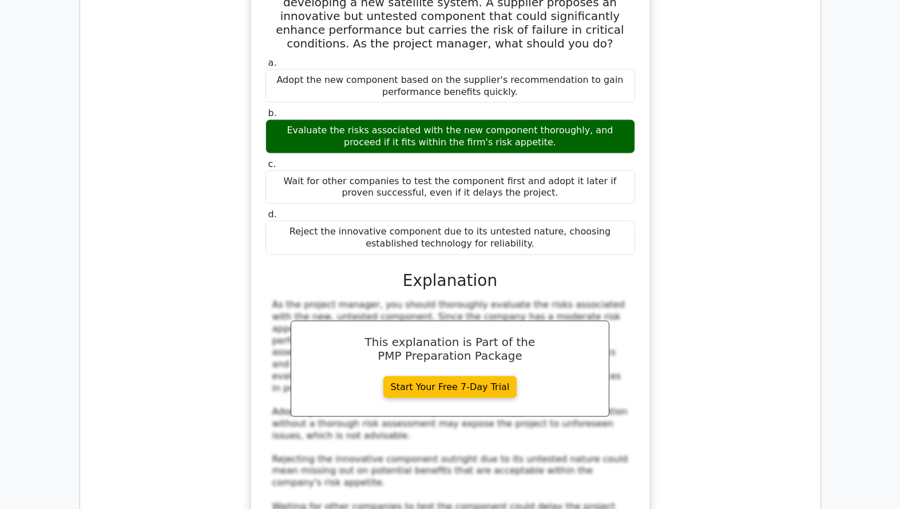
scroll to position [5570, 0]
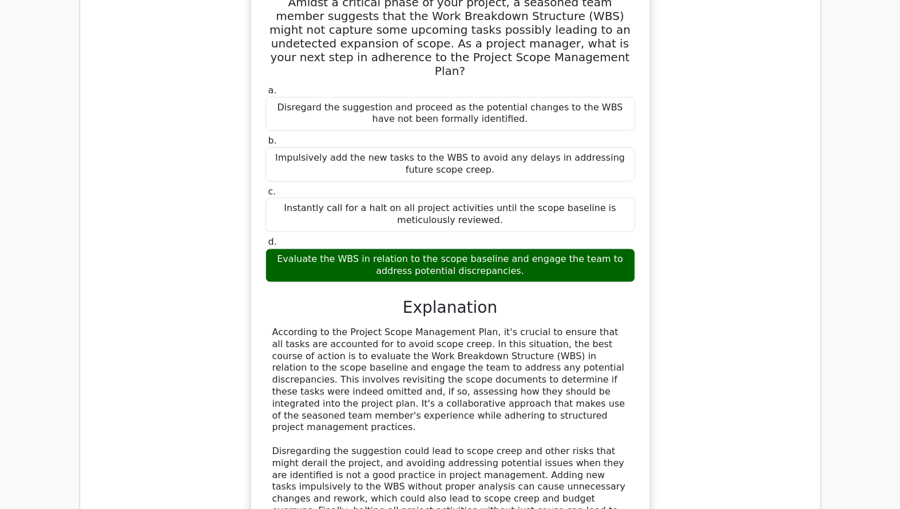
scroll to position [6259, 0]
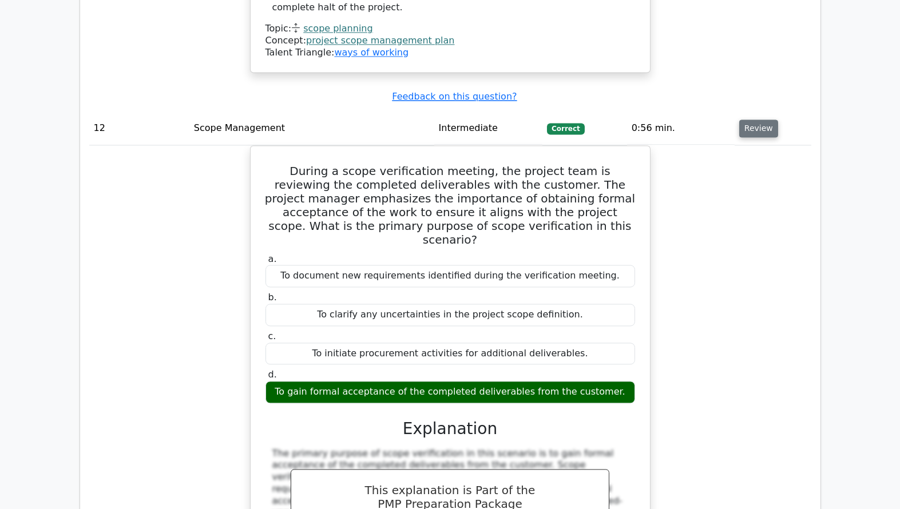
scroll to position [6808, 0]
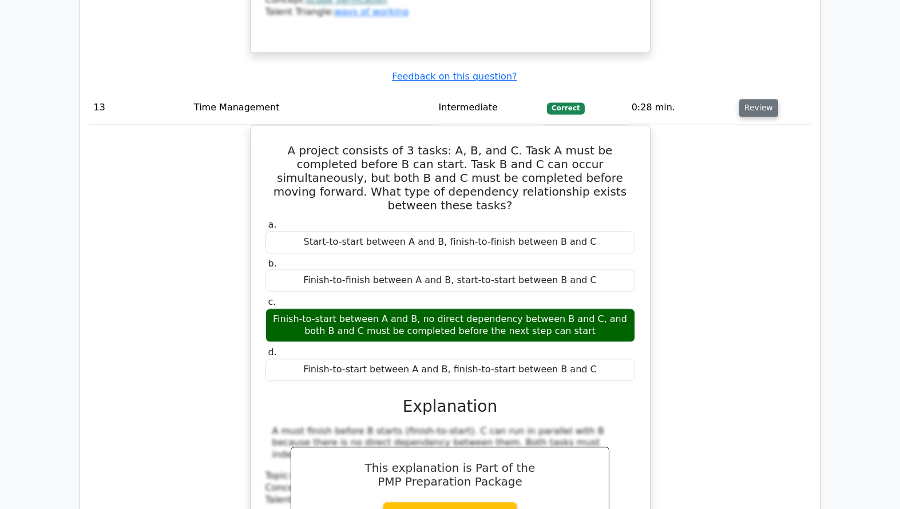
scroll to position [7379, 0]
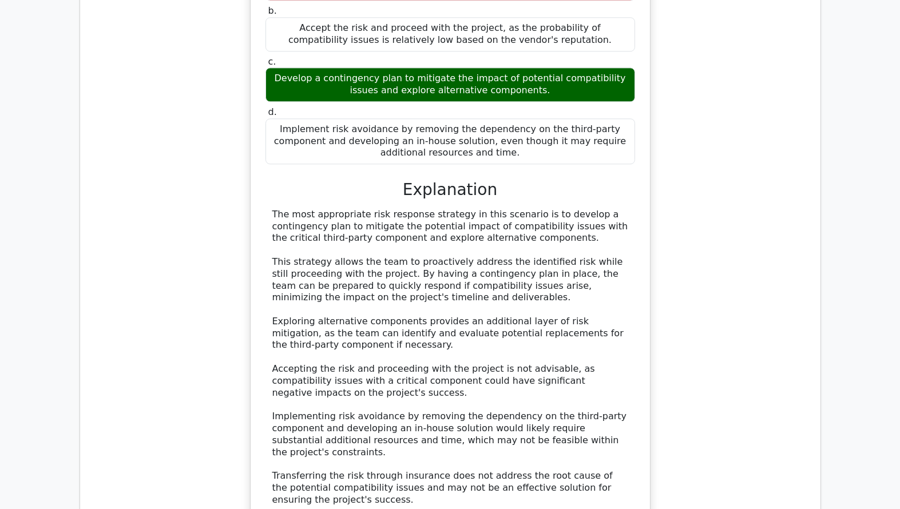
scroll to position [8199, 0]
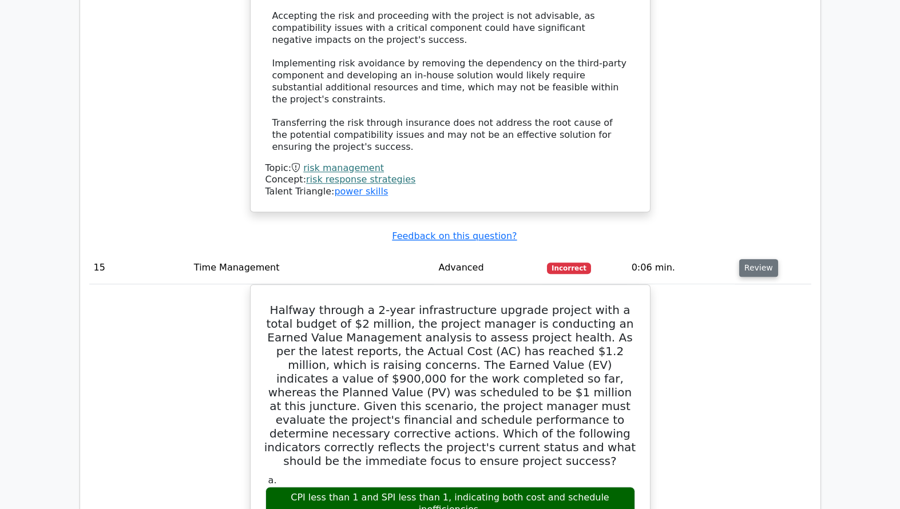
scroll to position [8554, 0]
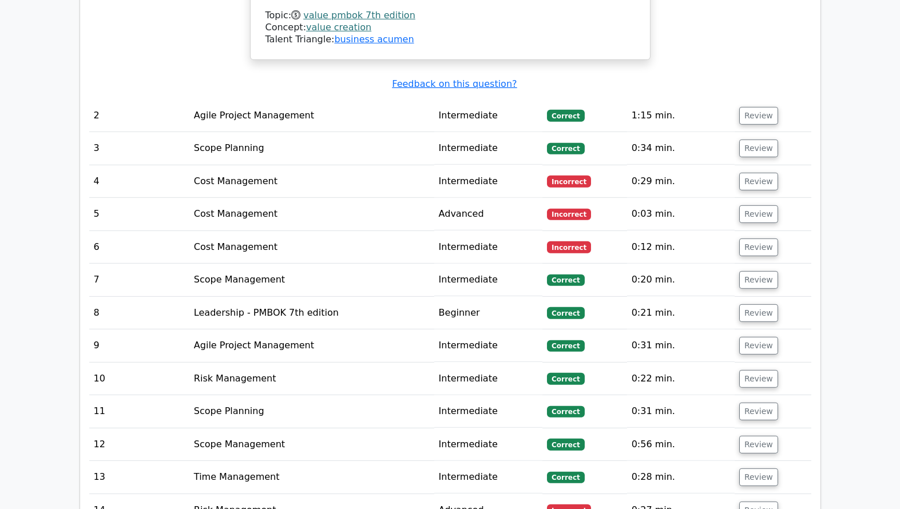
scroll to position [1694, 0]
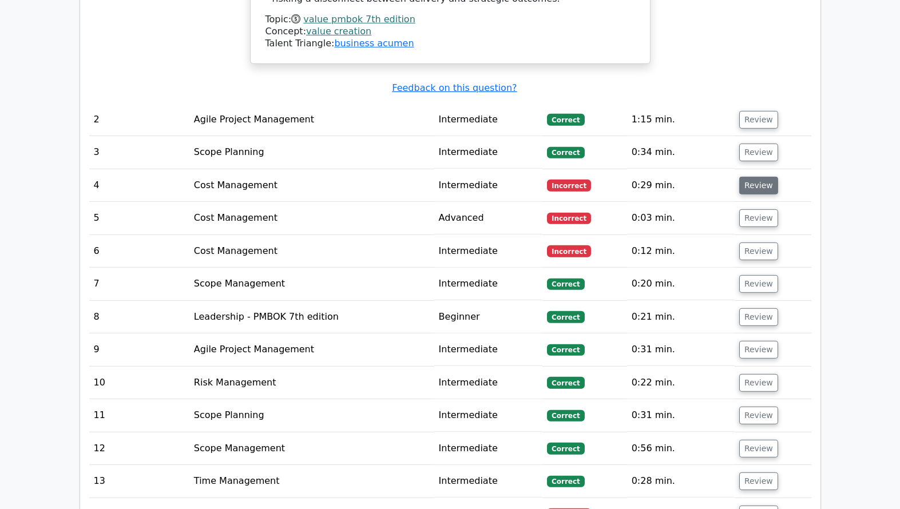
click at [750, 177] on button "Review" at bounding box center [758, 186] width 39 height 18
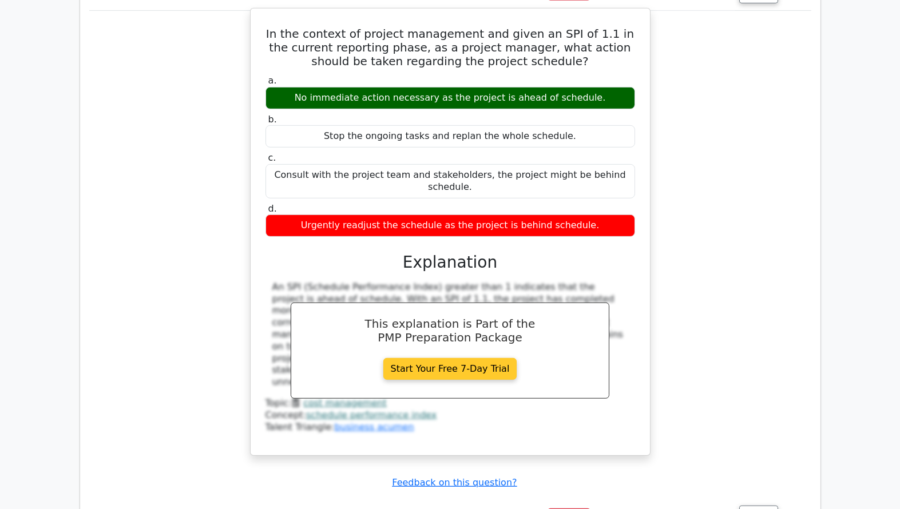
scroll to position [1889, 0]
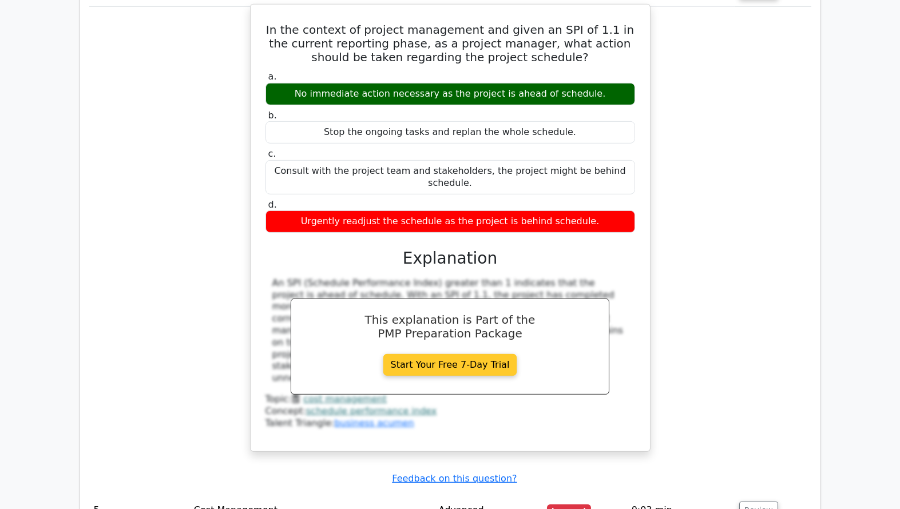
click at [443, 354] on link "Start Your Free 7-Day Trial" at bounding box center [450, 365] width 134 height 22
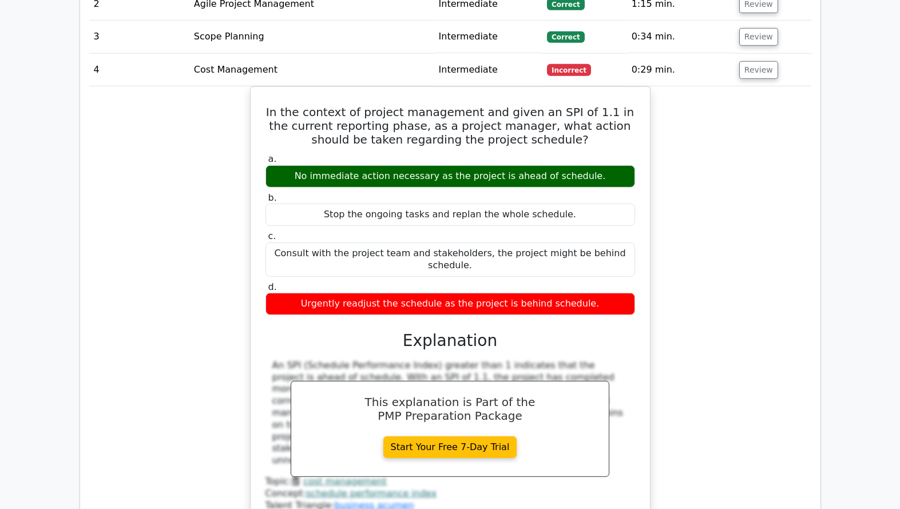
scroll to position [0, 1]
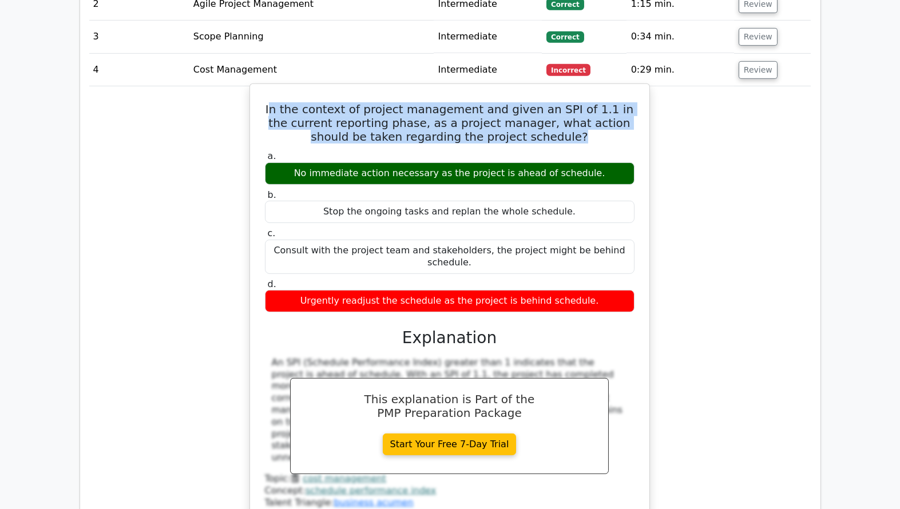
drag, startPoint x: 279, startPoint y: 28, endPoint x: 544, endPoint y: 55, distance: 266.3
click at [544, 102] on h5 "In the context of project management and given an SPI of 1.1 in the current rep…" at bounding box center [450, 122] width 372 height 41
copy h5 "n the context of project management and given an SPI of 1.1 in the current repo…"
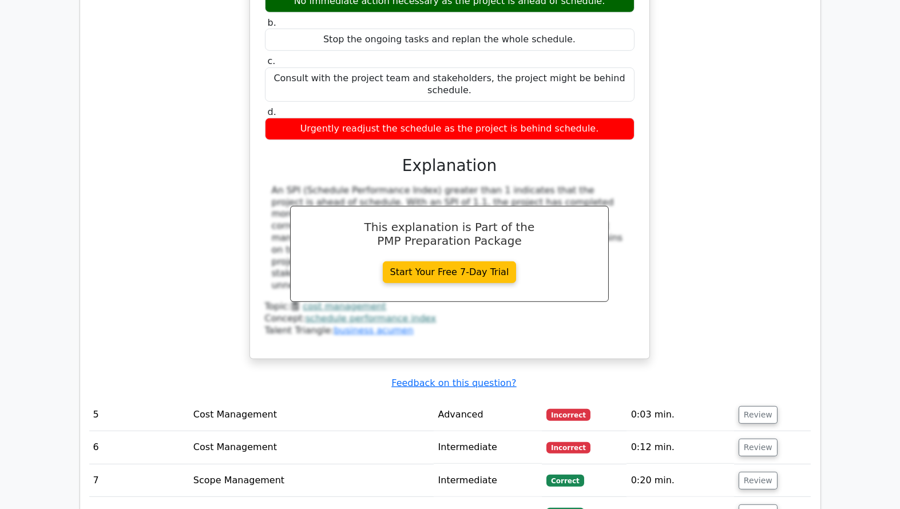
scroll to position [1986, 0]
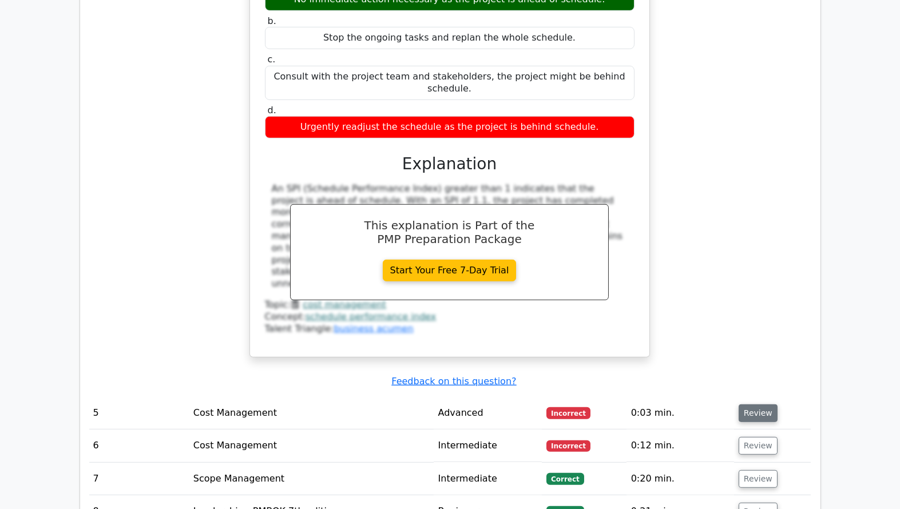
click at [750, 404] on button "Review" at bounding box center [758, 413] width 39 height 18
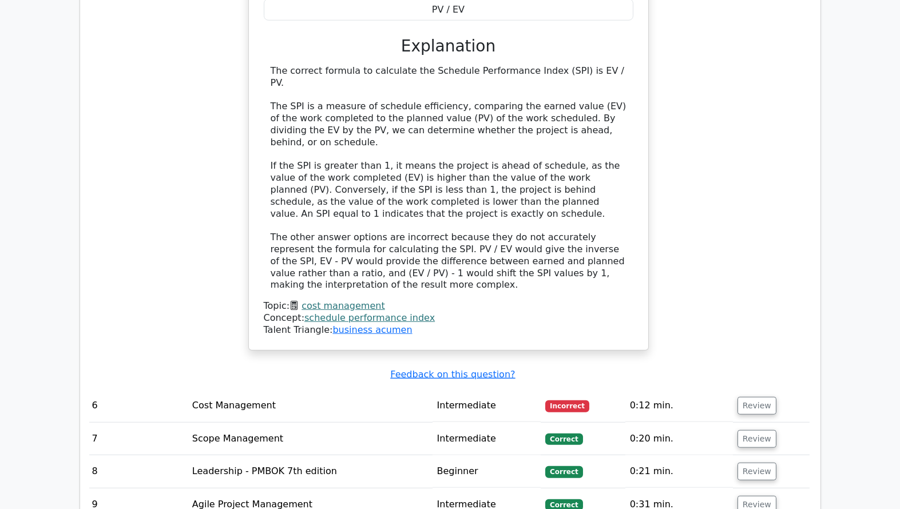
scroll to position [2956, 0]
click at [755, 396] on button "Review" at bounding box center [756, 405] width 39 height 18
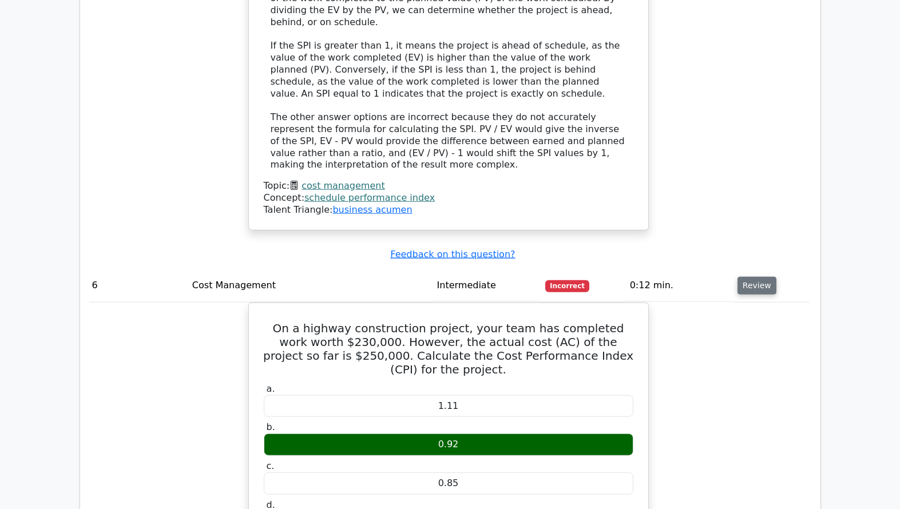
scroll to position [3075, 0]
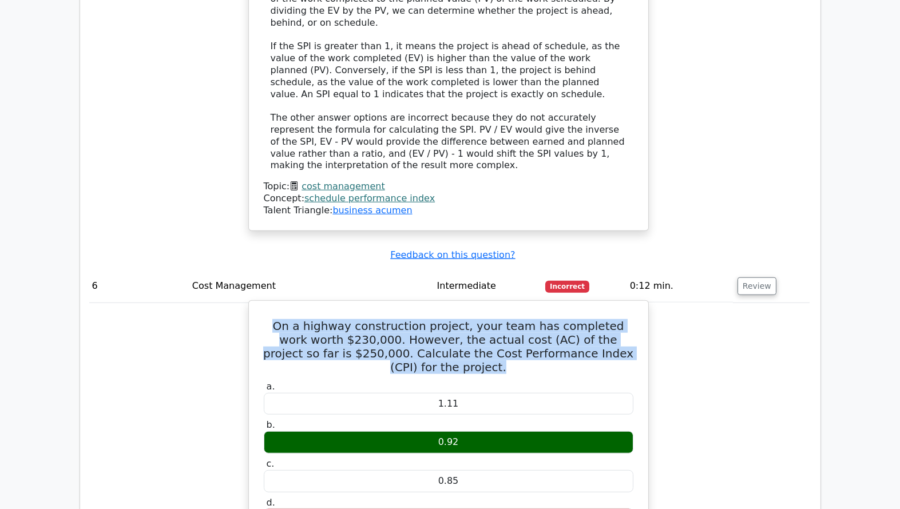
drag, startPoint x: 625, startPoint y: 178, endPoint x: 265, endPoint y: 151, distance: 361.4
click at [265, 319] on h5 "On a highway construction project, your team has completed work worth $230,000.…" at bounding box center [449, 346] width 372 height 55
copy h5 "On a highway construction project, your team has completed work worth $230,000.…"
